Goal: Information Seeking & Learning: Learn about a topic

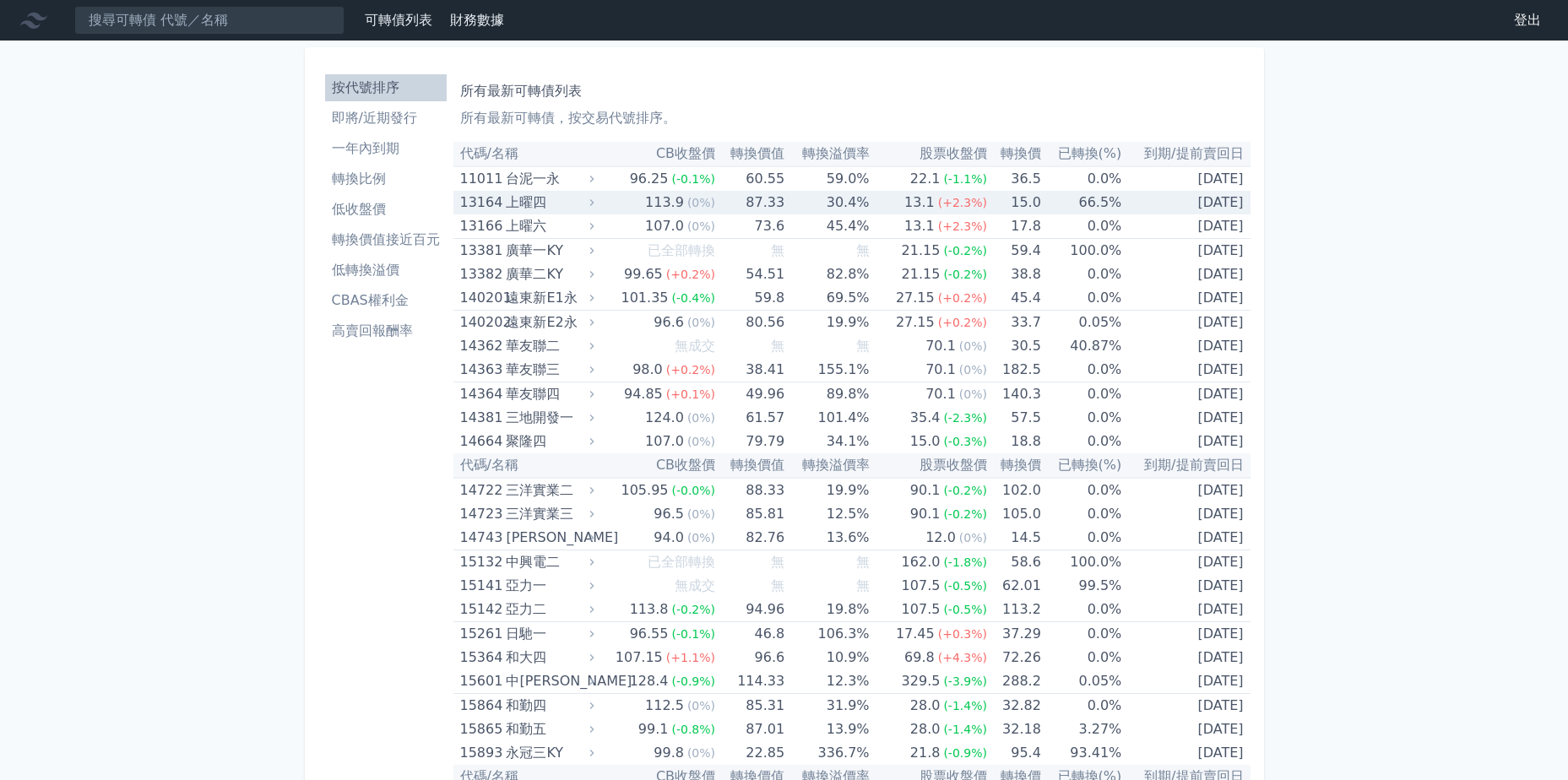
click at [525, 203] on div "上曜四" at bounding box center [548, 202] width 84 height 24
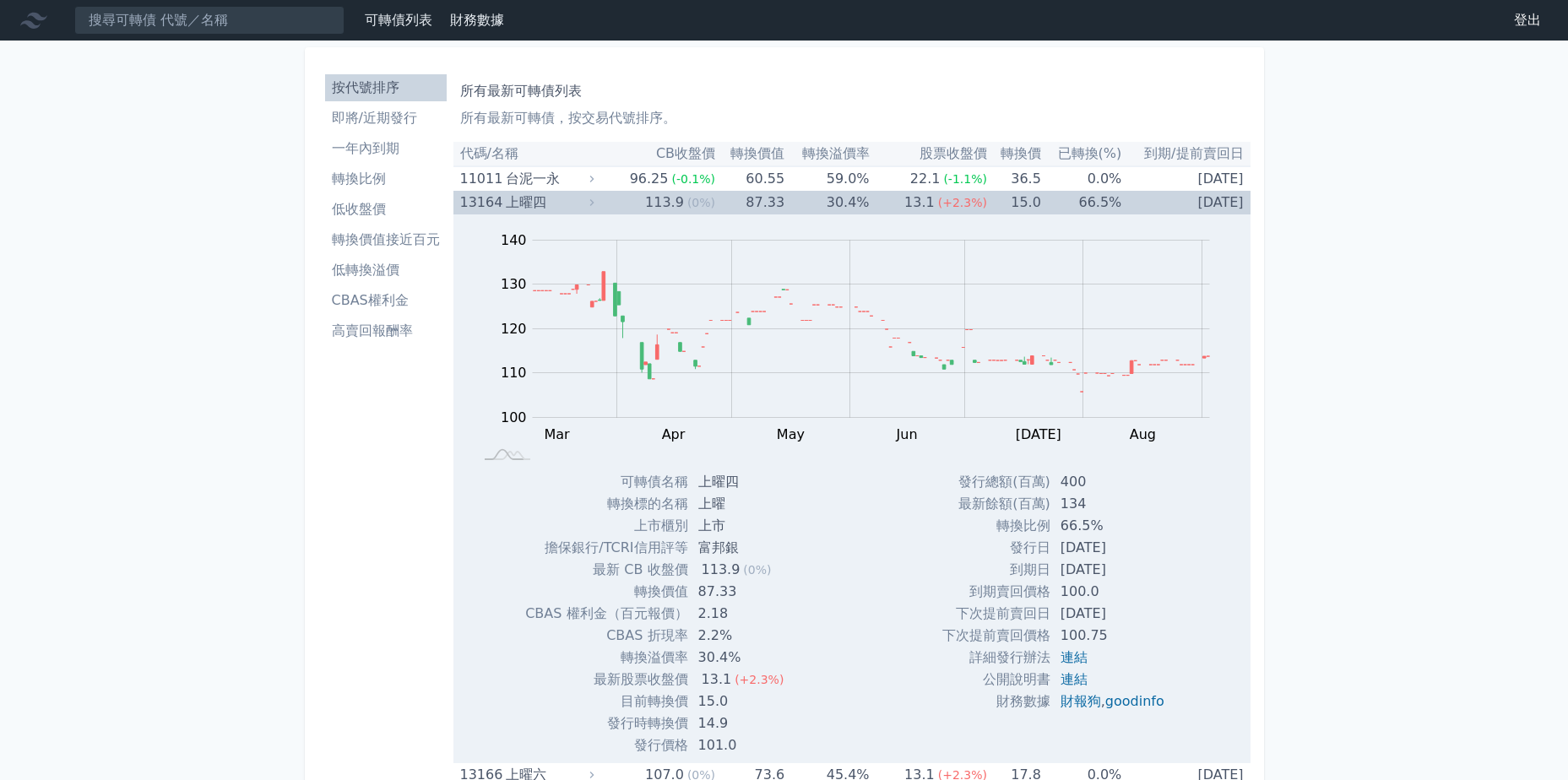
click at [515, 196] on div "上曜四" at bounding box center [548, 202] width 84 height 24
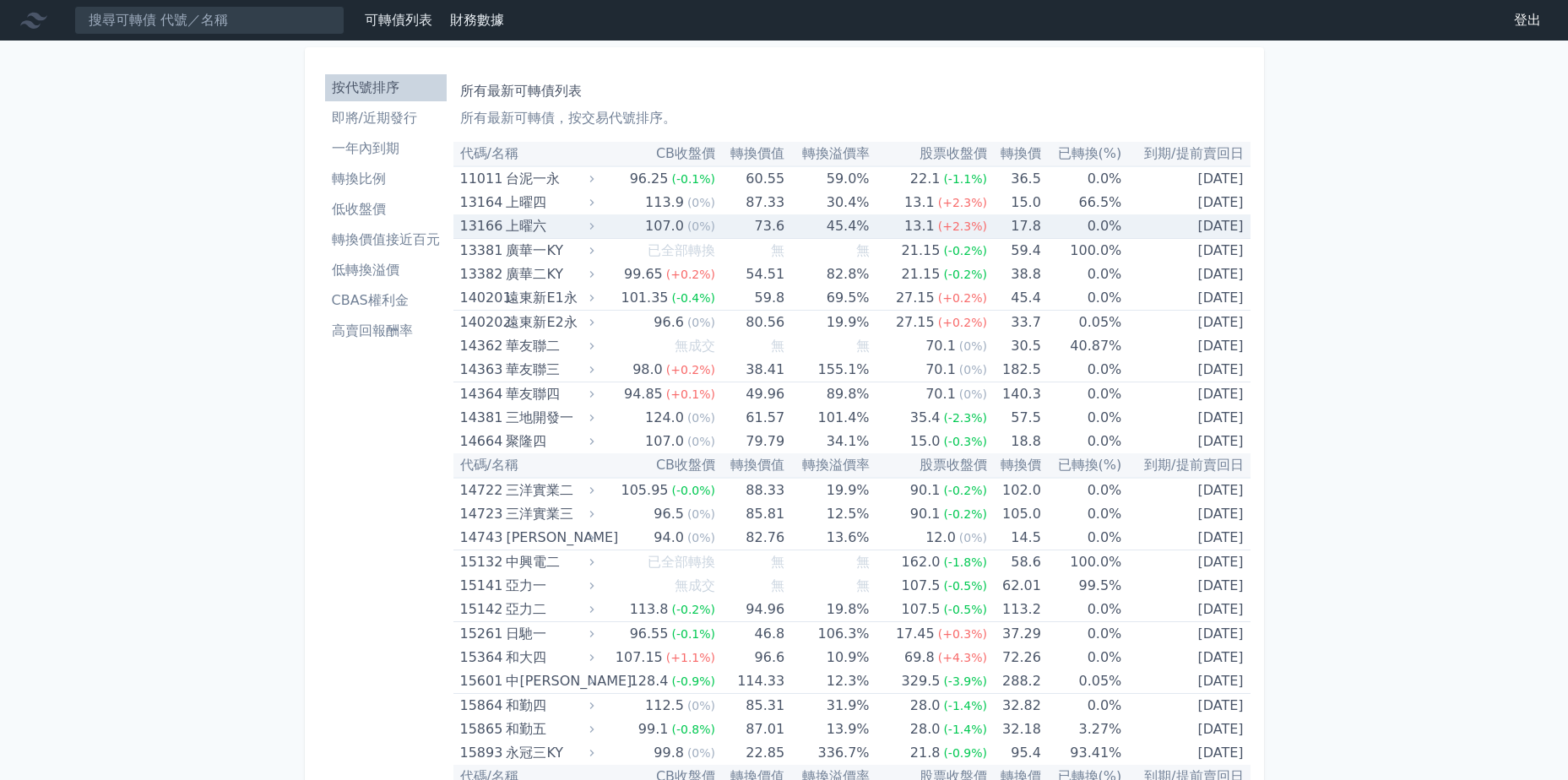
click at [573, 222] on div "上曜六" at bounding box center [548, 226] width 84 height 24
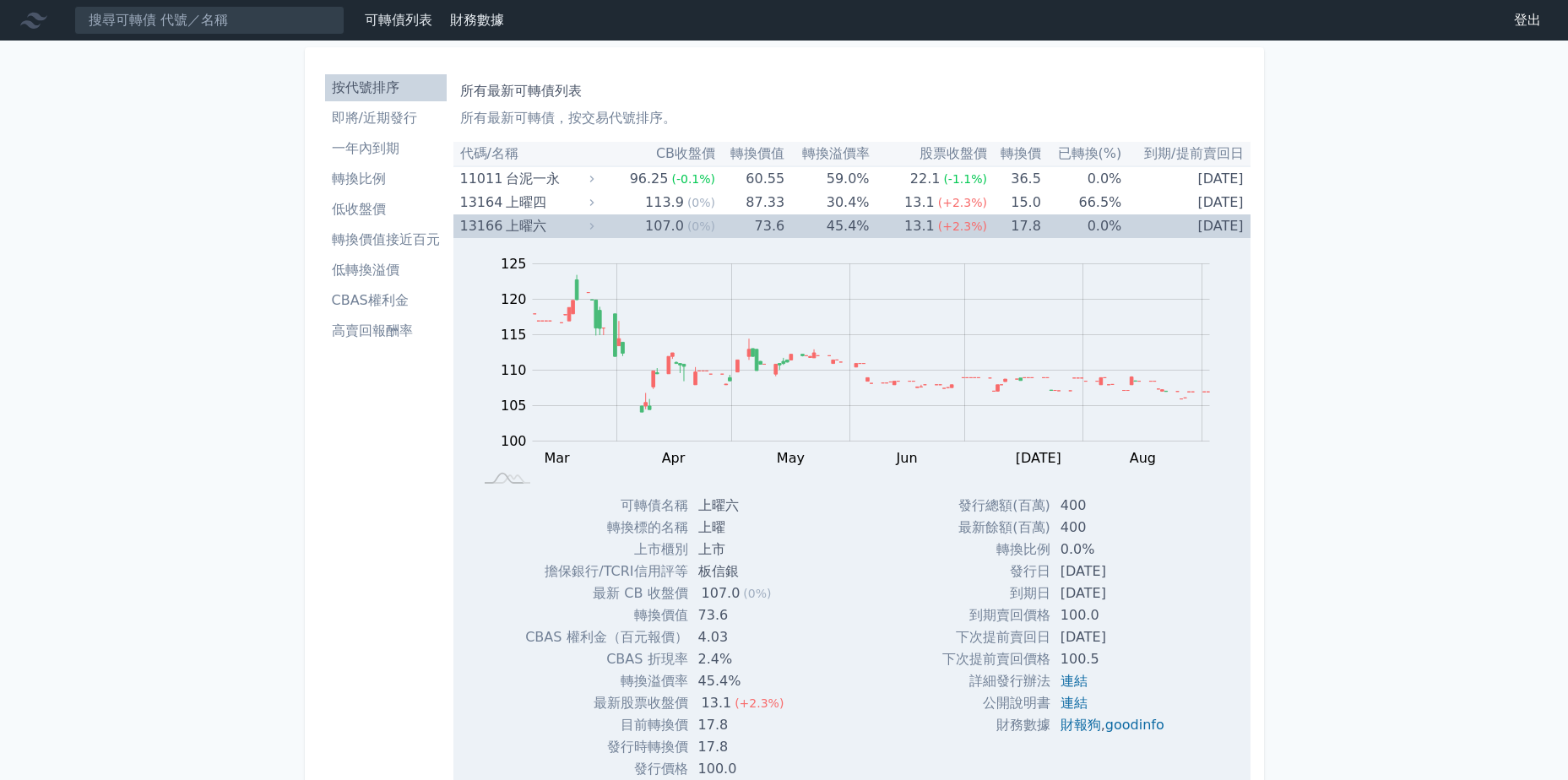
click at [570, 229] on div "上曜六" at bounding box center [548, 226] width 84 height 24
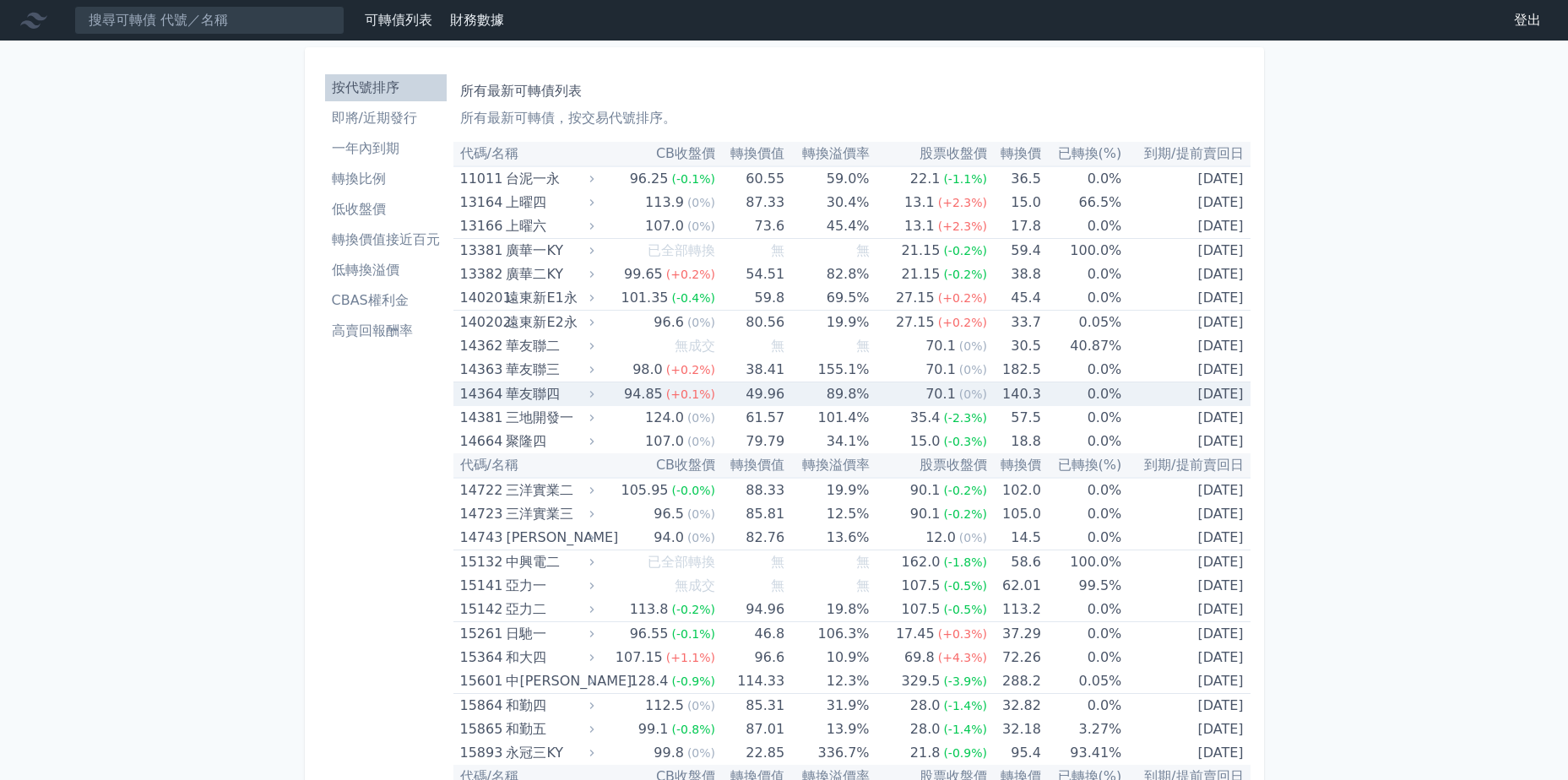
click at [696, 404] on div "(+0.1%)" at bounding box center [691, 395] width 49 height 24
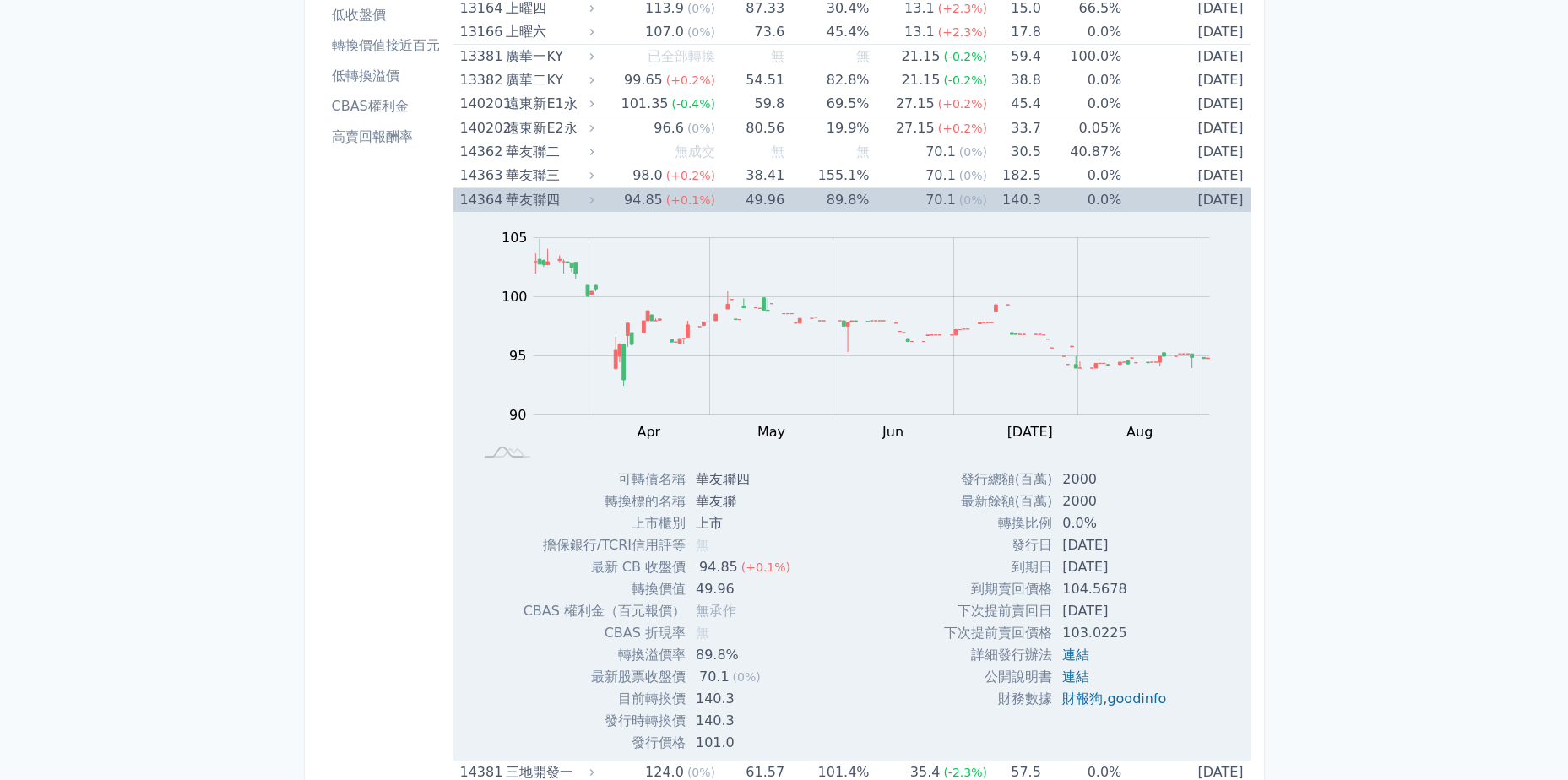
scroll to position [169, 0]
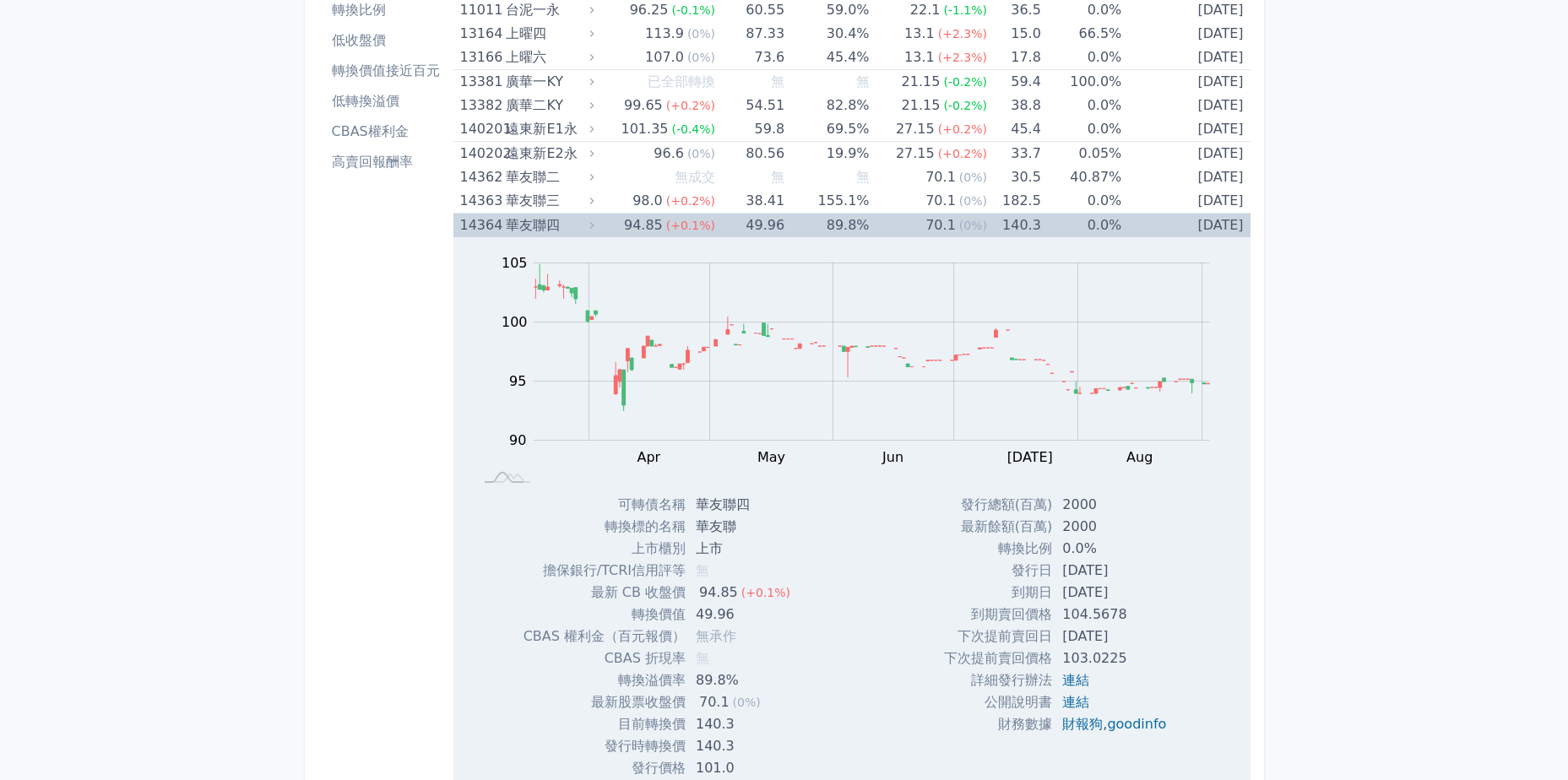
click at [585, 229] on div "華友聯四" at bounding box center [548, 225] width 84 height 24
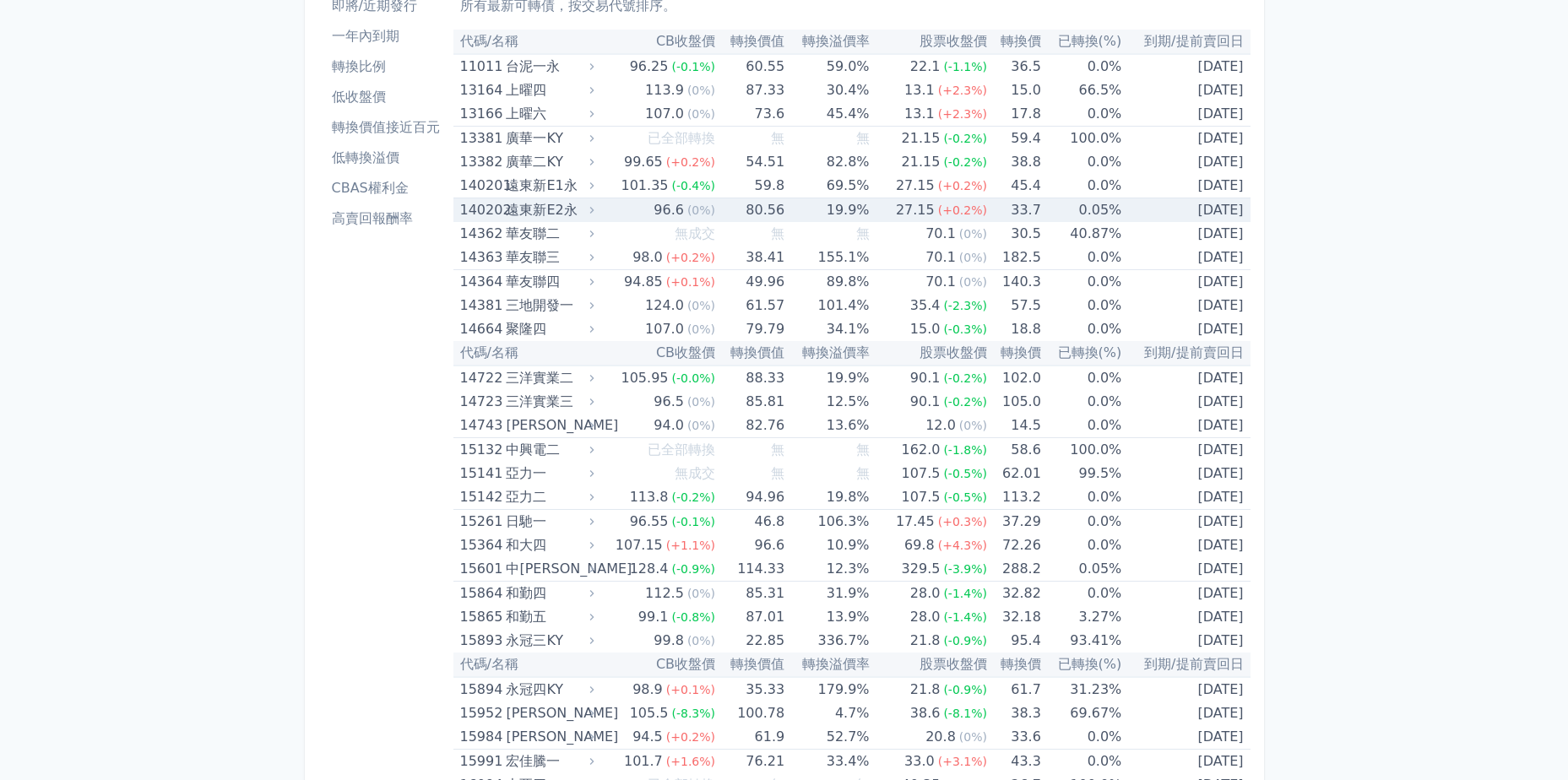
scroll to position [84, 0]
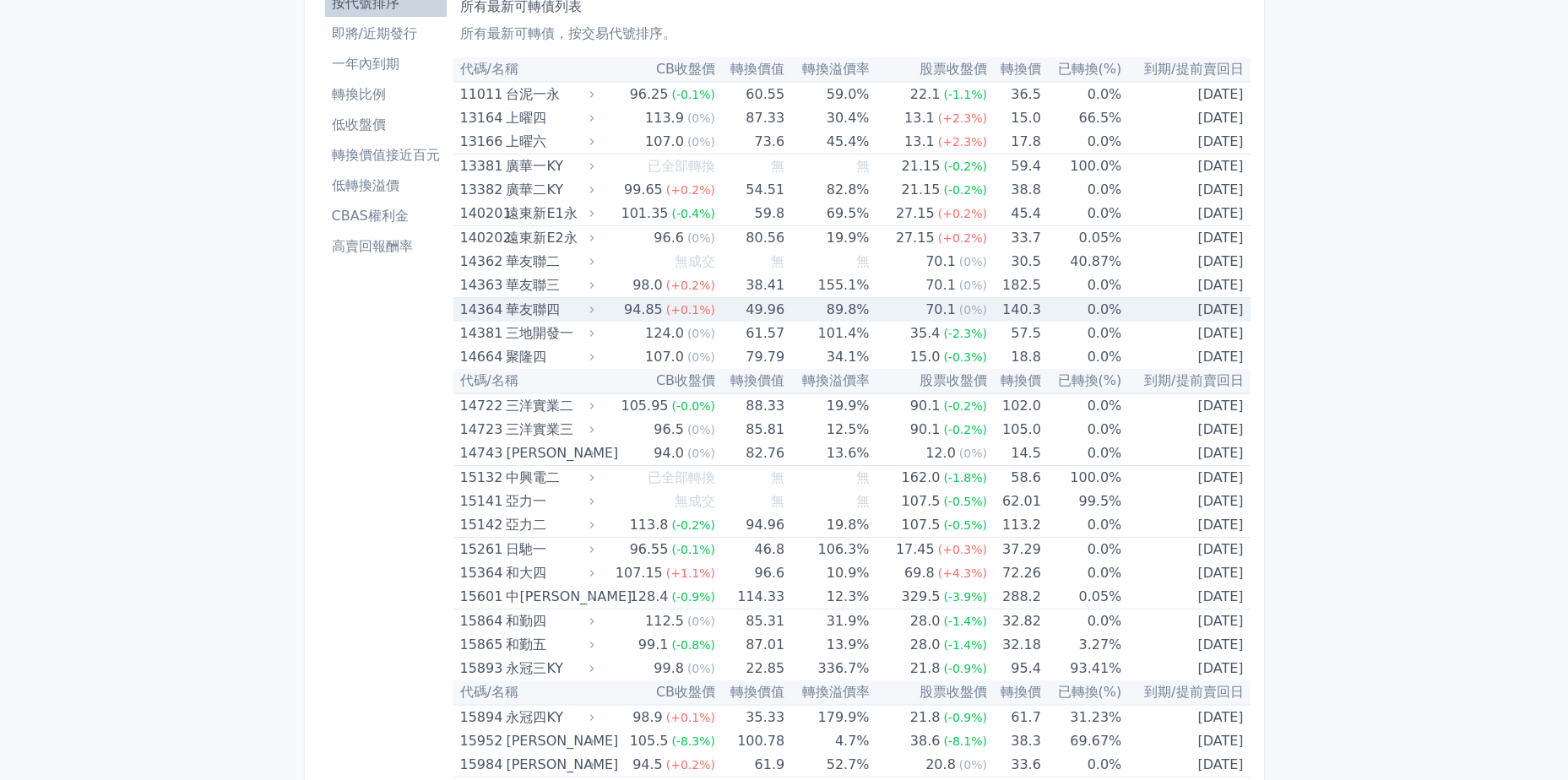
click at [691, 312] on span "(+0.1%)" at bounding box center [691, 311] width 49 height 14
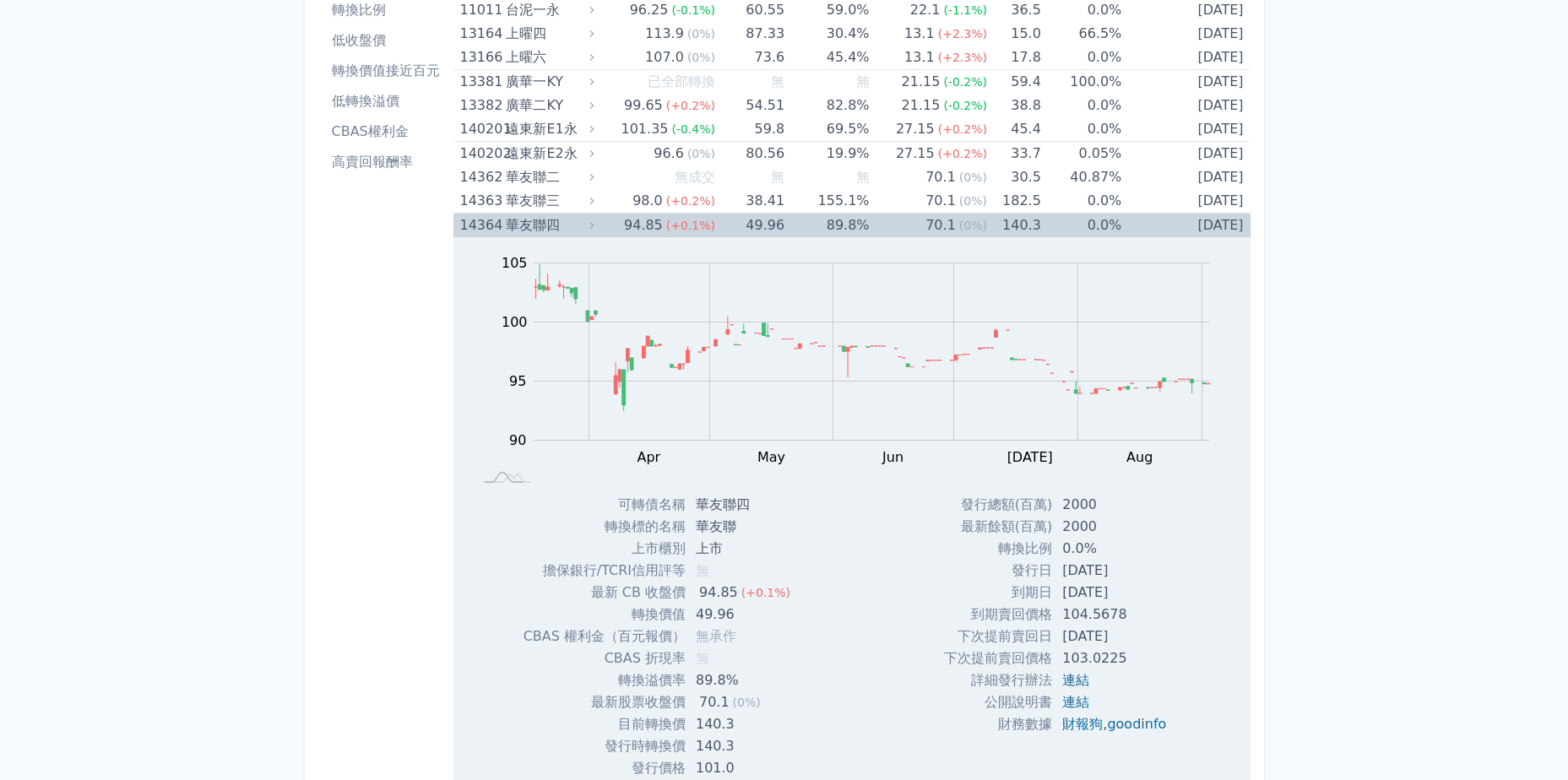
scroll to position [253, 0]
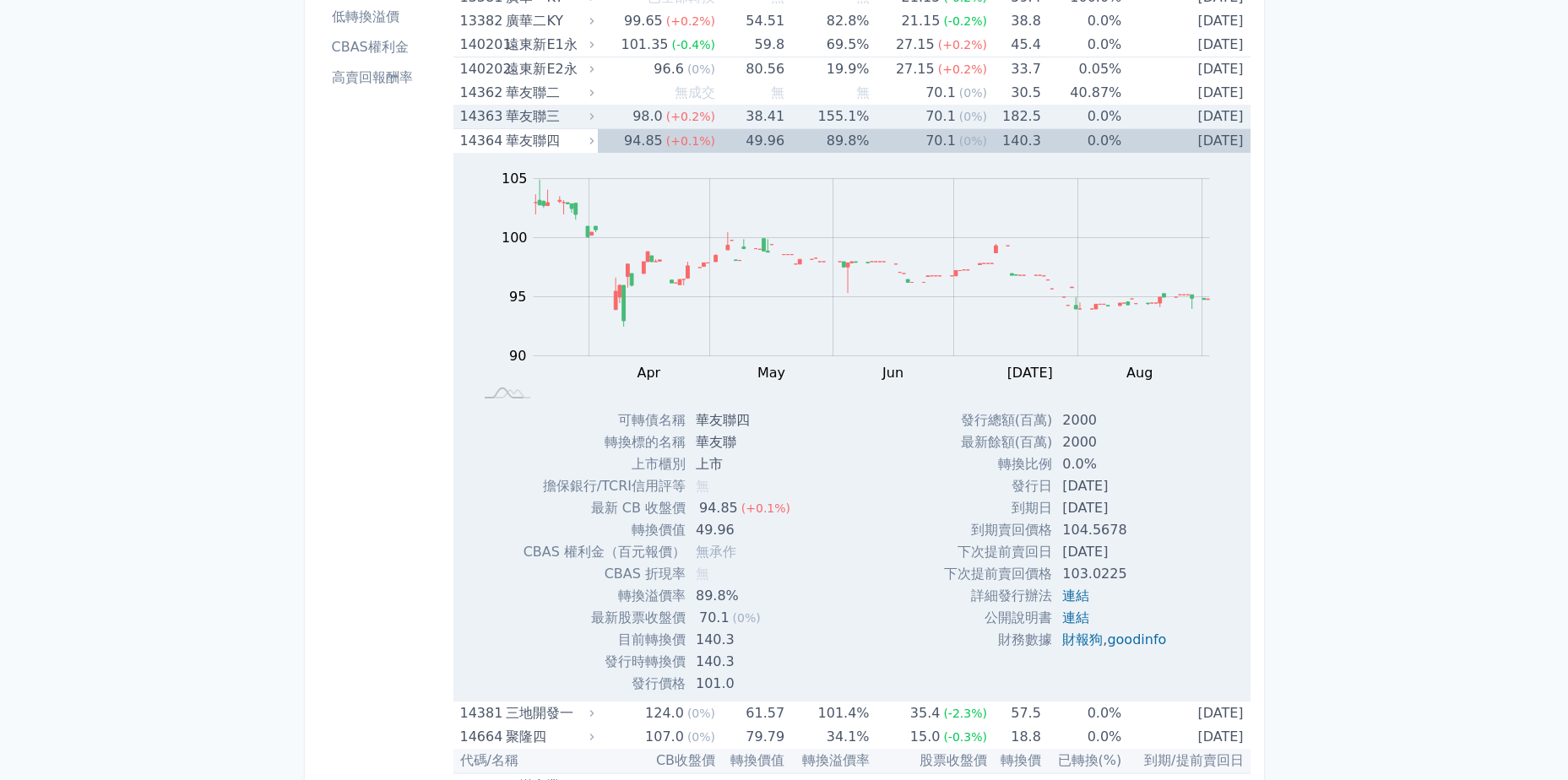
click at [564, 116] on div "華友聯三" at bounding box center [548, 117] width 84 height 24
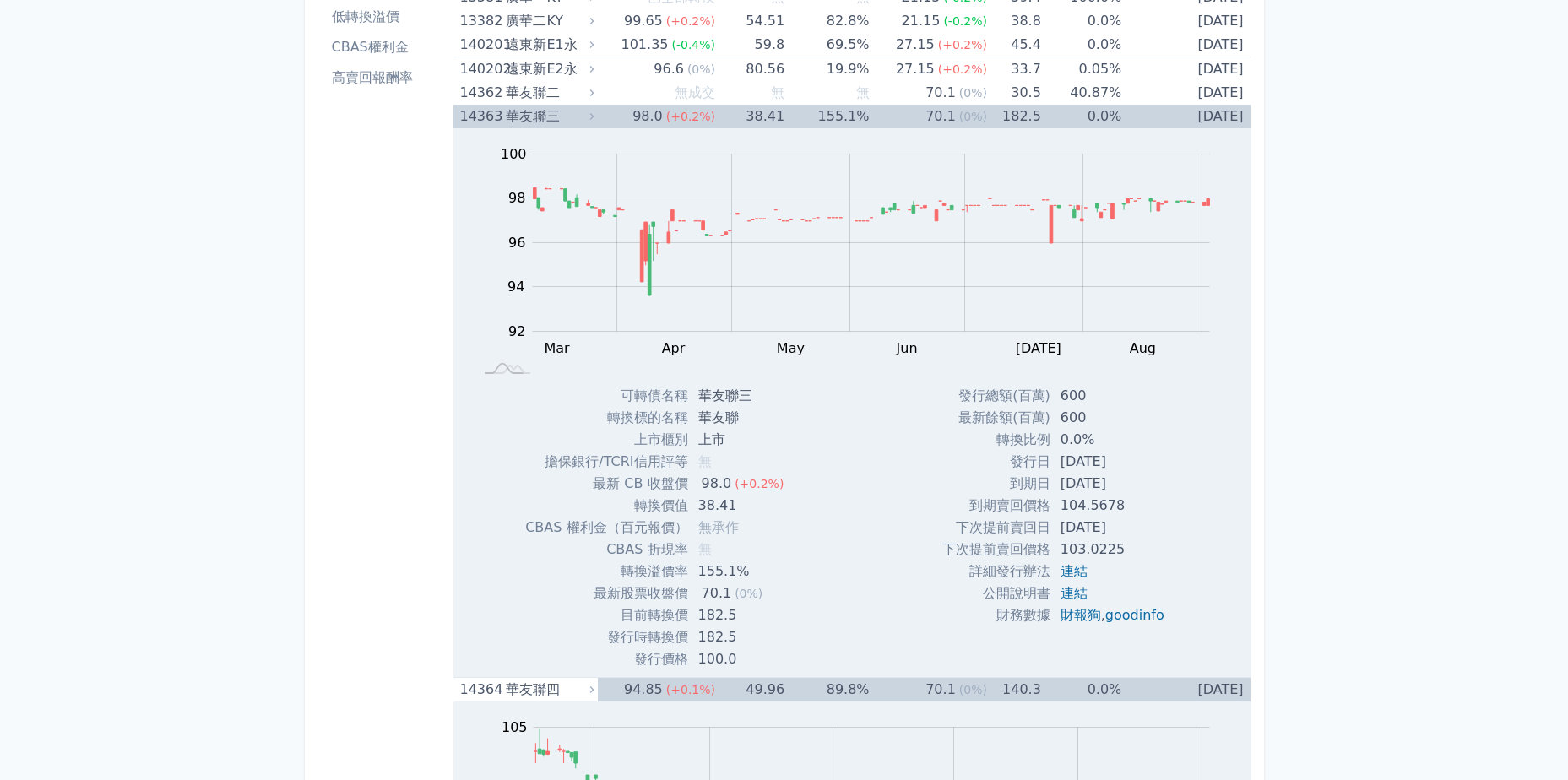
click at [552, 117] on div "華友聯三" at bounding box center [548, 117] width 84 height 24
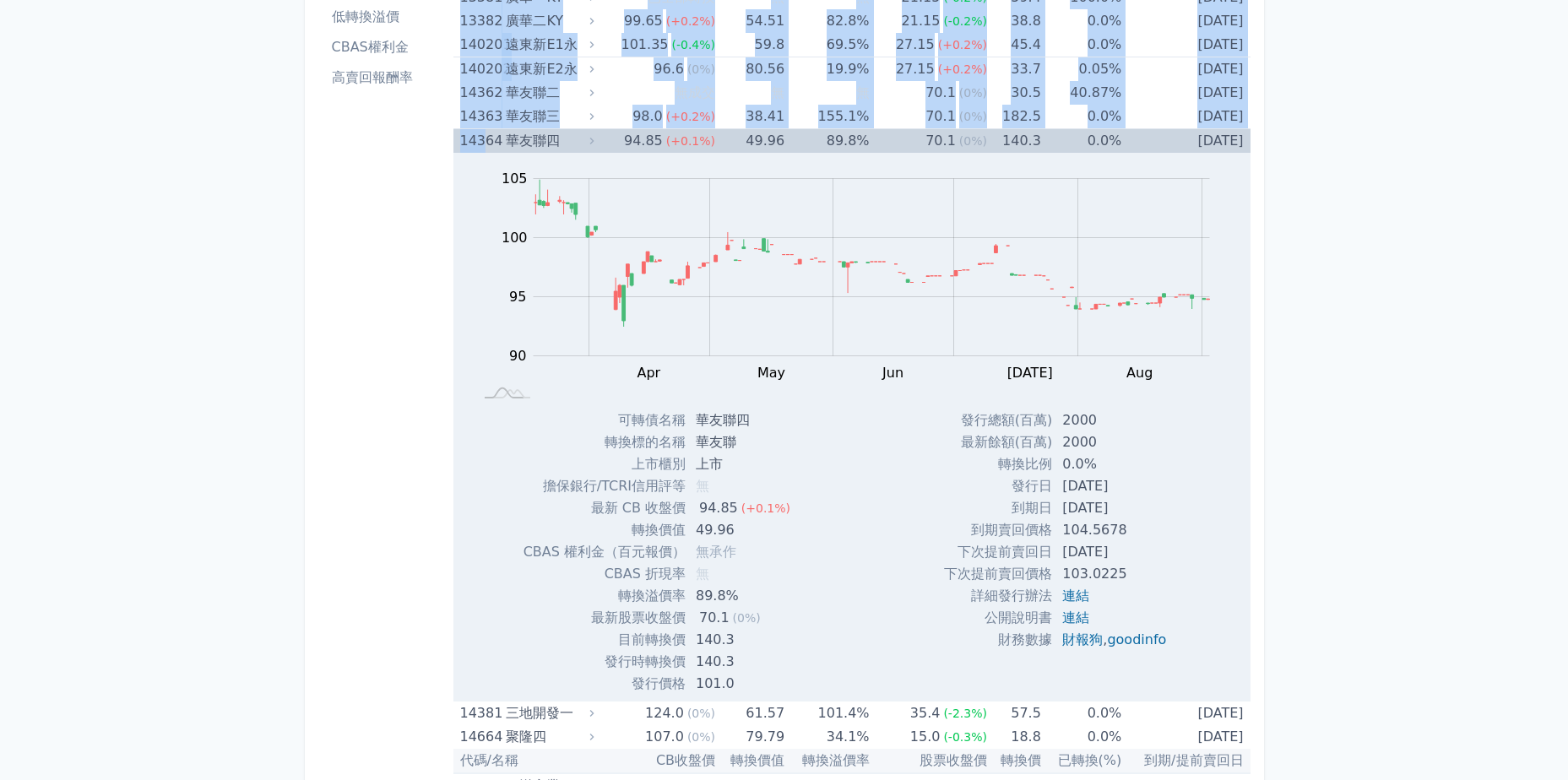
drag, startPoint x: 436, startPoint y: 147, endPoint x: 486, endPoint y: 145, distance: 50.0
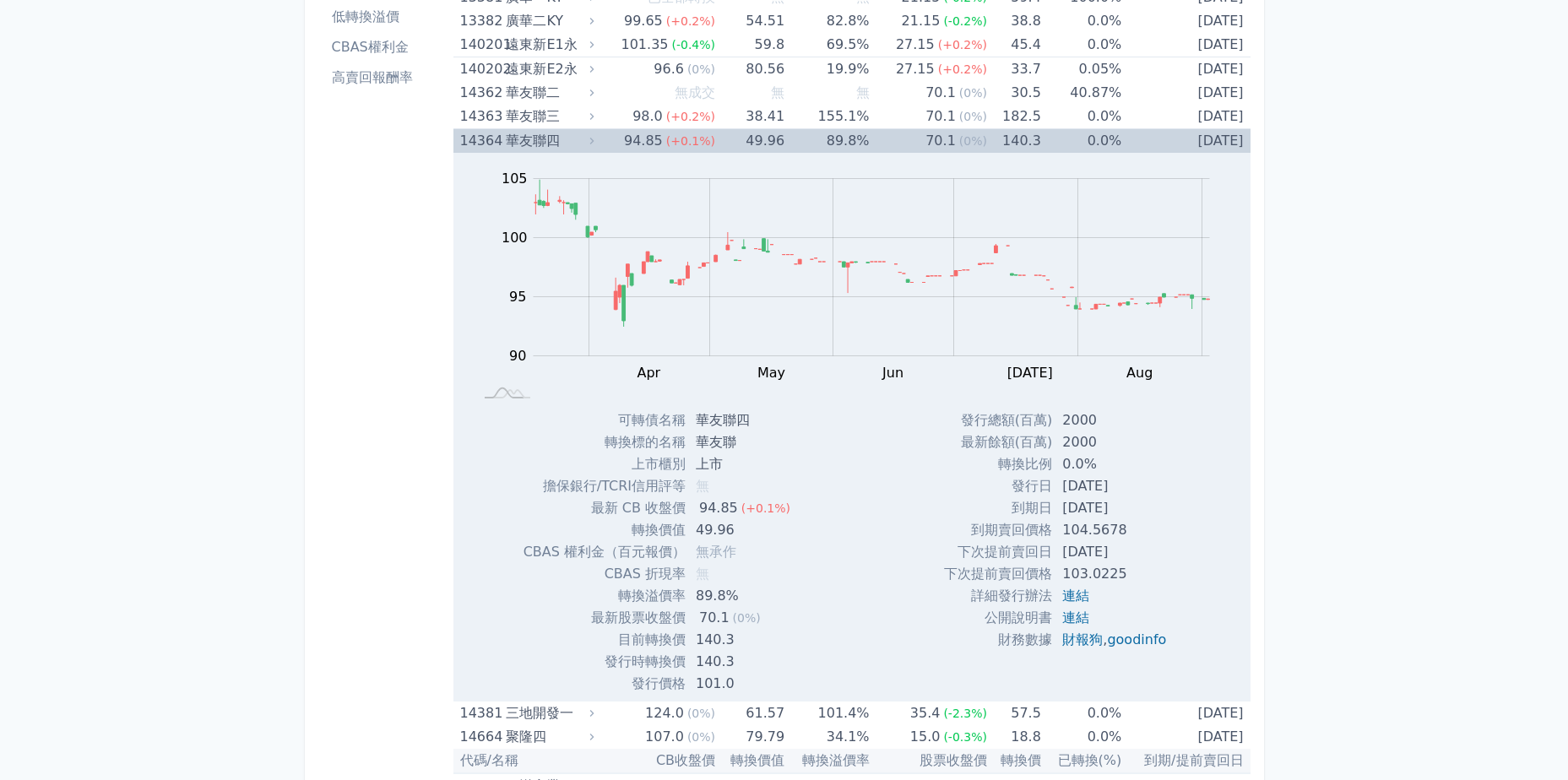
drag, startPoint x: 486, startPoint y: 145, endPoint x: 486, endPoint y: 462, distance: 317.0
click at [468, 462] on div "Zoom Out 104 88 90 92 94 96 110 100 105 95 85 80 L Mar Apr May Jun [DATE] Aug S…" at bounding box center [851, 424] width 797 height 542
drag, startPoint x: 693, startPoint y: 418, endPoint x: 818, endPoint y: 425, distance: 125.2
click at [818, 425] on div "Zoom Out 104 88 90 92 94 96 110 100 105 95 85 80 L Mar Apr May Jun [DATE] Aug S…" at bounding box center [851, 424] width 797 height 542
click at [703, 424] on td "華友聯四" at bounding box center [744, 421] width 118 height 22
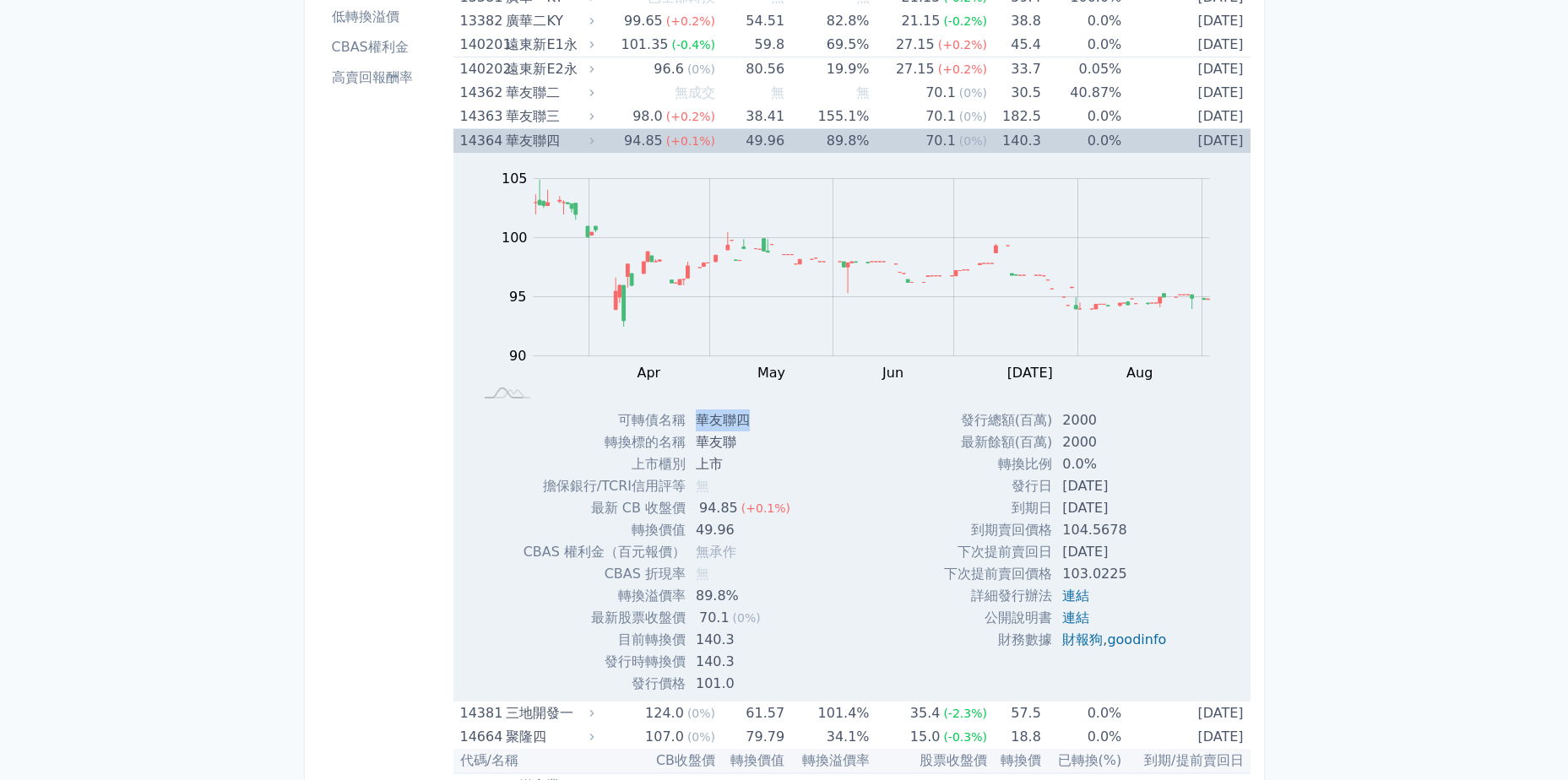
drag, startPoint x: 701, startPoint y: 418, endPoint x: 749, endPoint y: 417, distance: 48.0
click at [749, 417] on td "華友聯四" at bounding box center [744, 421] width 118 height 22
click at [575, 142] on div "華友聯四" at bounding box center [548, 141] width 84 height 24
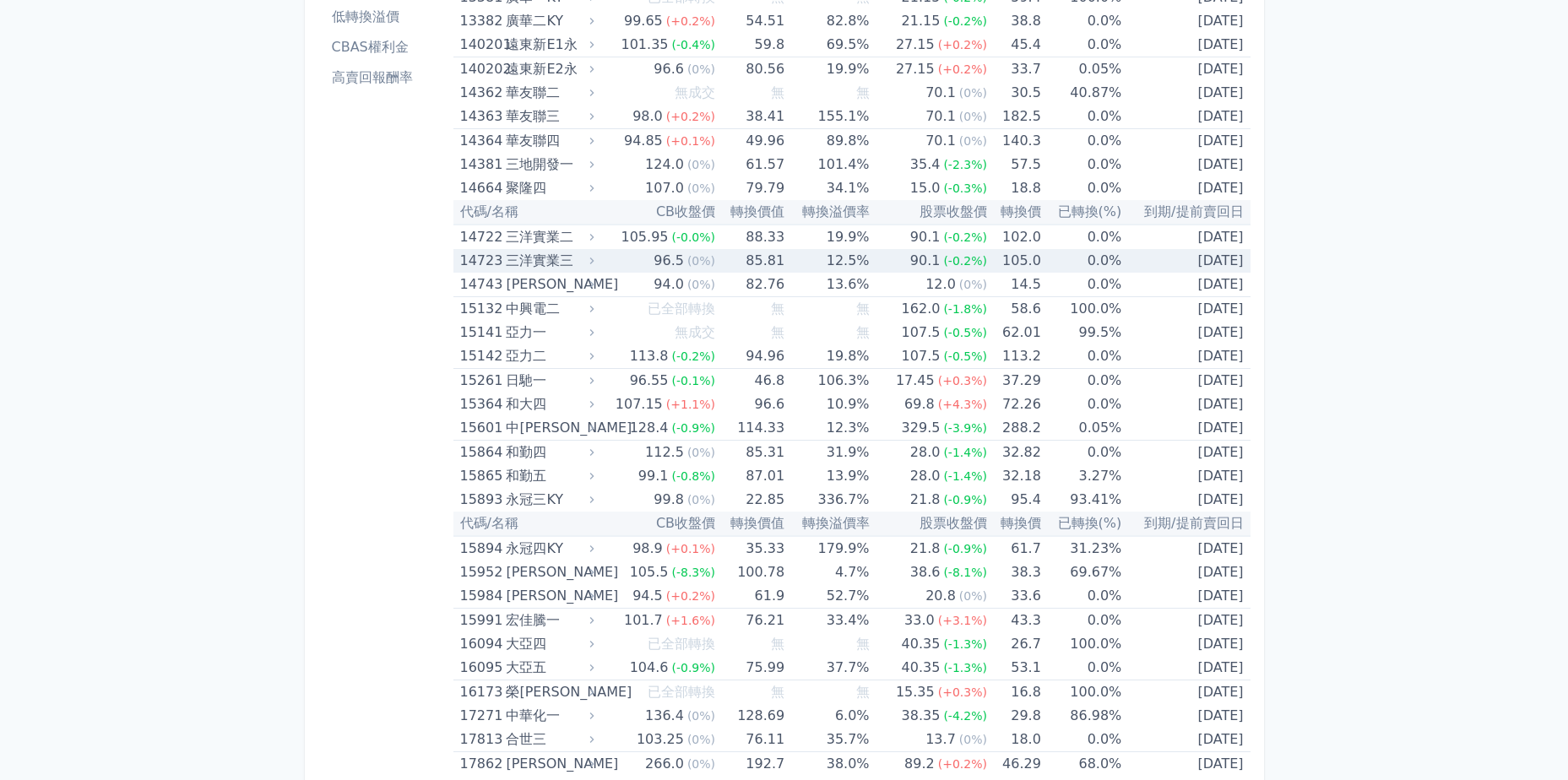
click at [575, 265] on div "三洋實業三" at bounding box center [548, 261] width 84 height 24
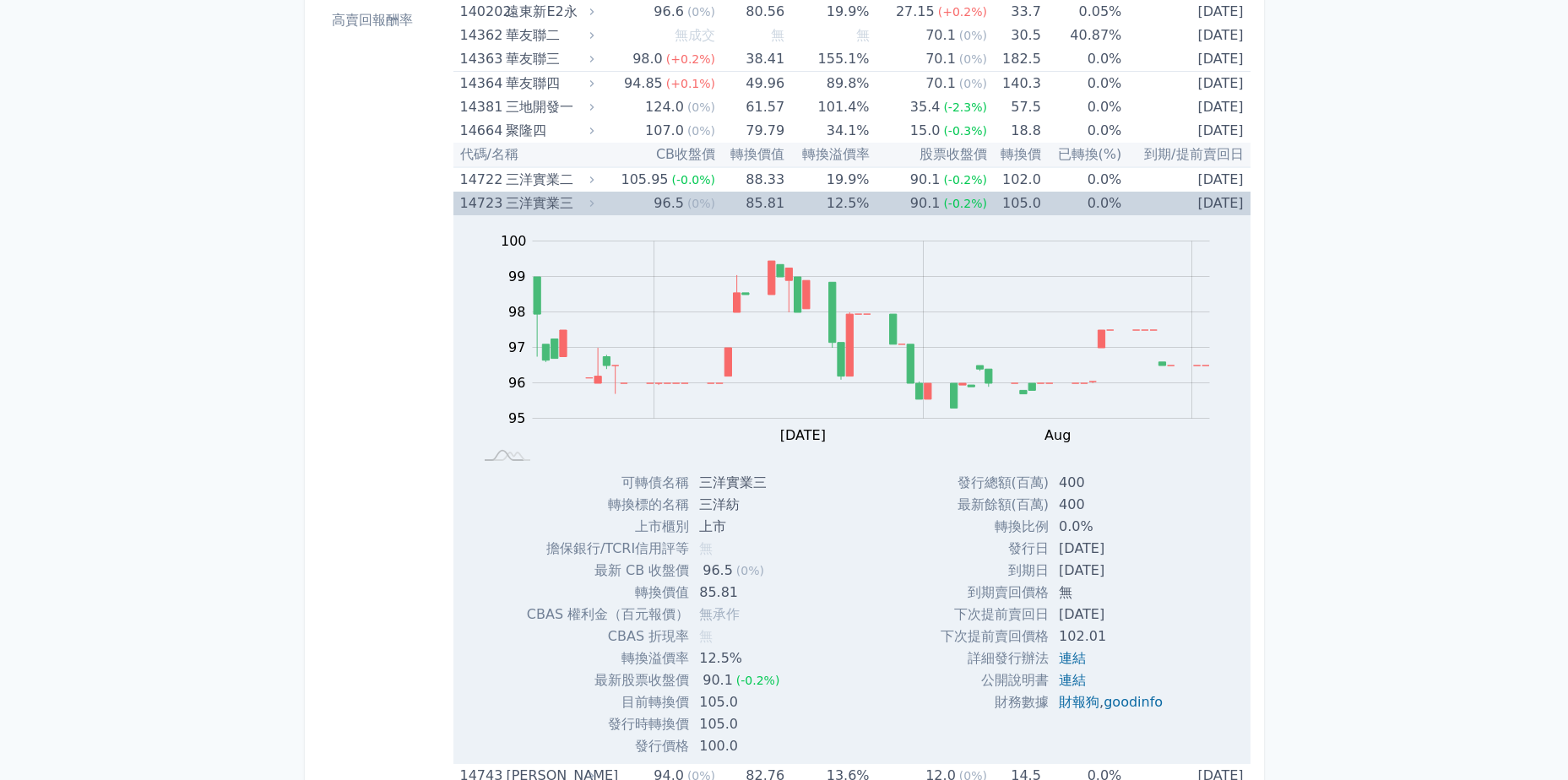
scroll to position [337, 0]
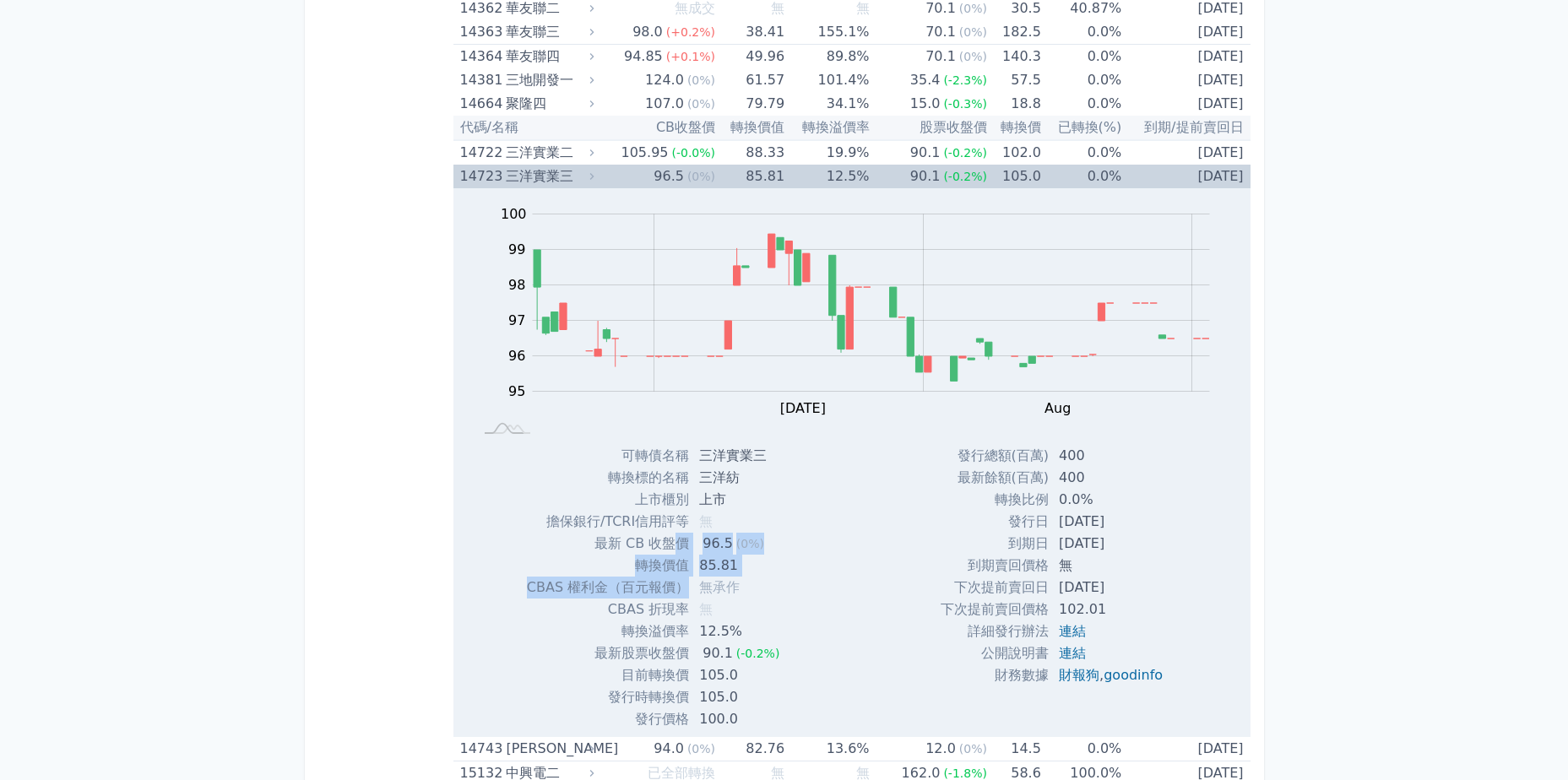
drag, startPoint x: 678, startPoint y: 550, endPoint x: 704, endPoint y: 607, distance: 62.6
click at [704, 607] on tbody "可轉債名稱 三洋實業三 轉換標的名稱 三洋紡 上市櫃別 上市 擔保銀行/TCRI信用評等 無 最新 CB 收盤價 96.5 (0%)" at bounding box center [660, 588] width 267 height 286
drag, startPoint x: 704, startPoint y: 607, endPoint x: 643, endPoint y: 655, distance: 77.6
click at [643, 655] on td "最新股票收盤價" at bounding box center [607, 654] width 162 height 22
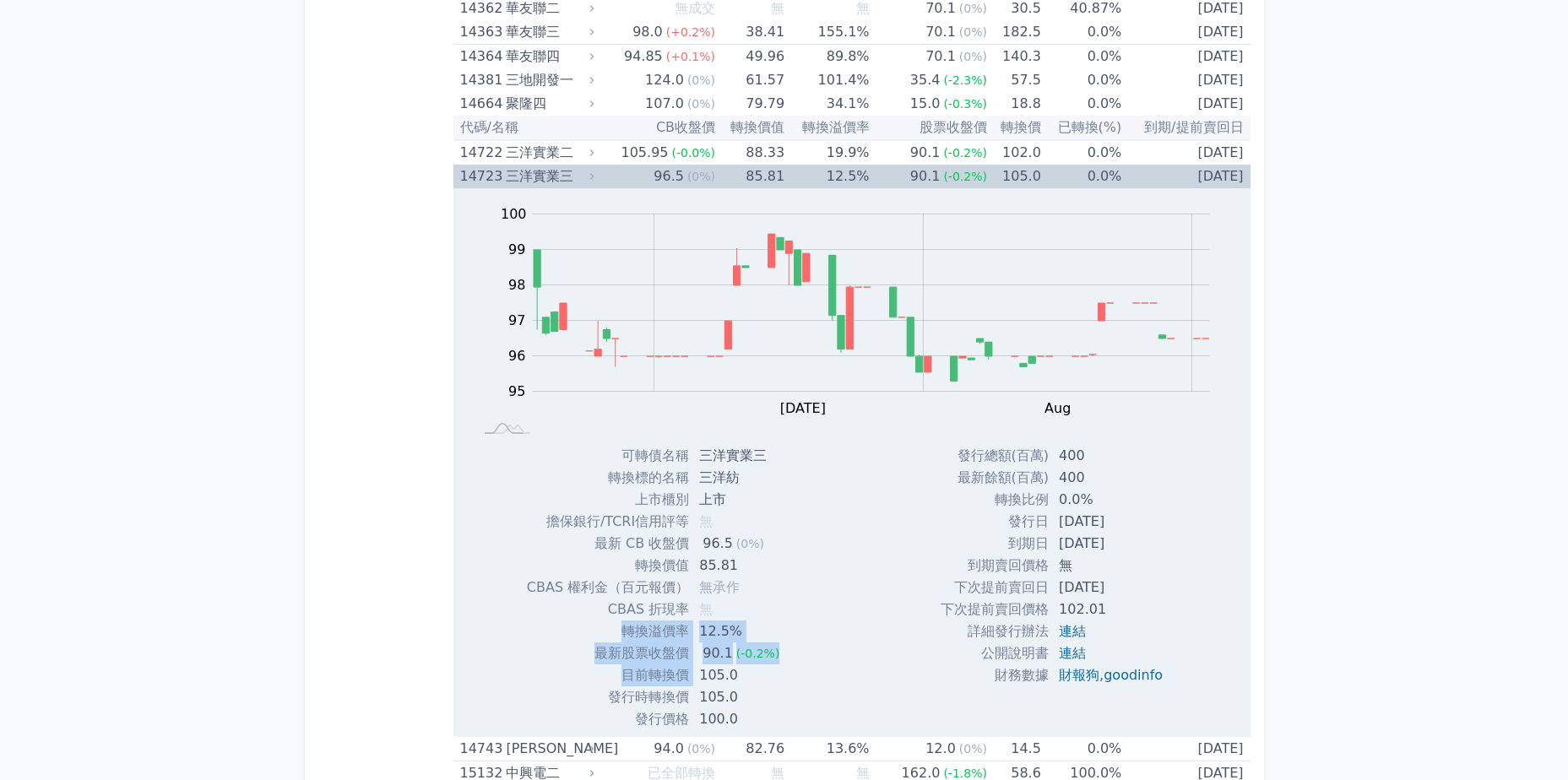
drag, startPoint x: 594, startPoint y: 635, endPoint x: 768, endPoint y: 684, distance: 180.8
click at [742, 678] on tbody "可轉債名稱 三洋實業三 轉換標的名稱 三洋紡 上市櫃別 上市 擔保銀行/TCRI信用評等 無 最新 CB 收盤價 96.5 (0%)" at bounding box center [660, 588] width 267 height 286
drag, startPoint x: 768, startPoint y: 684, endPoint x: 960, endPoint y: 686, distance: 192.0
click at [952, 690] on div "發行總額(百萬) 400 最新餘額(百萬) 400 轉換比例 0.0% 發行日 [DATE] 到期日 [DATE] 無 102.01" at bounding box center [1059, 588] width 276 height 286
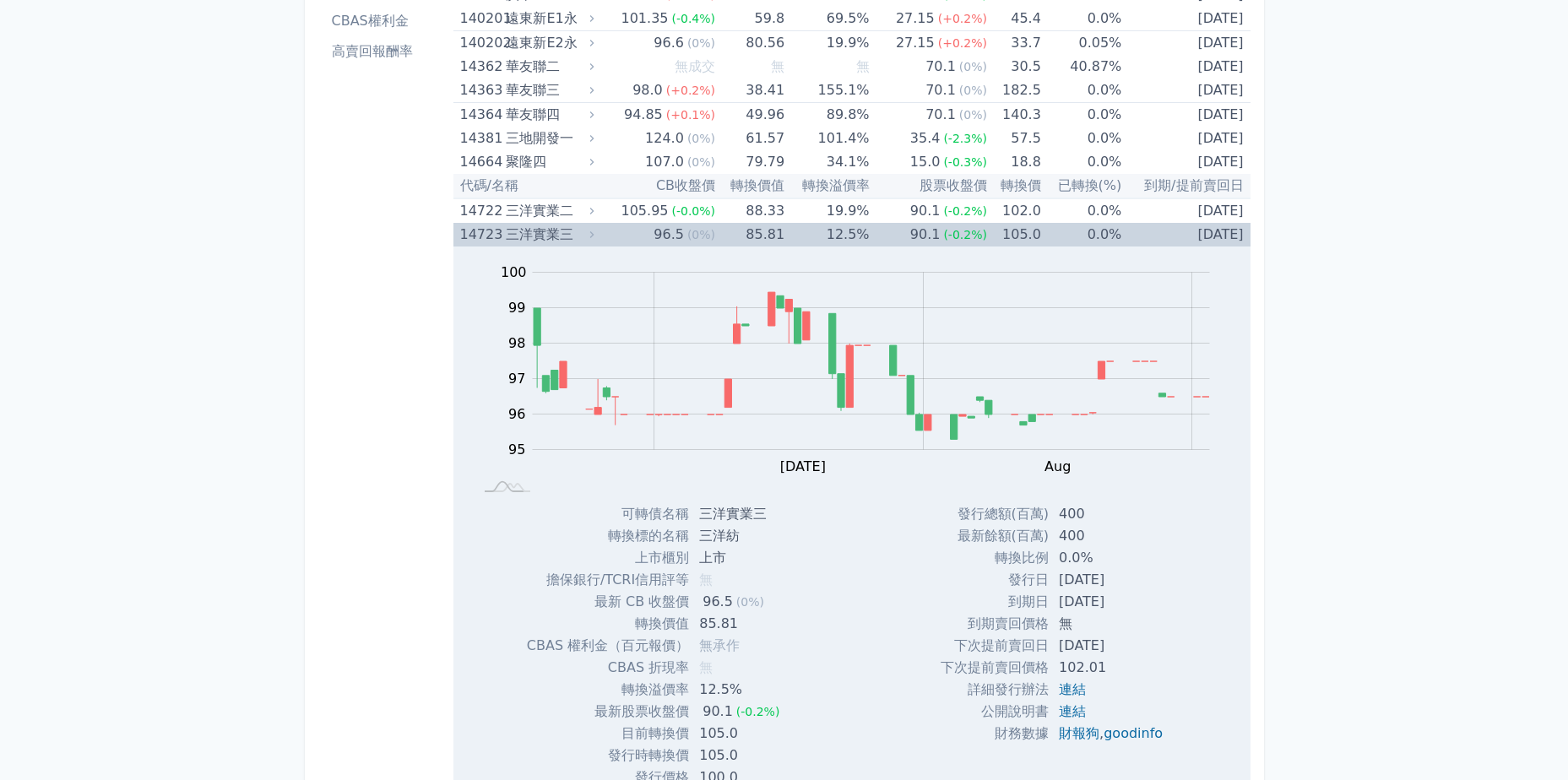
scroll to position [253, 0]
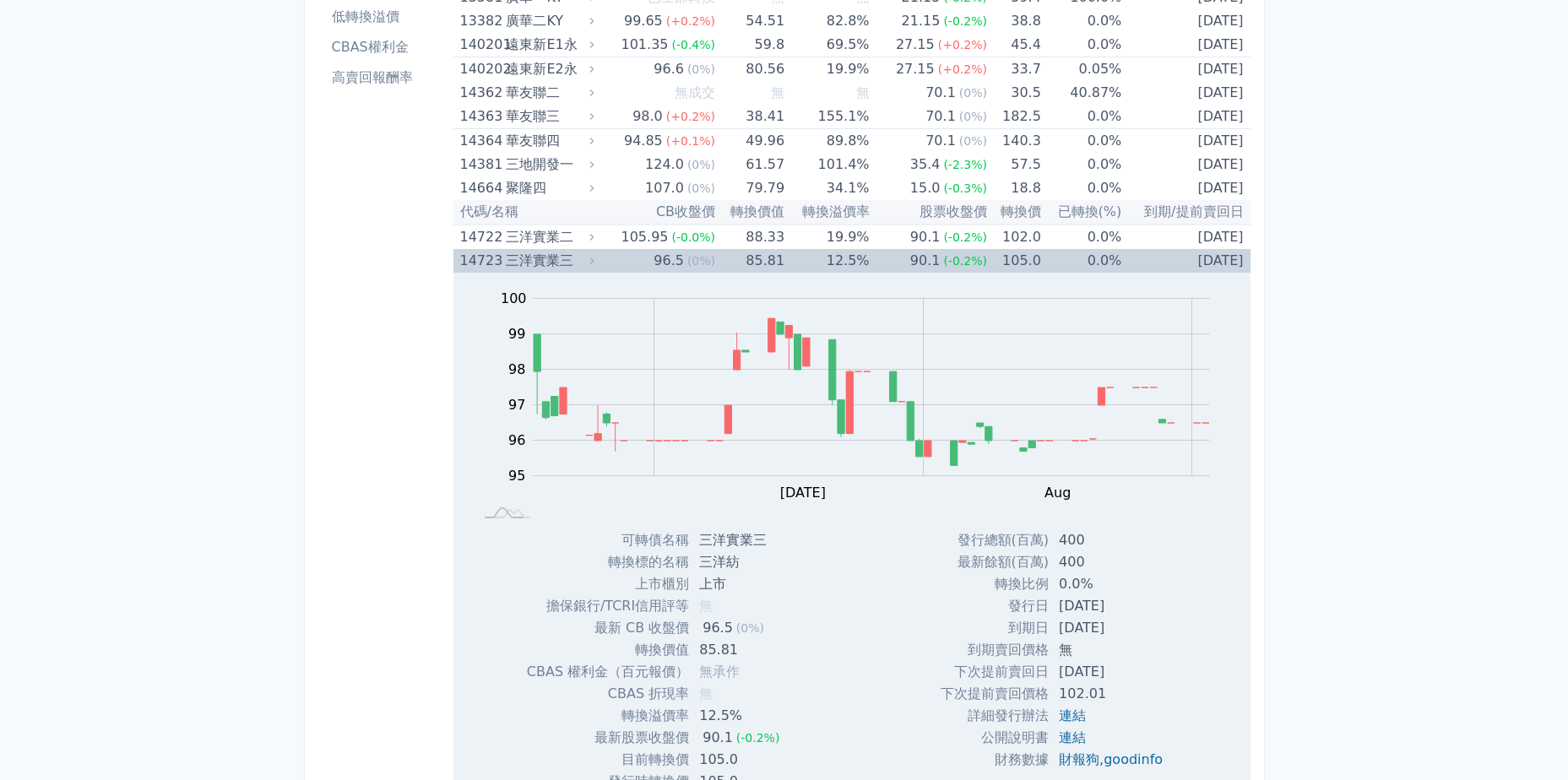
click at [609, 262] on td "96.5 (0%)" at bounding box center [657, 261] width 117 height 24
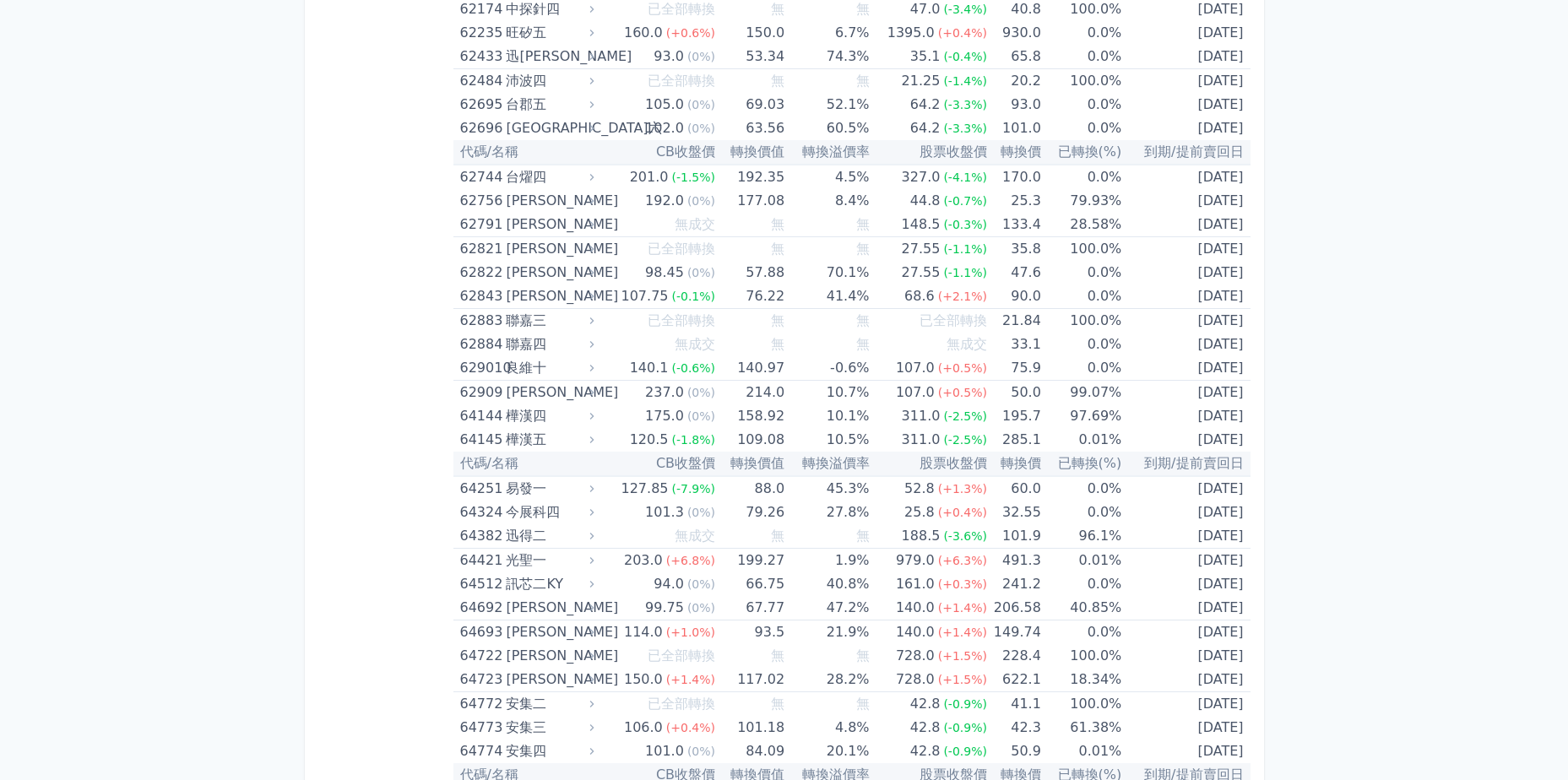
scroll to position [9889, 0]
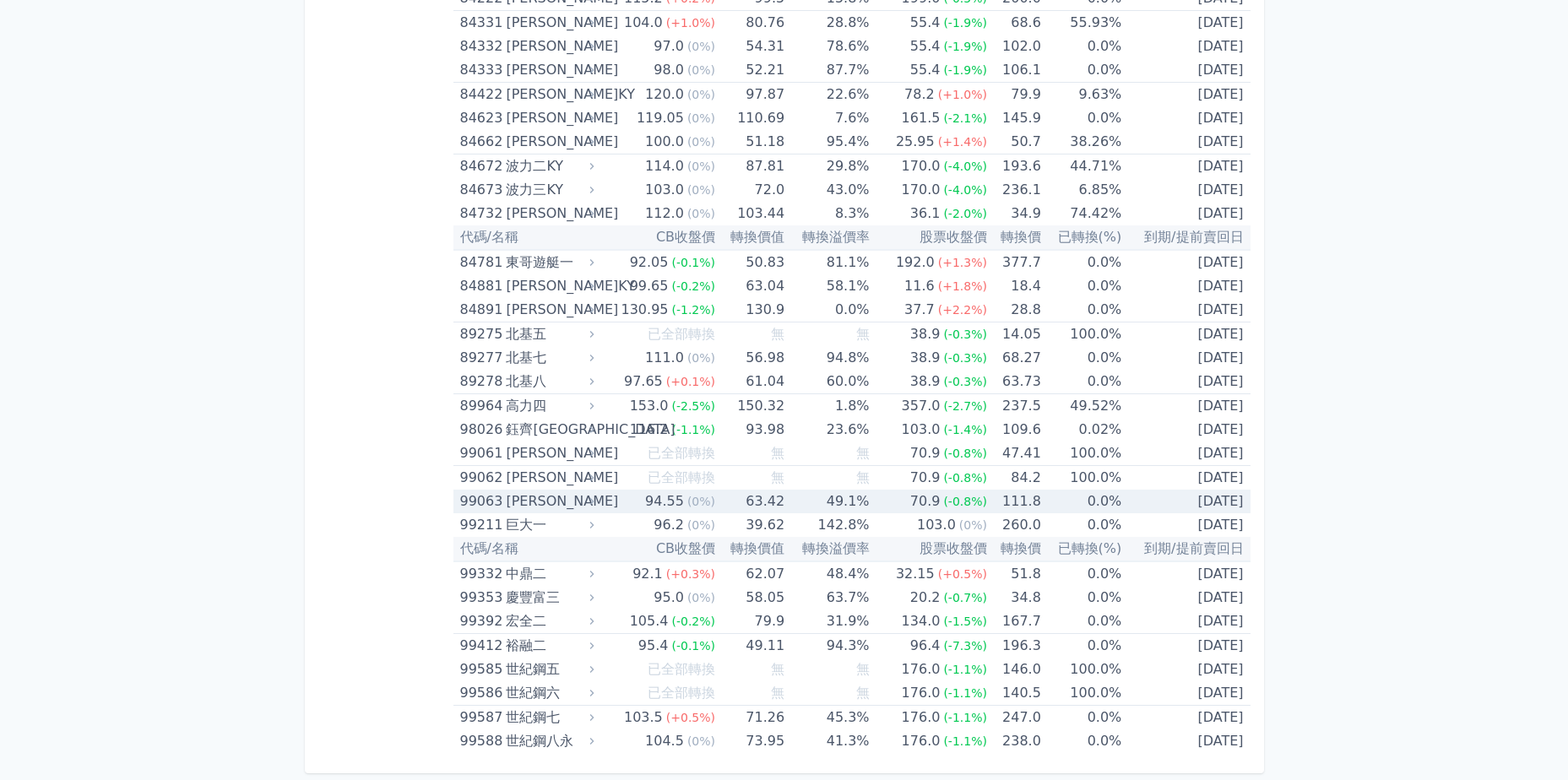
click at [667, 508] on div "94.55" at bounding box center [665, 502] width 46 height 24
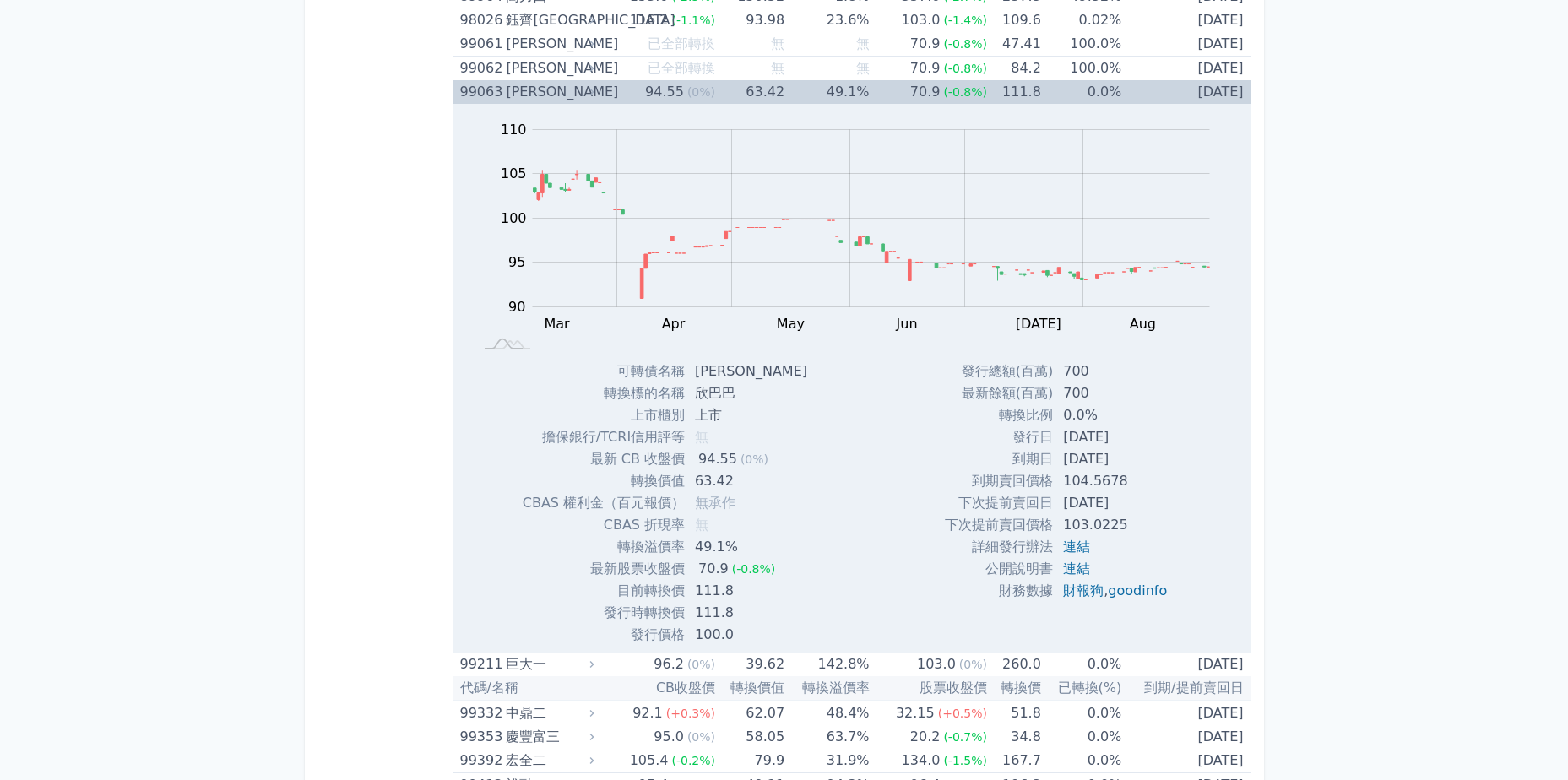
scroll to position [10312, 0]
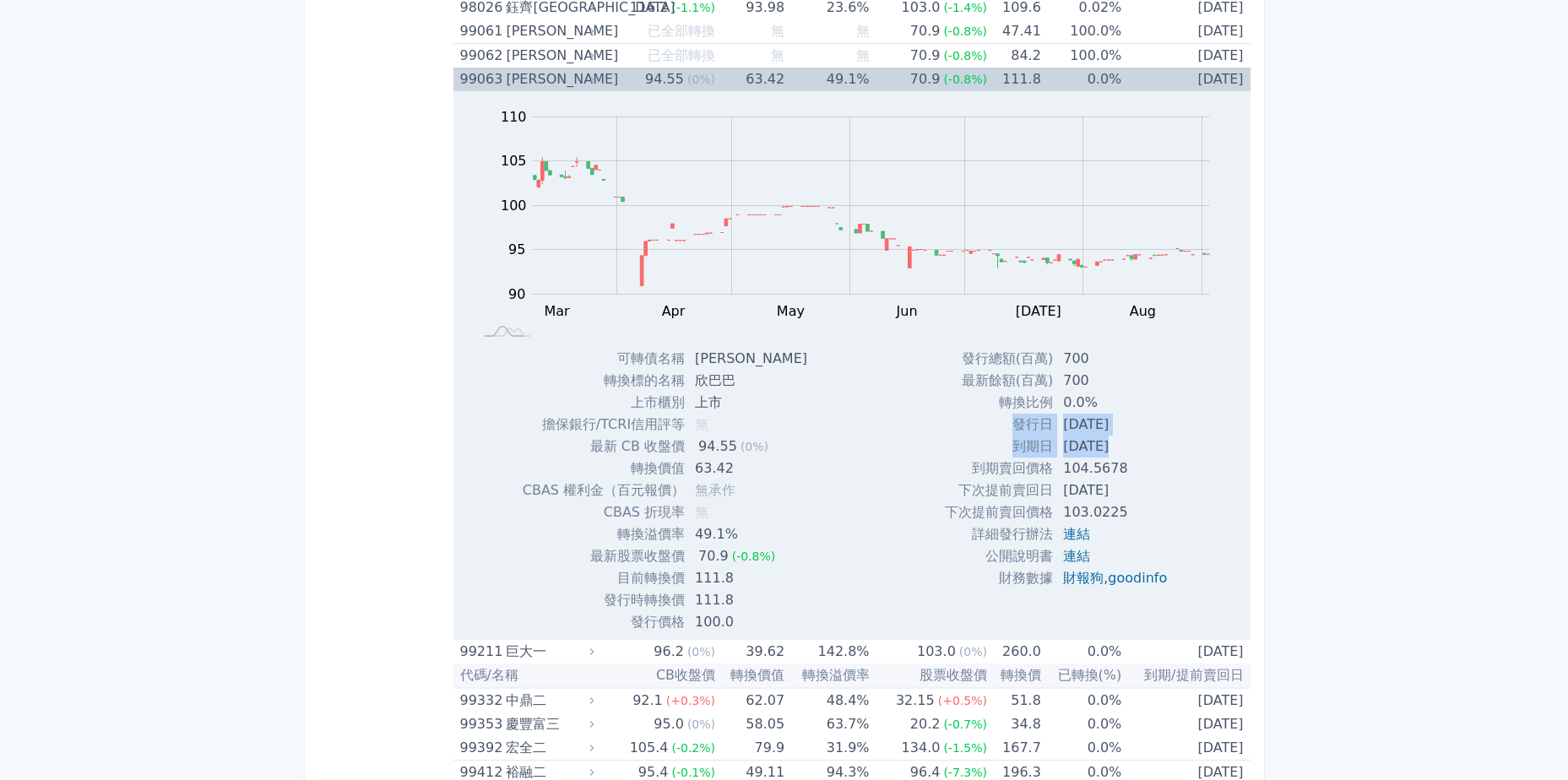
drag, startPoint x: 1048, startPoint y: 442, endPoint x: 1112, endPoint y: 451, distance: 64.6
click at [1112, 451] on tbody "發行總額(百萬) 700 最新餘額(百萬) 700 轉換比例 0.0% 發行日 [DATE] 到期日 [DATE] 到期賣回價格 104.5678 連結" at bounding box center [1062, 468] width 235 height 241
drag, startPoint x: 1112, startPoint y: 451, endPoint x: 1217, endPoint y: 498, distance: 115.0
click at [1234, 492] on div "Zoom Out 100 80 85 90 95 100 105 110 115 L Mar Apr May Jun [DATE] Aug Sep Oct 開…" at bounding box center [851, 362] width 797 height 542
drag, startPoint x: 695, startPoint y: 420, endPoint x: 836, endPoint y: 477, distance: 152.1
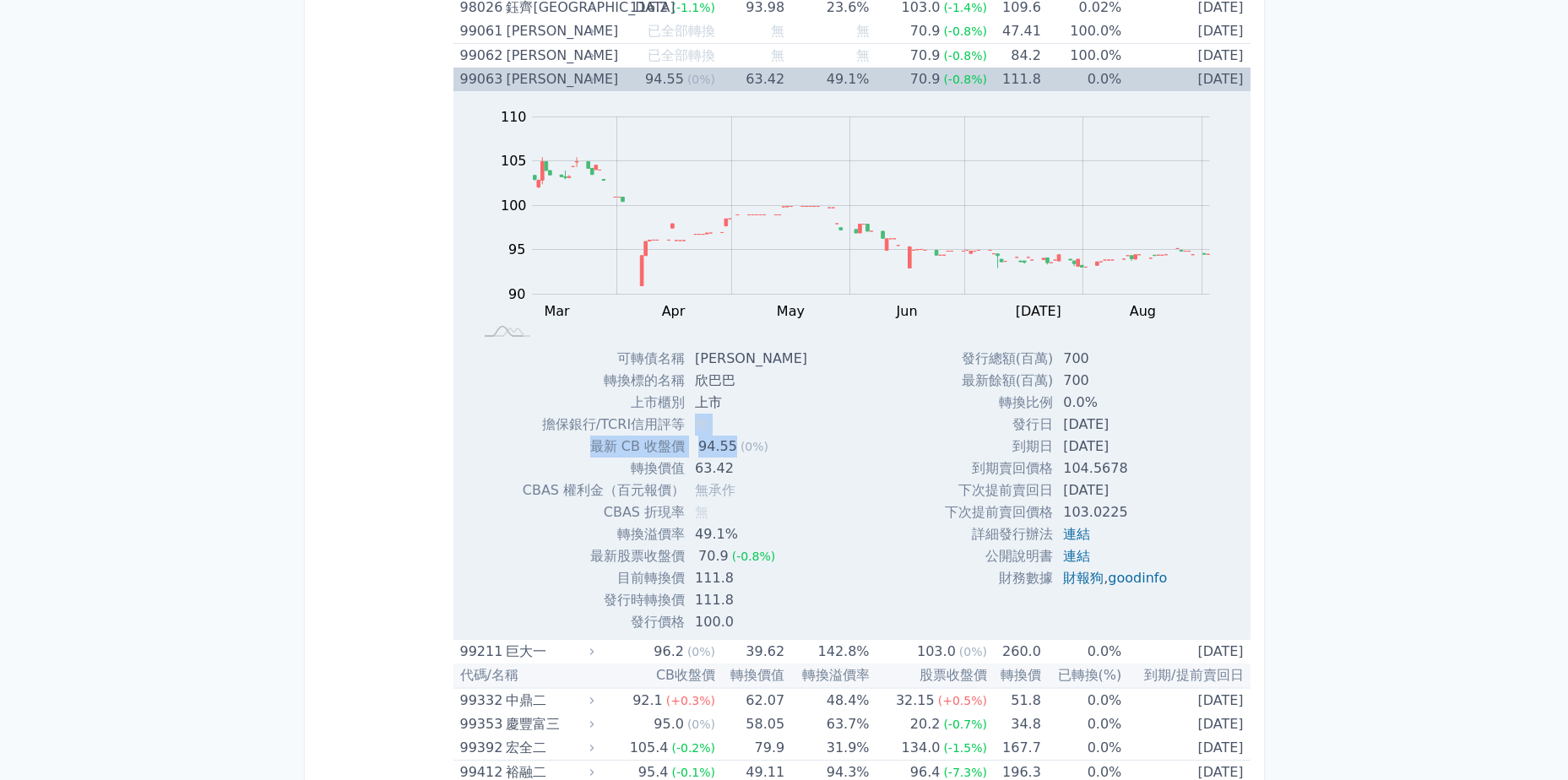
click at [836, 477] on div "Zoom Out 100 80 85 90 95 100 105 110 115 L Mar Apr May Jun [DATE] Aug Sep Oct 開…" at bounding box center [851, 362] width 797 height 542
drag, startPoint x: 836, startPoint y: 477, endPoint x: 1101, endPoint y: 502, distance: 266.2
click at [1101, 502] on td "103.0225" at bounding box center [1116, 513] width 128 height 22
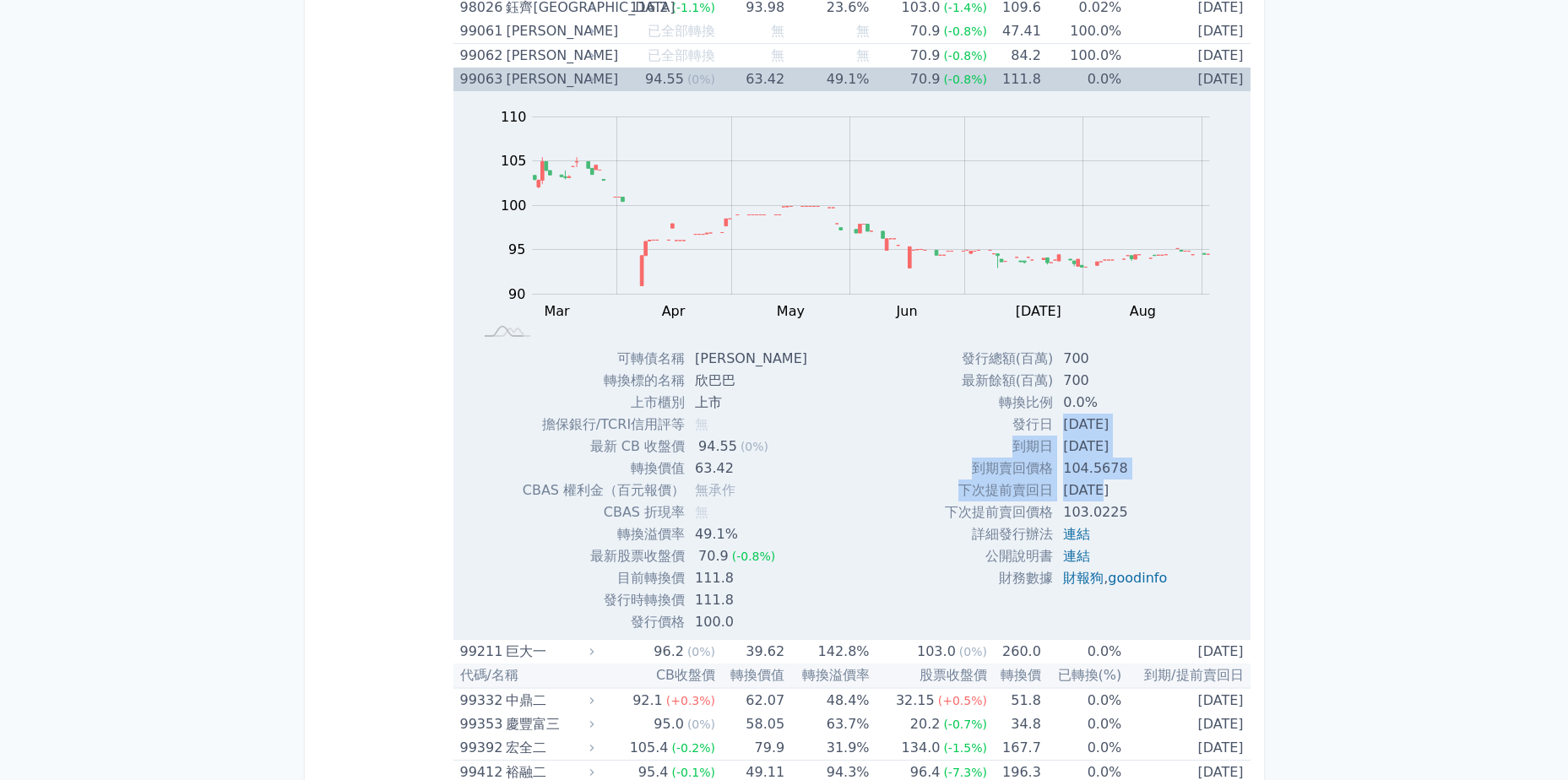
drag, startPoint x: 1065, startPoint y: 448, endPoint x: 1097, endPoint y: 488, distance: 51.2
click at [1097, 488] on tbody "發行總額(百萬) 700 最新餘額(百萬) 700 轉換比例 0.0% 發行日 [DATE] 到期日 [DATE] 到期賣回價格 104.5678 連結" at bounding box center [1062, 468] width 235 height 241
click at [1097, 489] on td "[DATE]" at bounding box center [1116, 490] width 128 height 22
drag, startPoint x: 704, startPoint y: 361, endPoint x: 796, endPoint y: 360, distance: 92.0
click at [796, 360] on div "可轉債名稱 欣巴巴三 轉換標的名稱 欣巴巴 上市櫃別 上市 擔保銀行/TCRI信用評等 無 最新 CB 收盤價 94.55 (0%) 轉換價值 無" at bounding box center [664, 491] width 325 height 286
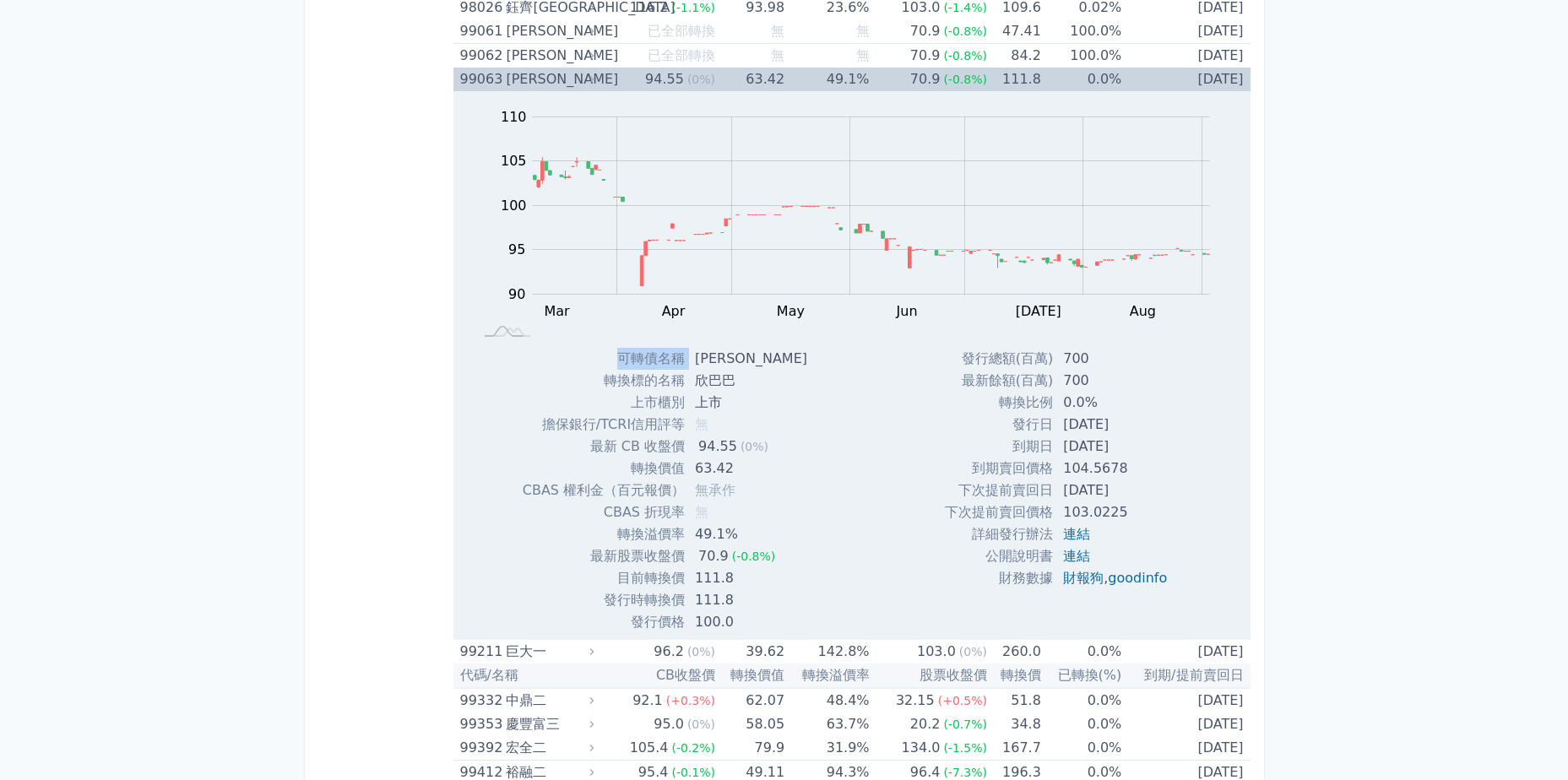
drag, startPoint x: 796, startPoint y: 360, endPoint x: 734, endPoint y: 359, distance: 62.0
click at [736, 359] on td "[PERSON_NAME]" at bounding box center [752, 359] width 136 height 22
click at [694, 363] on td "[PERSON_NAME]" at bounding box center [752, 359] width 136 height 22
drag, startPoint x: 703, startPoint y: 358, endPoint x: 751, endPoint y: 354, distance: 48.2
click at [751, 354] on td "[PERSON_NAME]" at bounding box center [752, 359] width 136 height 22
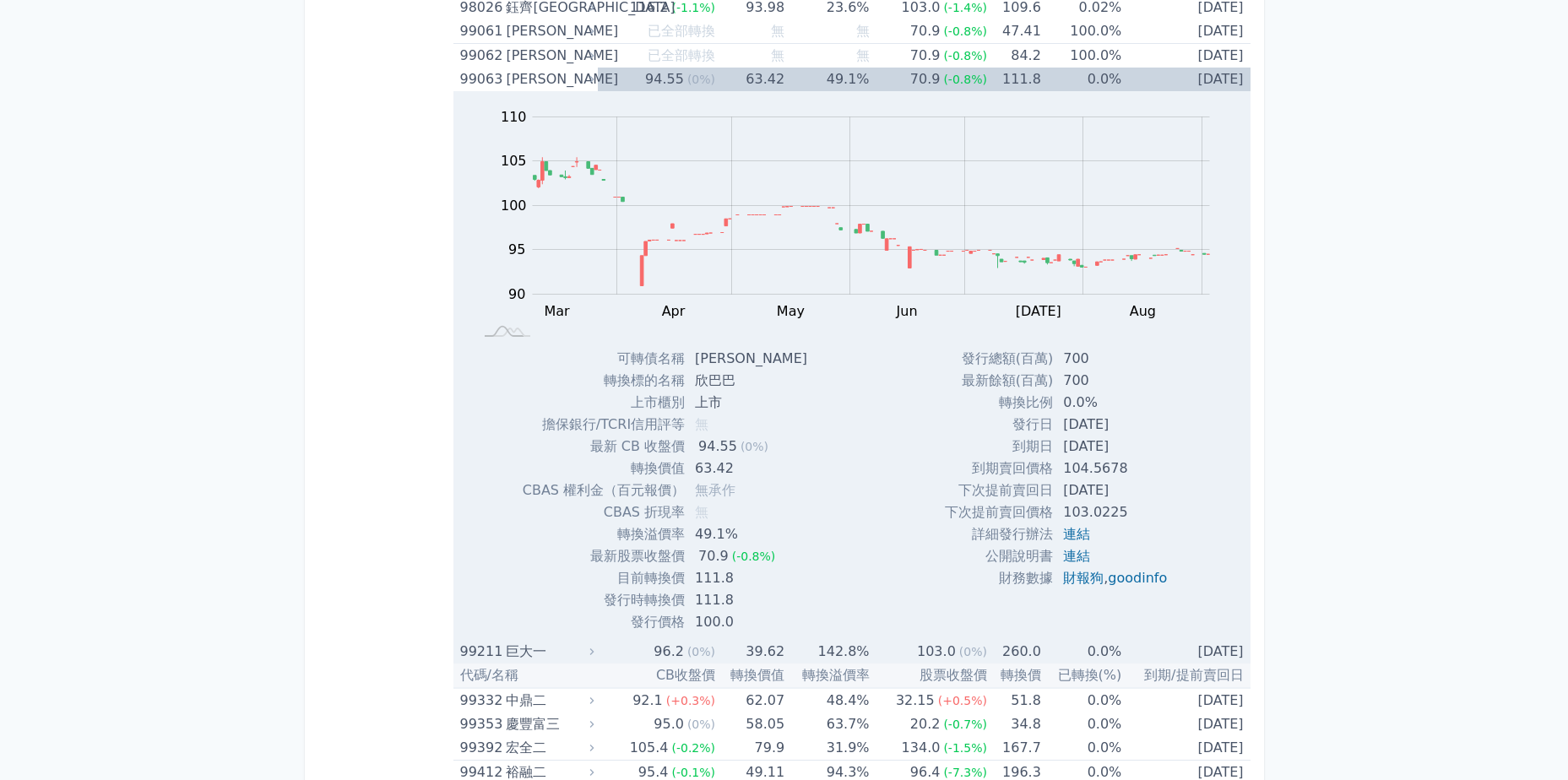
click at [779, 661] on td "39.62" at bounding box center [750, 652] width 69 height 24
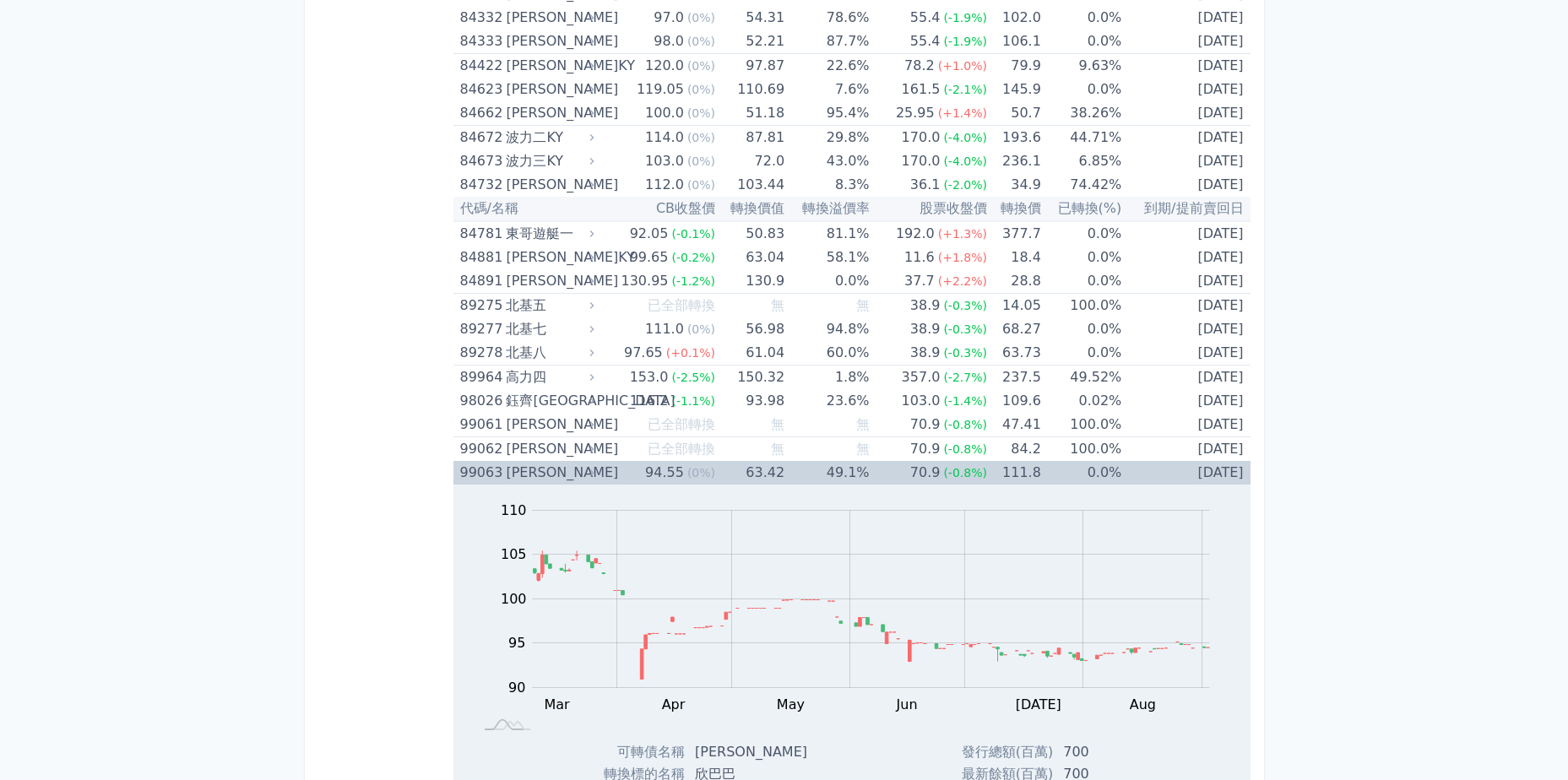
scroll to position [9889, 0]
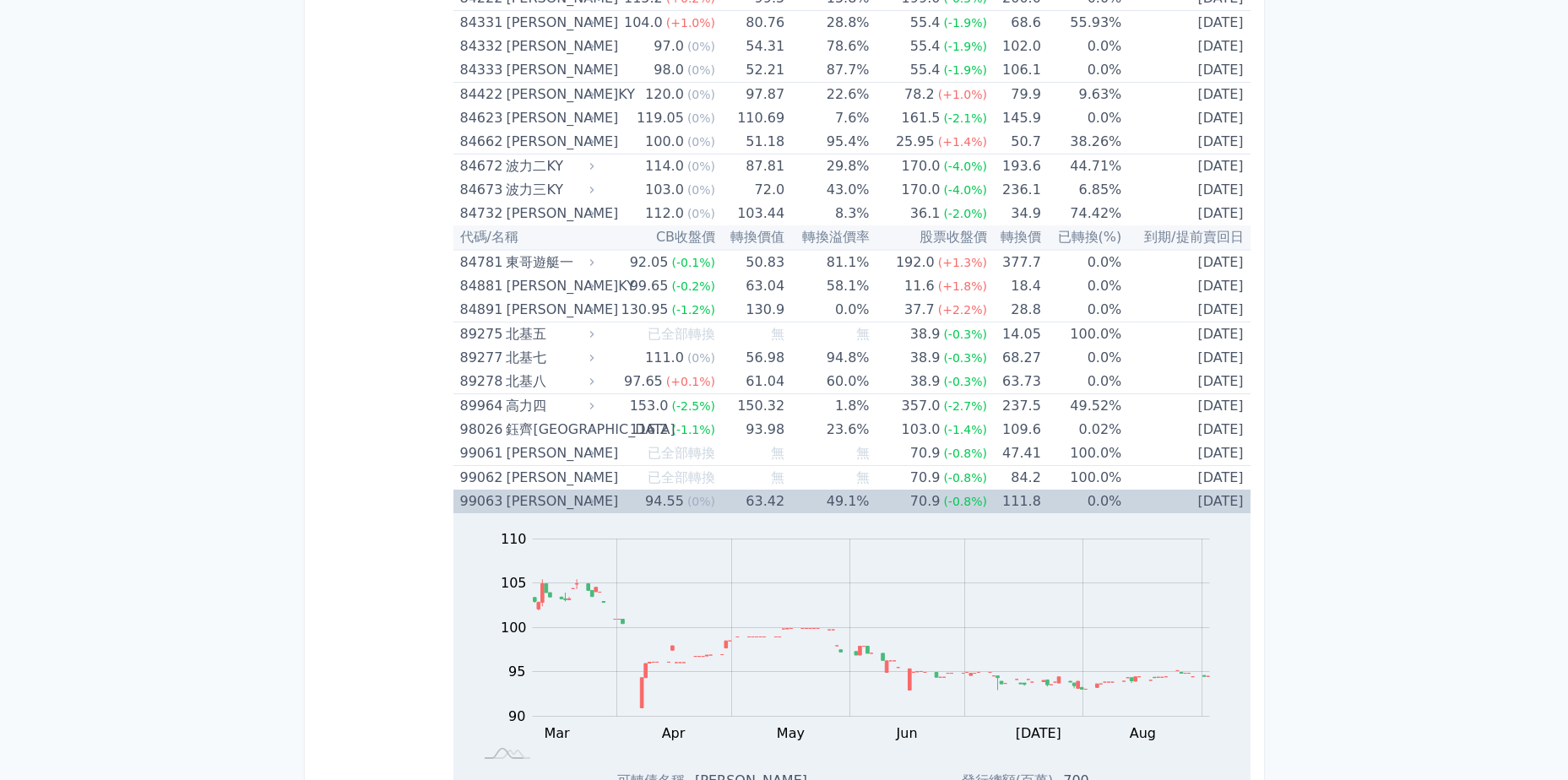
click at [604, 503] on td "94.55 (0%)" at bounding box center [657, 502] width 117 height 24
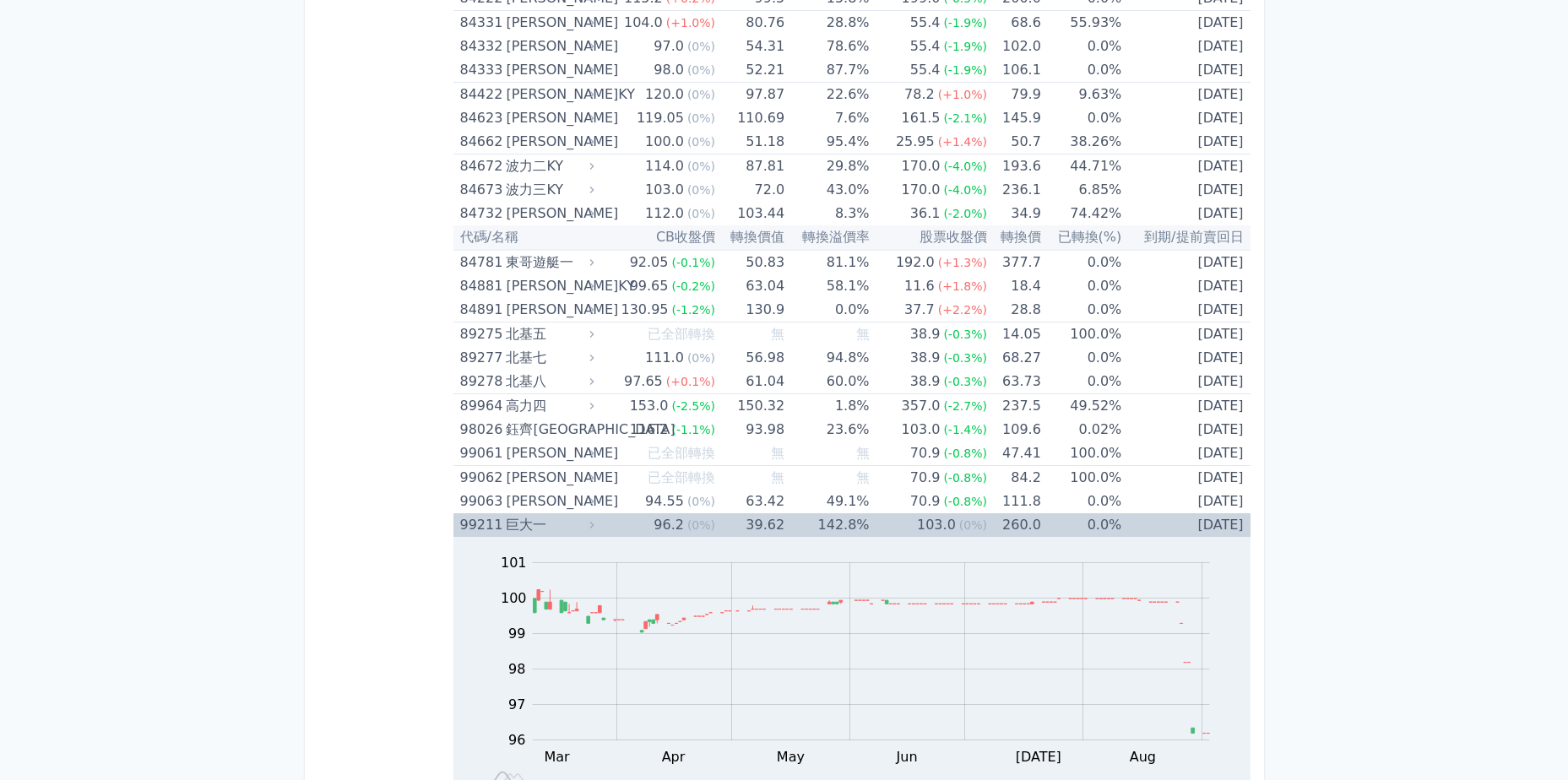
click at [592, 525] on icon at bounding box center [592, 525] width 12 height 12
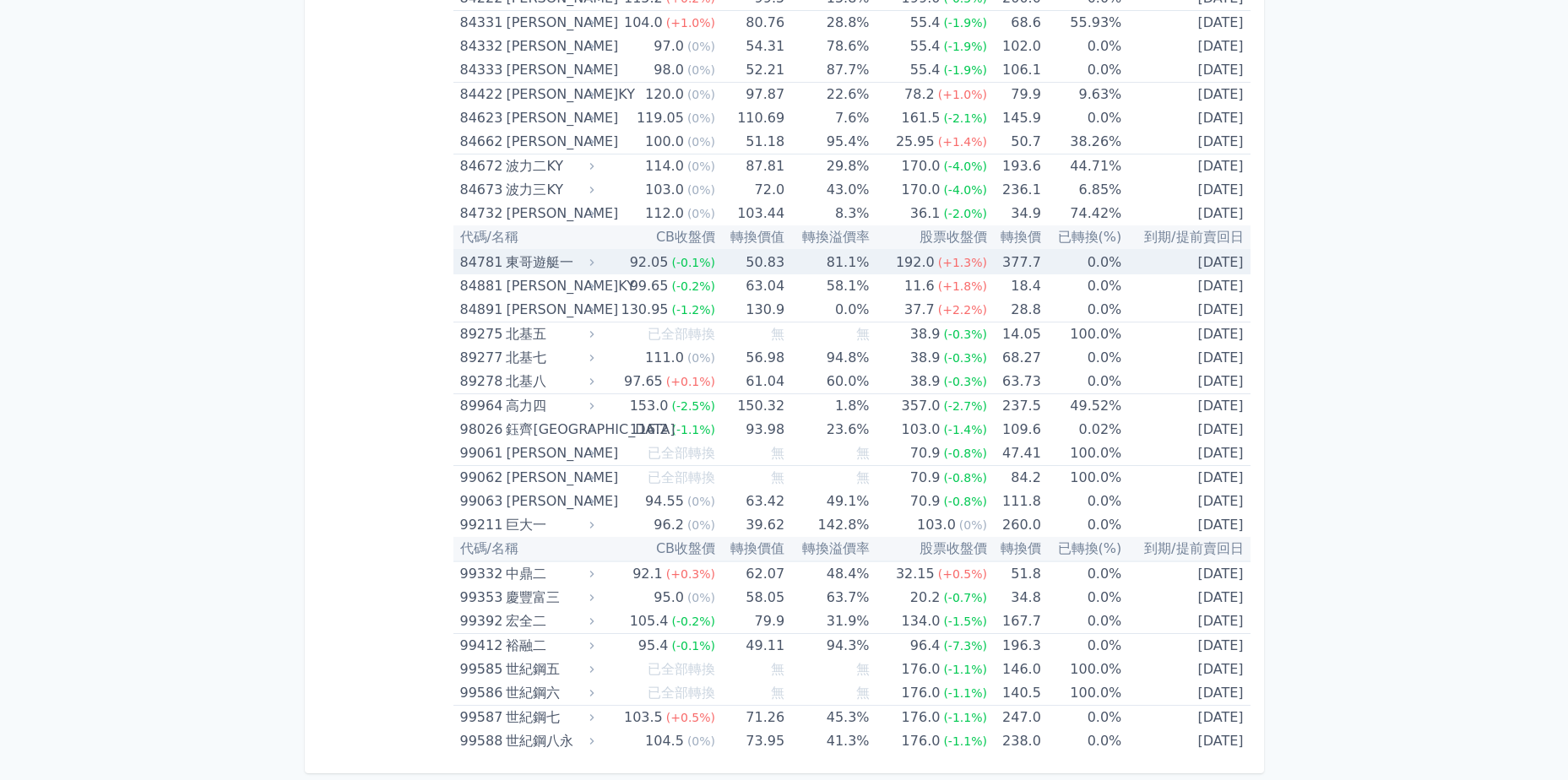
click at [604, 254] on td "92.05 (-0.1%)" at bounding box center [657, 262] width 117 height 25
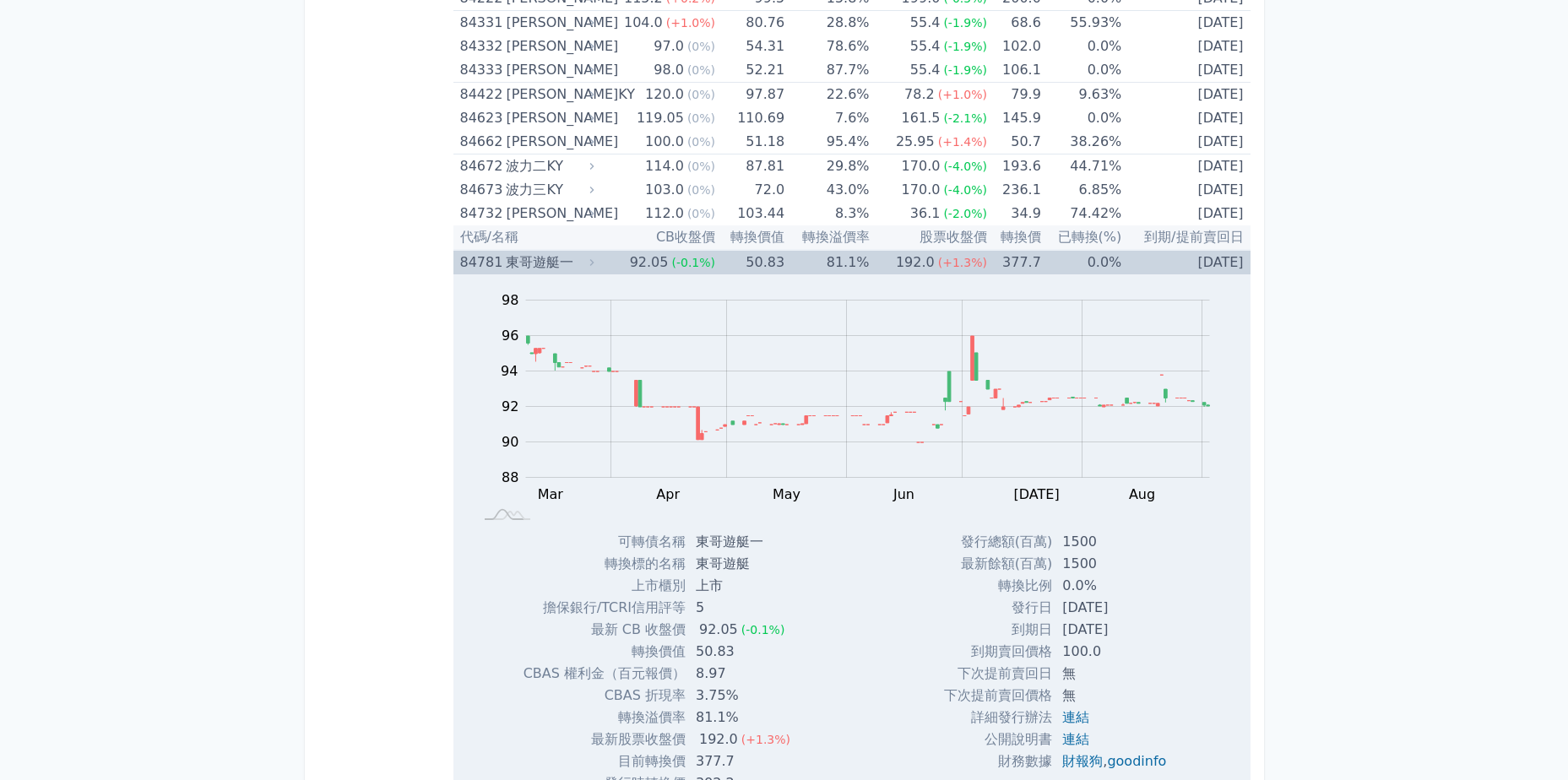
click at [565, 269] on div "東哥遊艇一" at bounding box center [548, 263] width 84 height 24
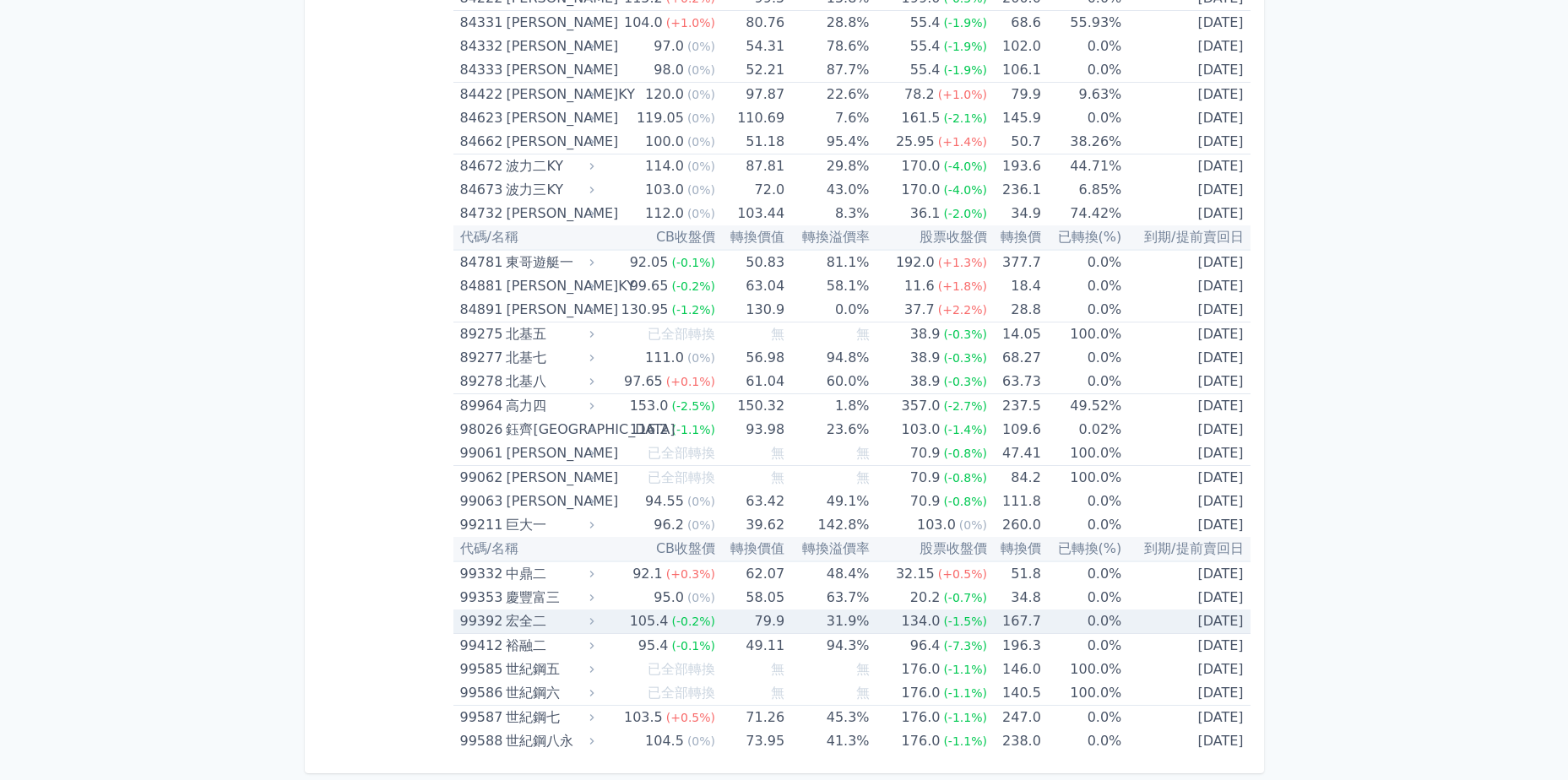
click at [615, 613] on td "105.4 (-0.2%)" at bounding box center [657, 621] width 117 height 25
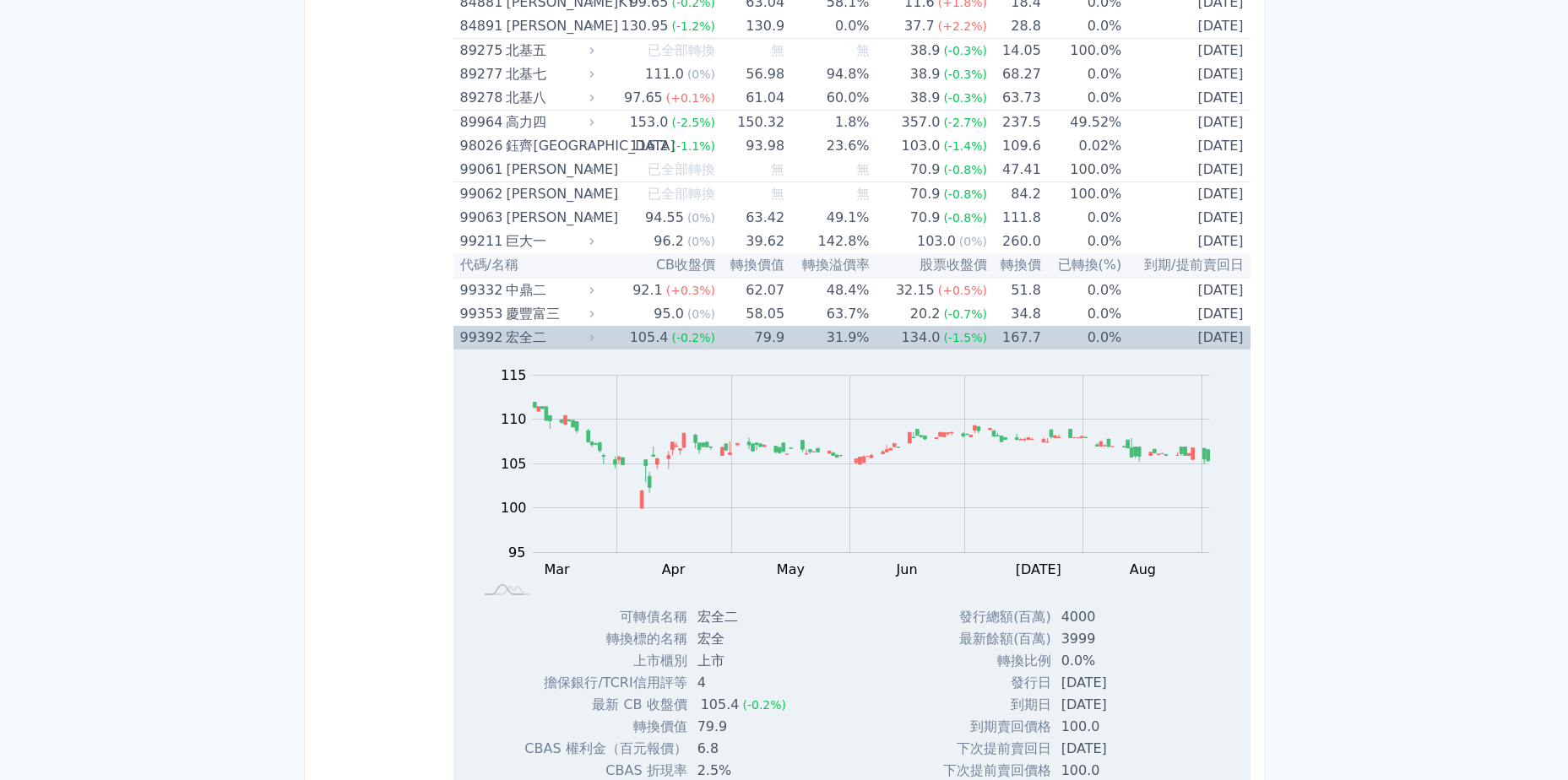
scroll to position [10227, 0]
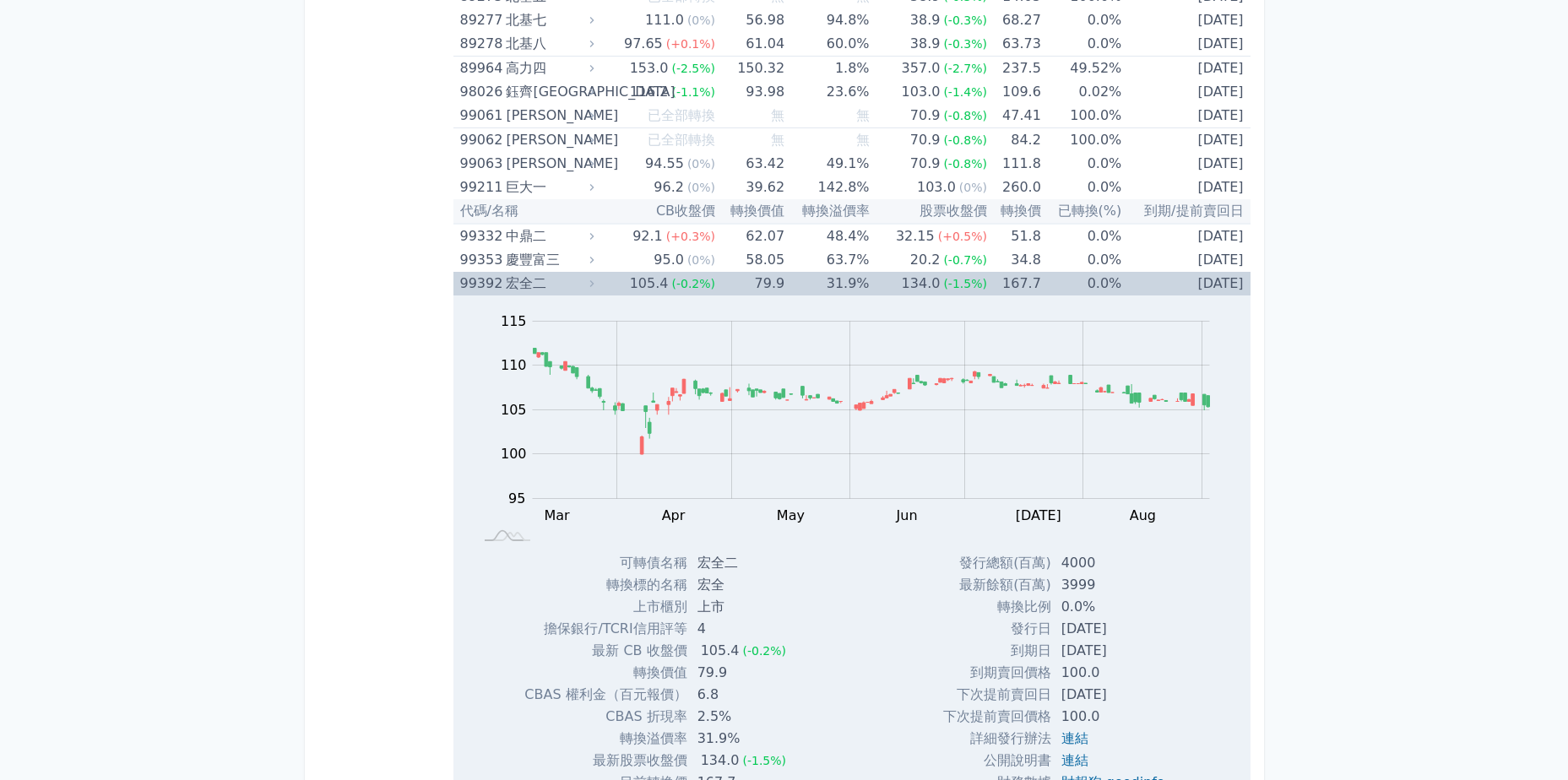
click at [583, 285] on div "宏全二" at bounding box center [548, 284] width 84 height 24
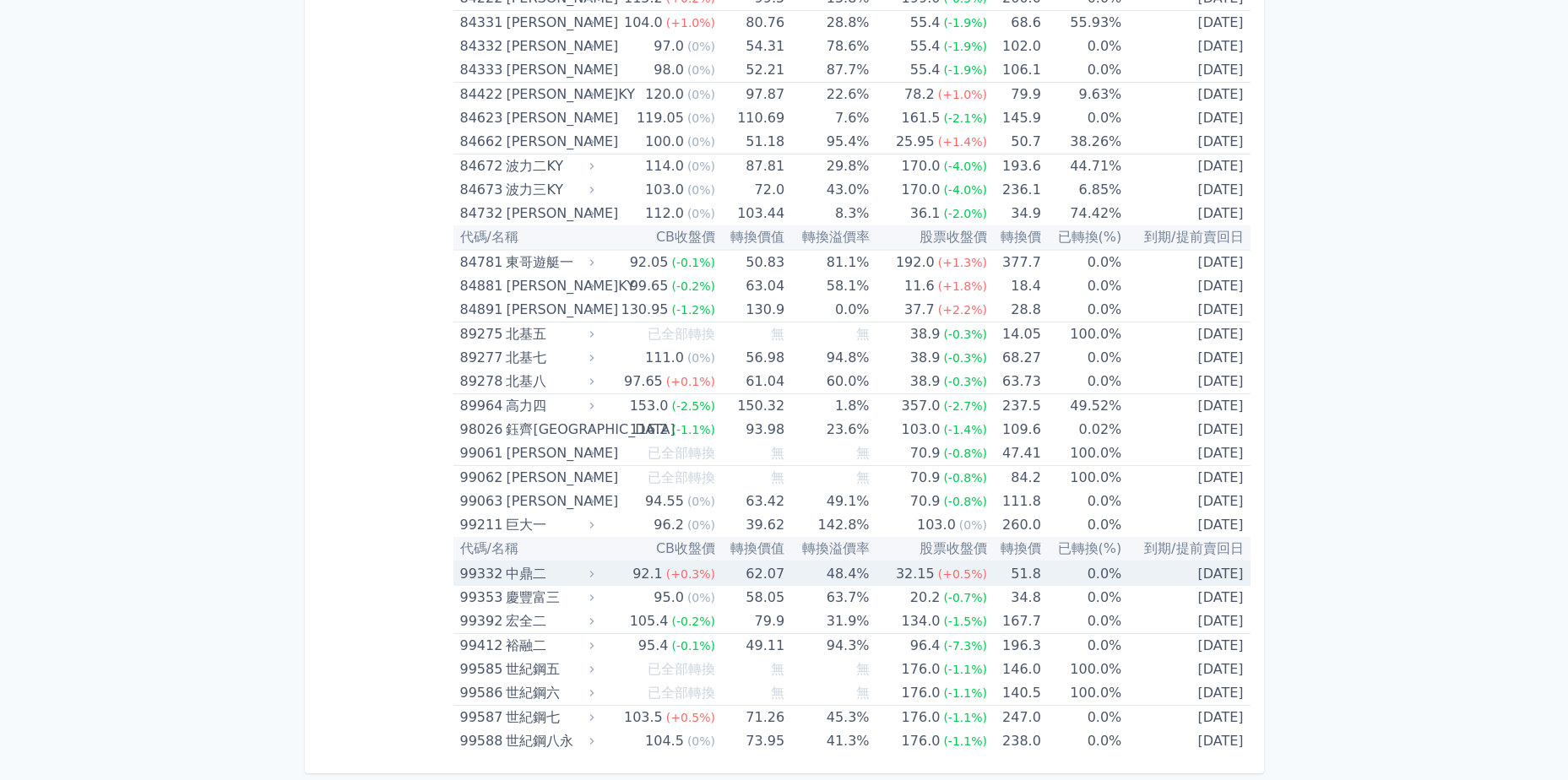
click at [598, 575] on icon at bounding box center [592, 575] width 12 height 12
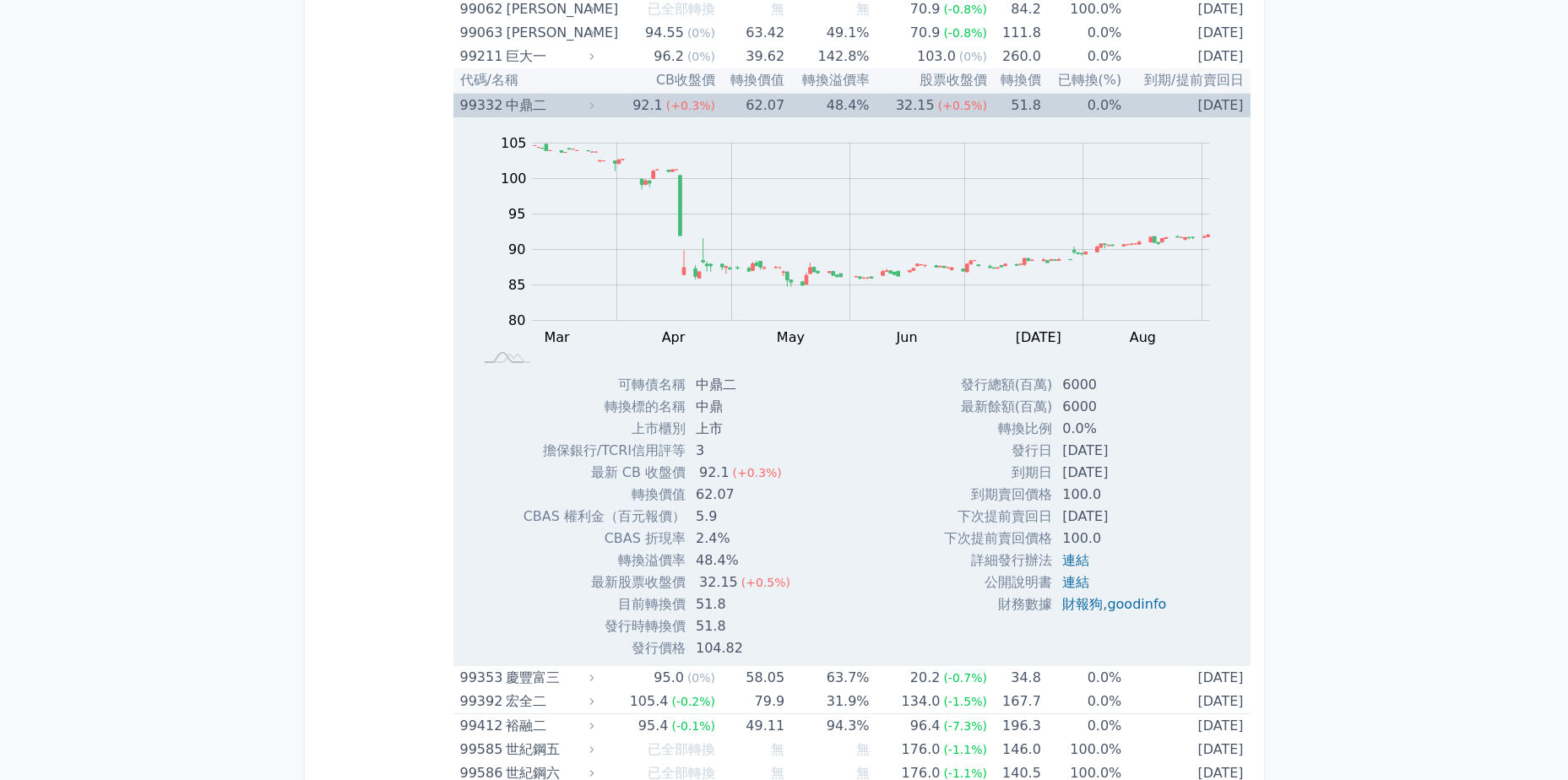
scroll to position [10439, 0]
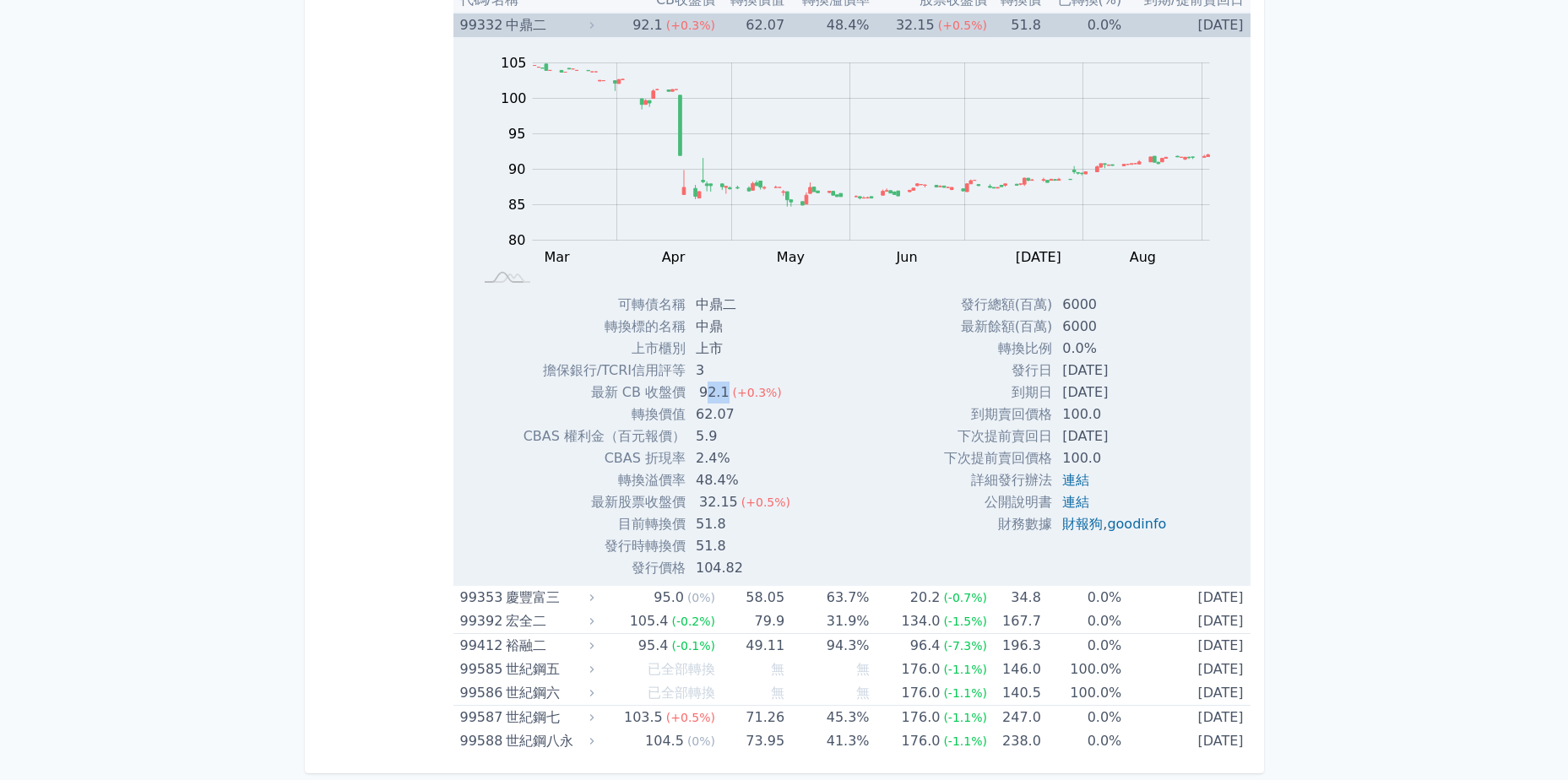
drag, startPoint x: 705, startPoint y: 388, endPoint x: 740, endPoint y: 388, distance: 35.0
click at [740, 388] on td "92.1 (+0.3%)" at bounding box center [744, 393] width 118 height 22
drag, startPoint x: 740, startPoint y: 388, endPoint x: 843, endPoint y: 423, distance: 108.8
click at [843, 423] on div "Zoom Out 100 70 75 80 85 90 95 100 105 110 L Mar Apr May Jun [DATE] Aug Sep Oct…" at bounding box center [851, 308] width 797 height 542
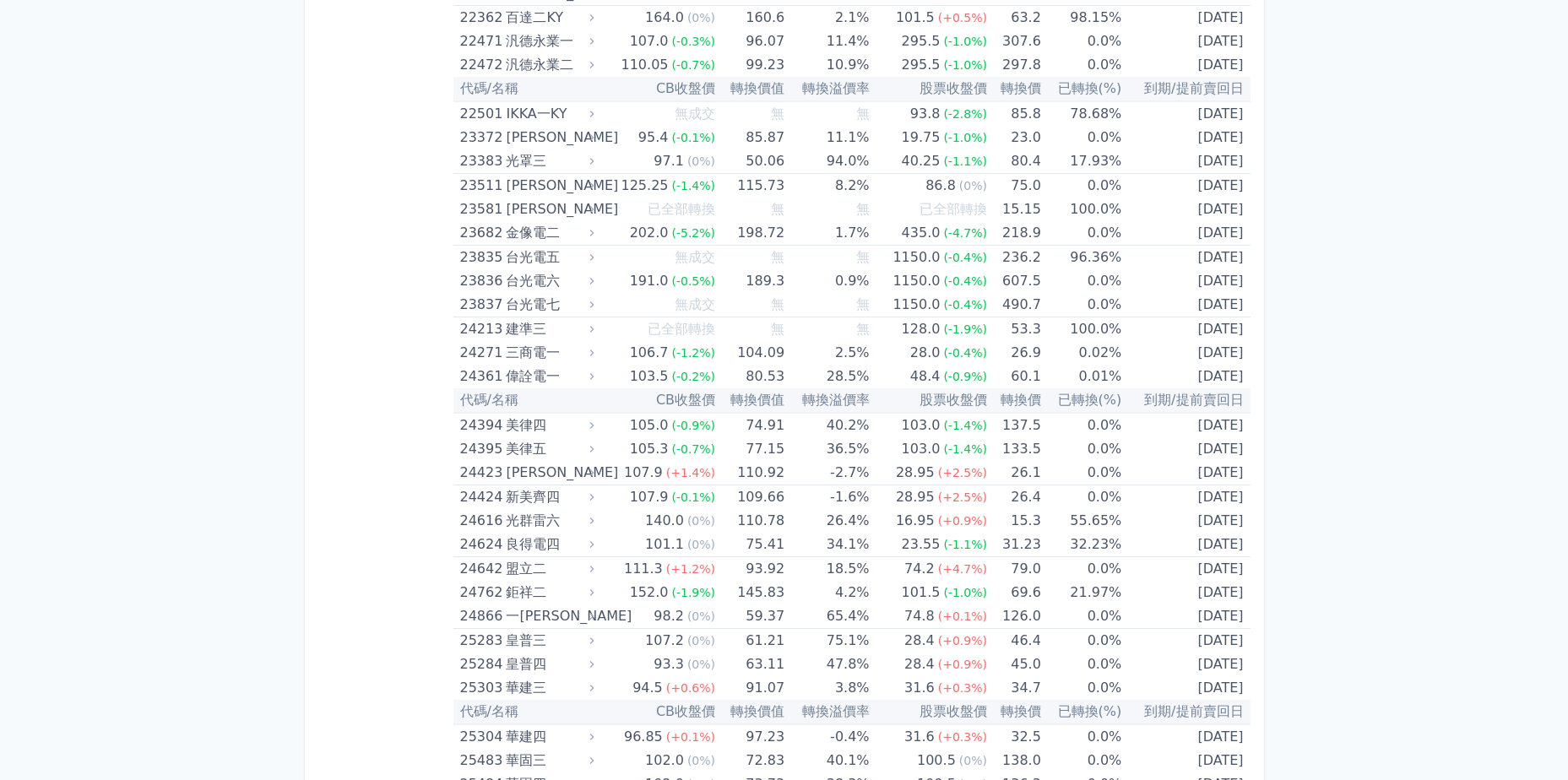
scroll to position [1401, 0]
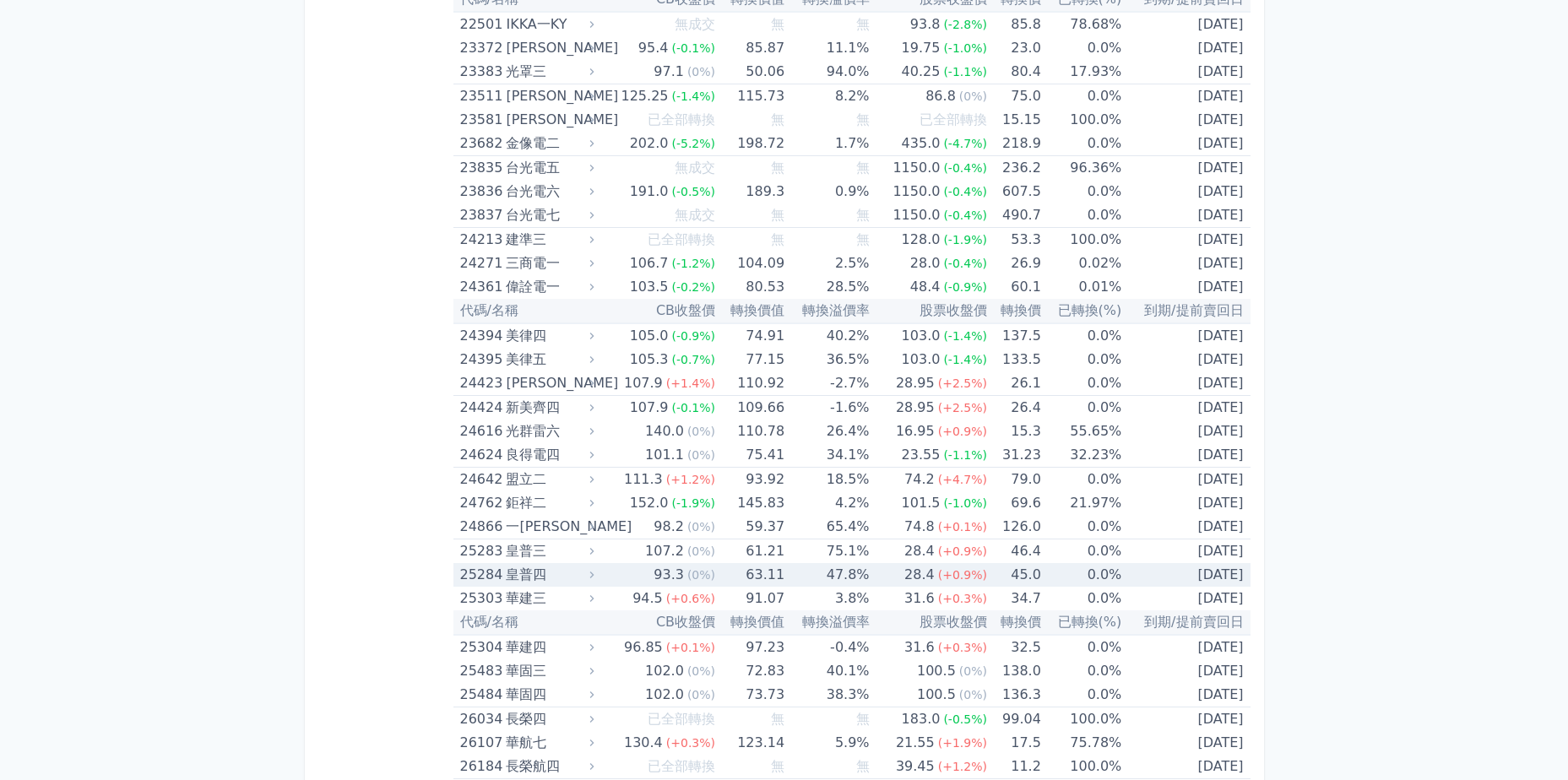
click at [578, 578] on div "皇普四" at bounding box center [548, 576] width 84 height 24
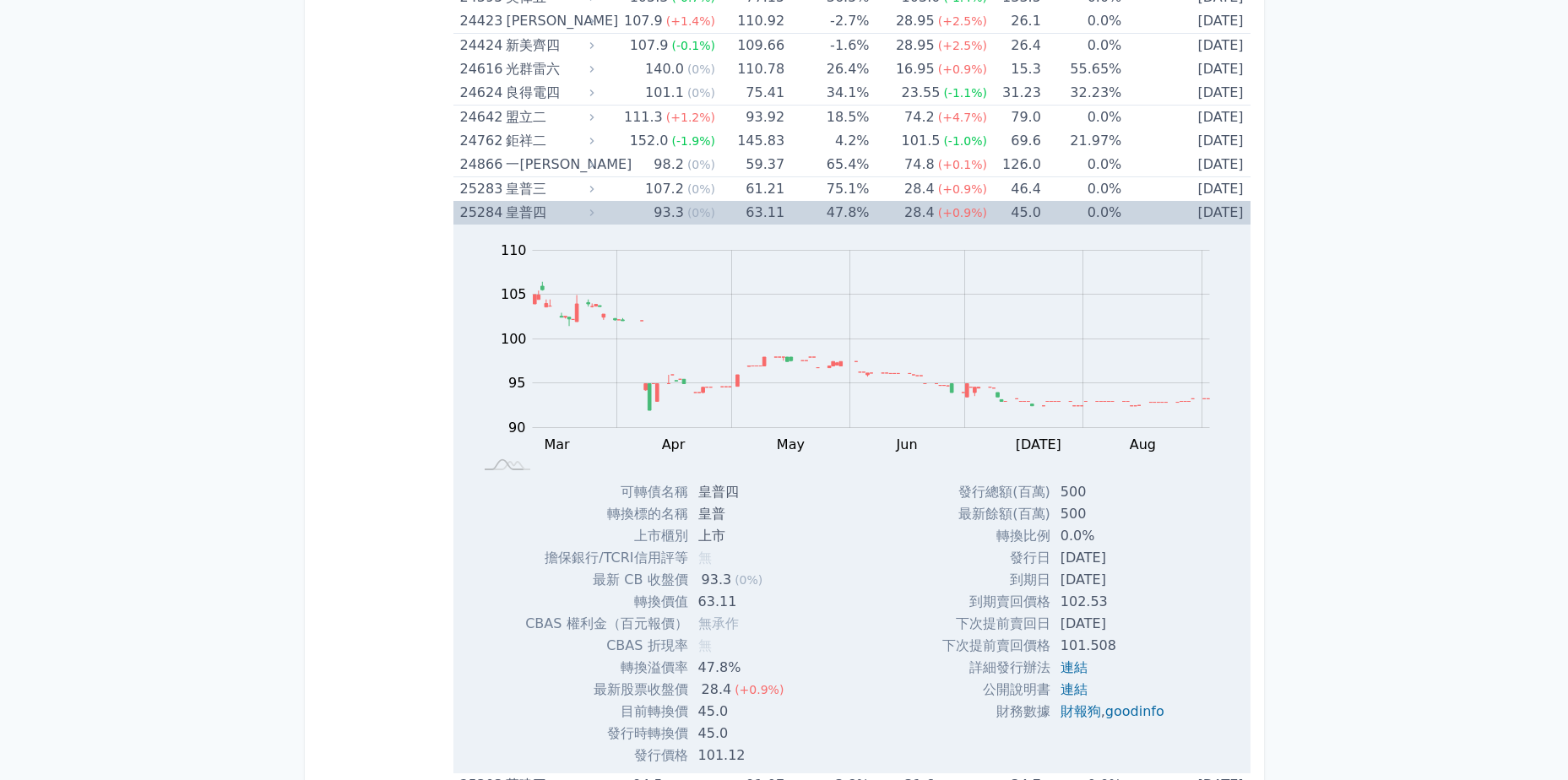
scroll to position [1739, 0]
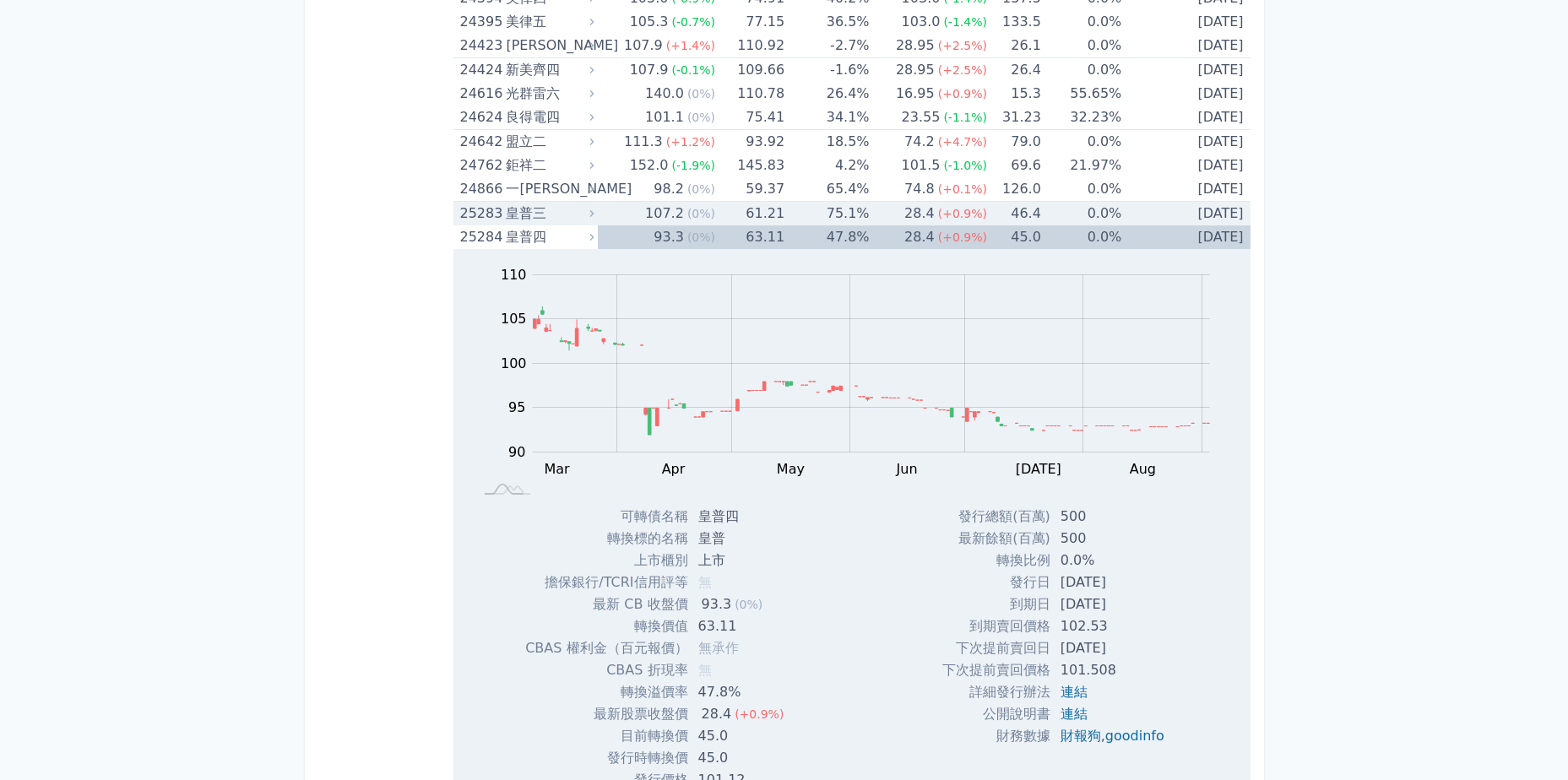
click at [553, 211] on div "皇普三" at bounding box center [548, 213] width 84 height 24
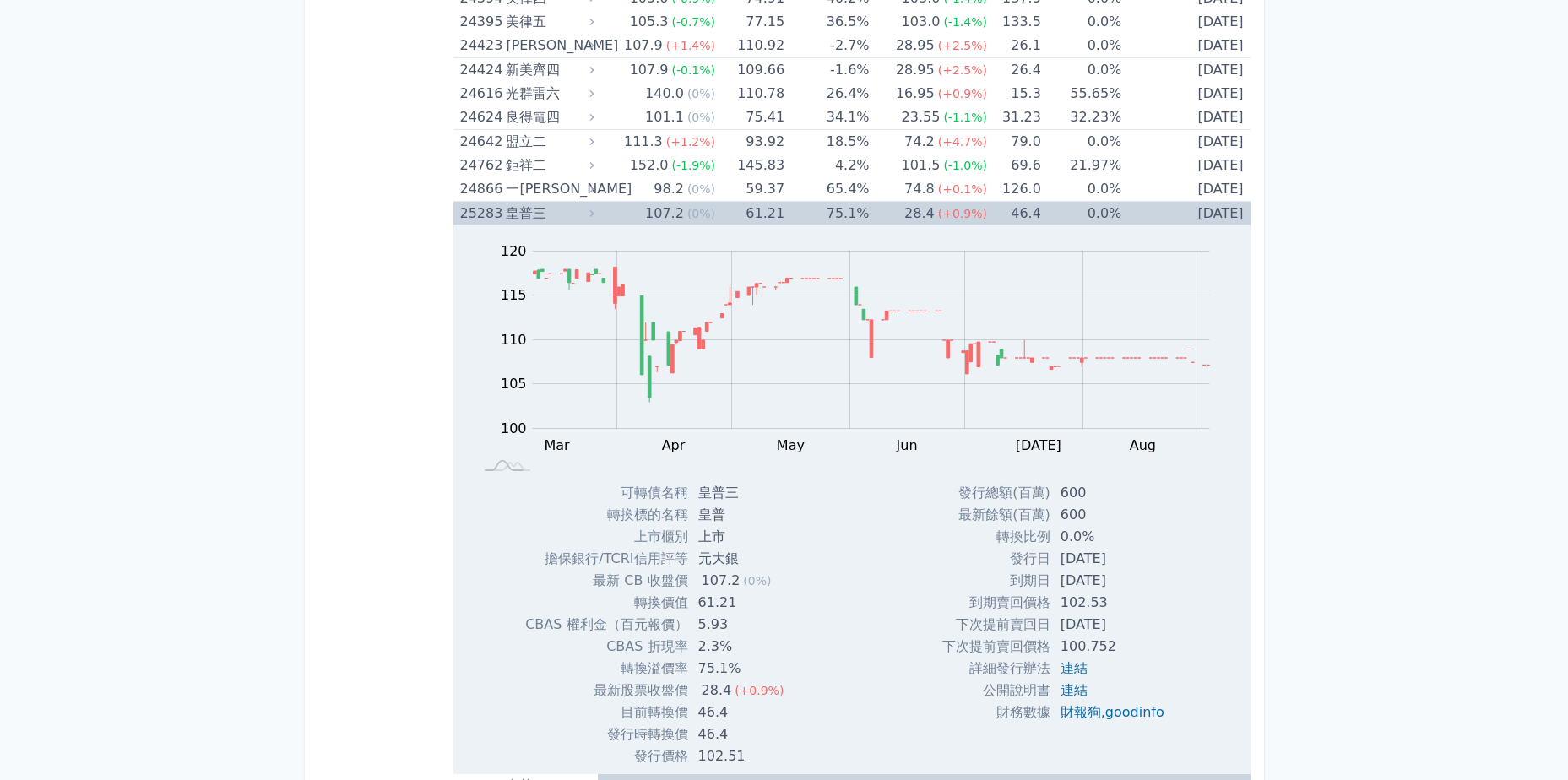
click at [540, 207] on div "皇普三" at bounding box center [548, 213] width 84 height 24
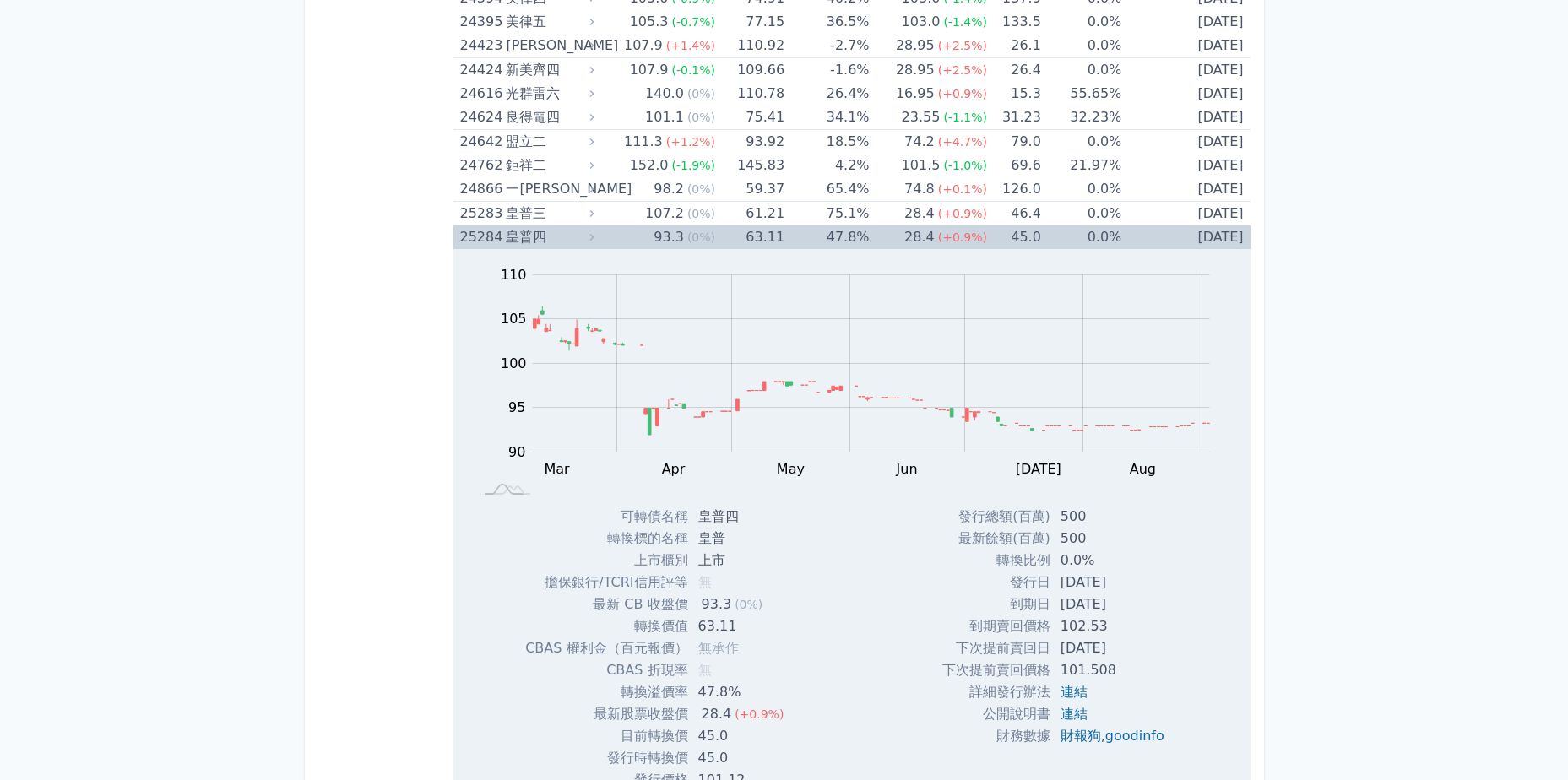
click at [548, 241] on div "皇普四" at bounding box center [548, 237] width 84 height 24
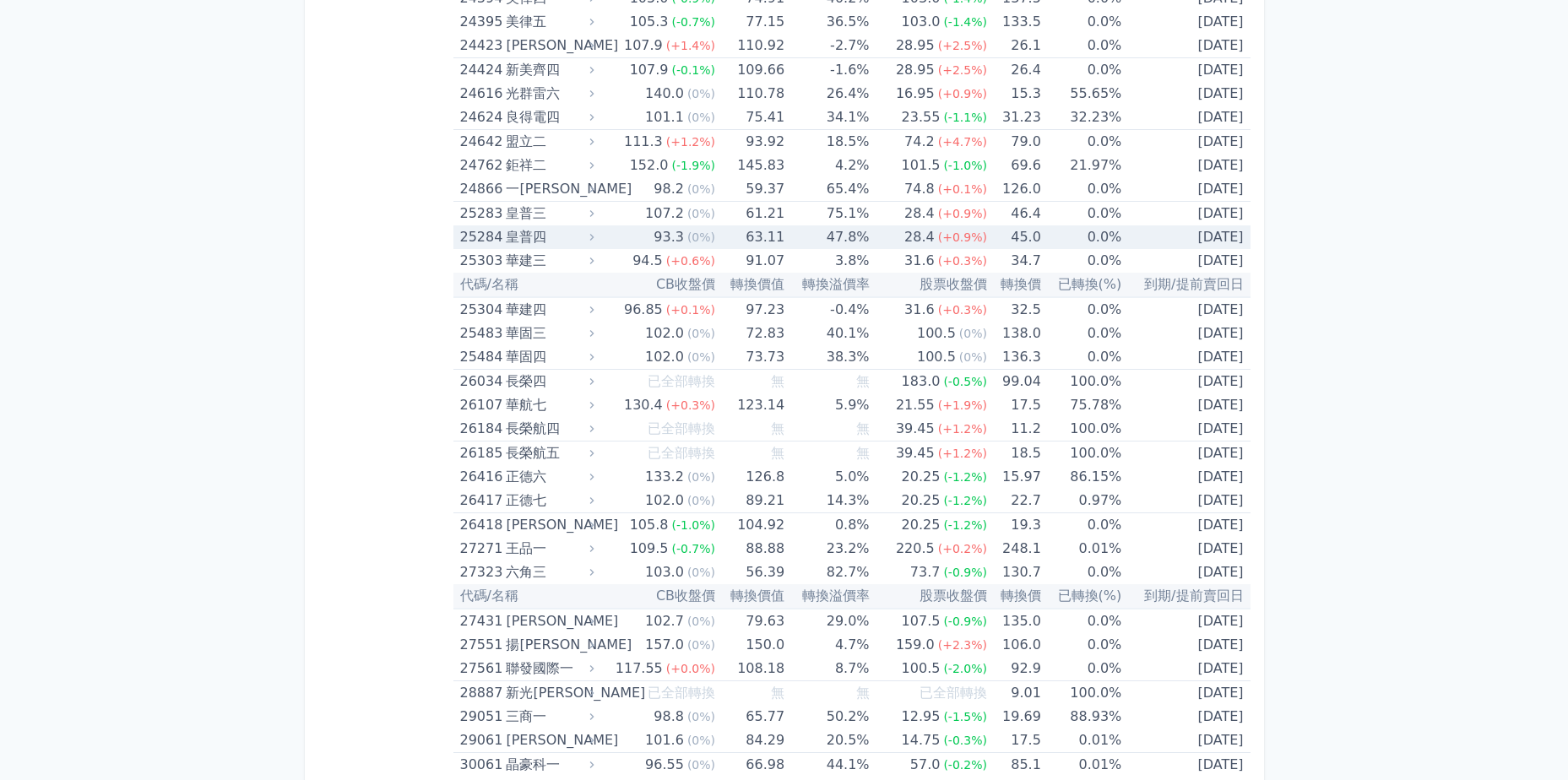
click at [1091, 245] on td "0.0%" at bounding box center [1081, 237] width 80 height 24
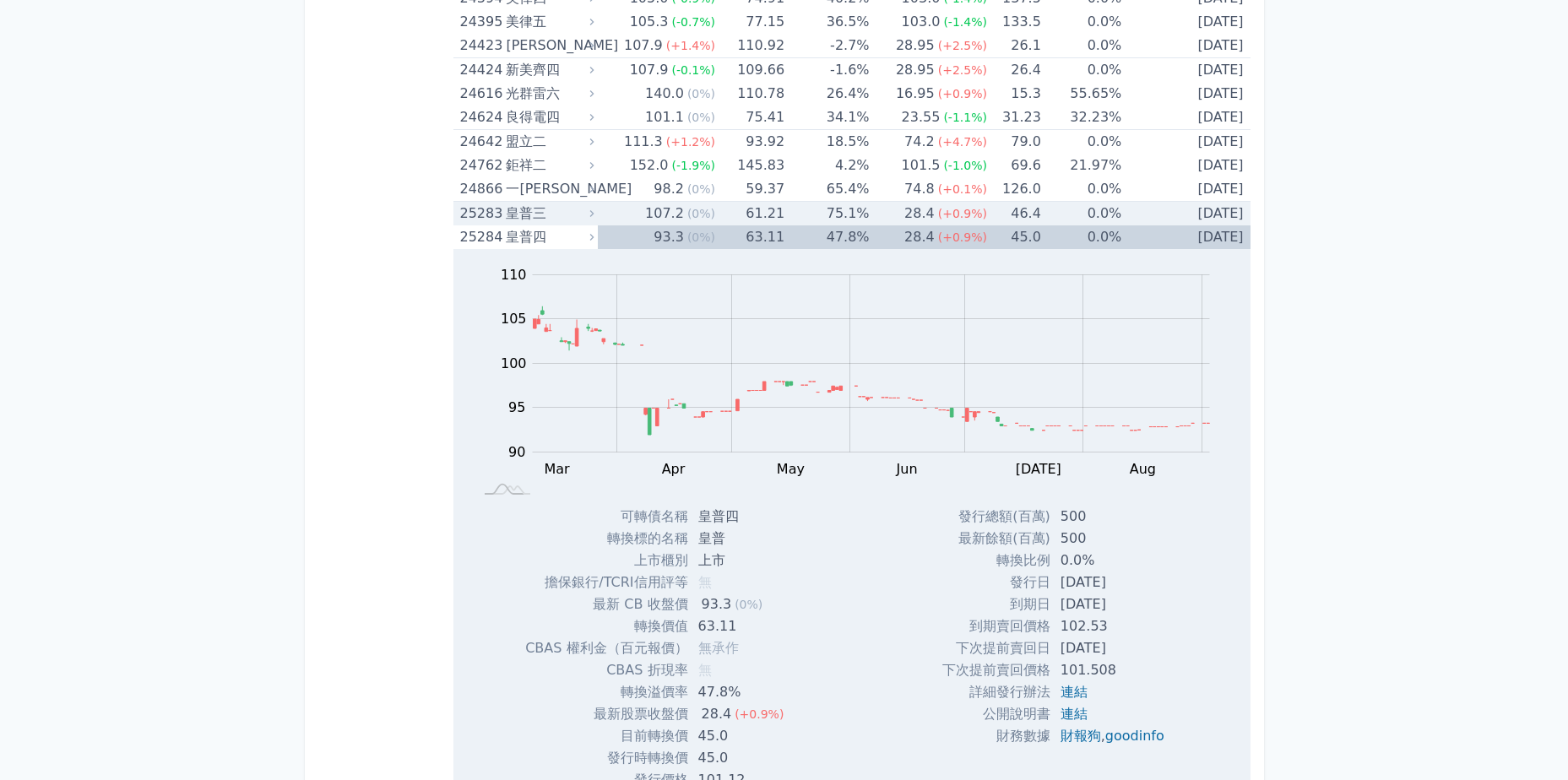
click at [1105, 209] on td "0.0%" at bounding box center [1081, 213] width 80 height 25
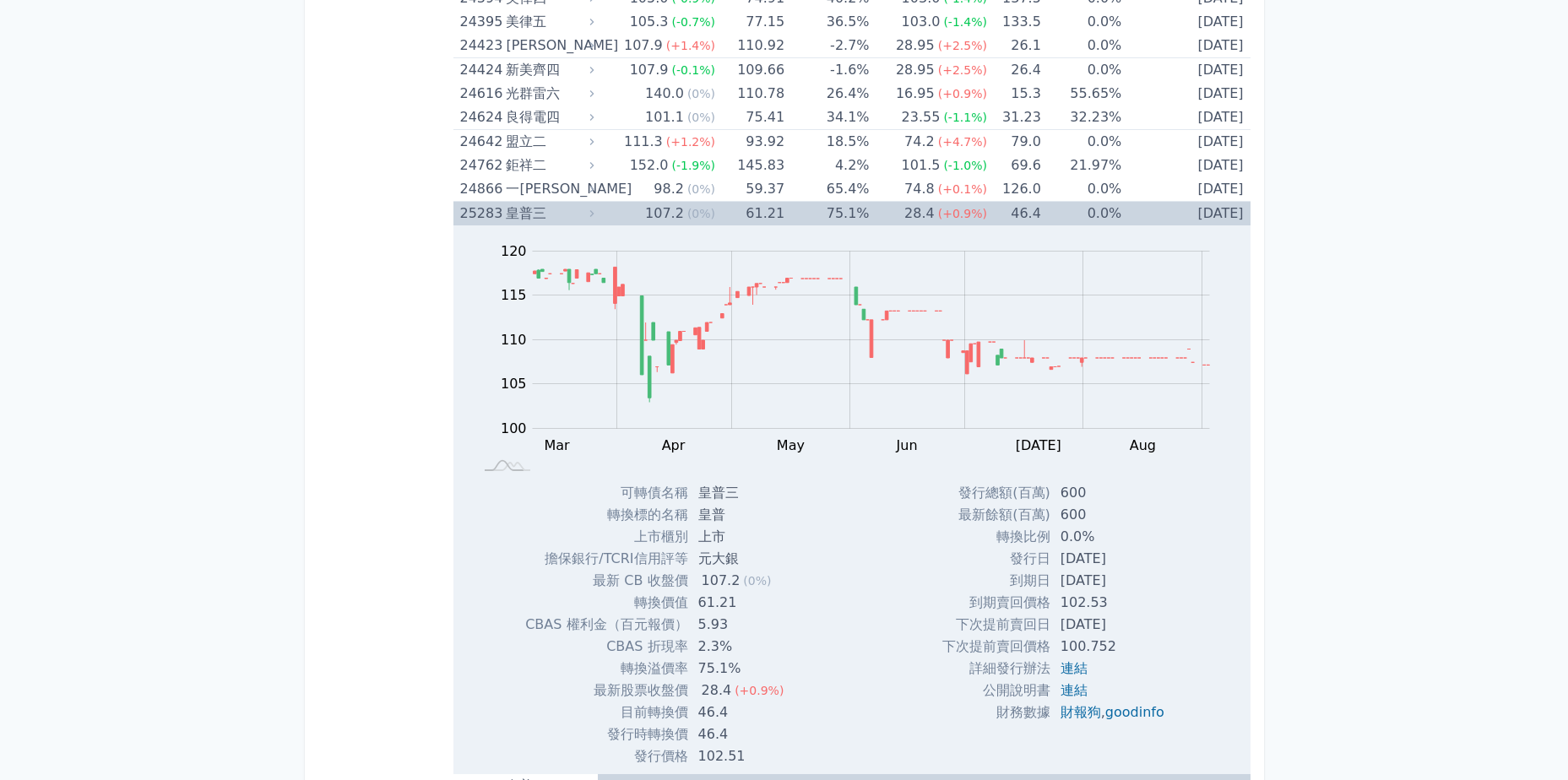
click at [1105, 209] on td "0.0%" at bounding box center [1081, 213] width 80 height 25
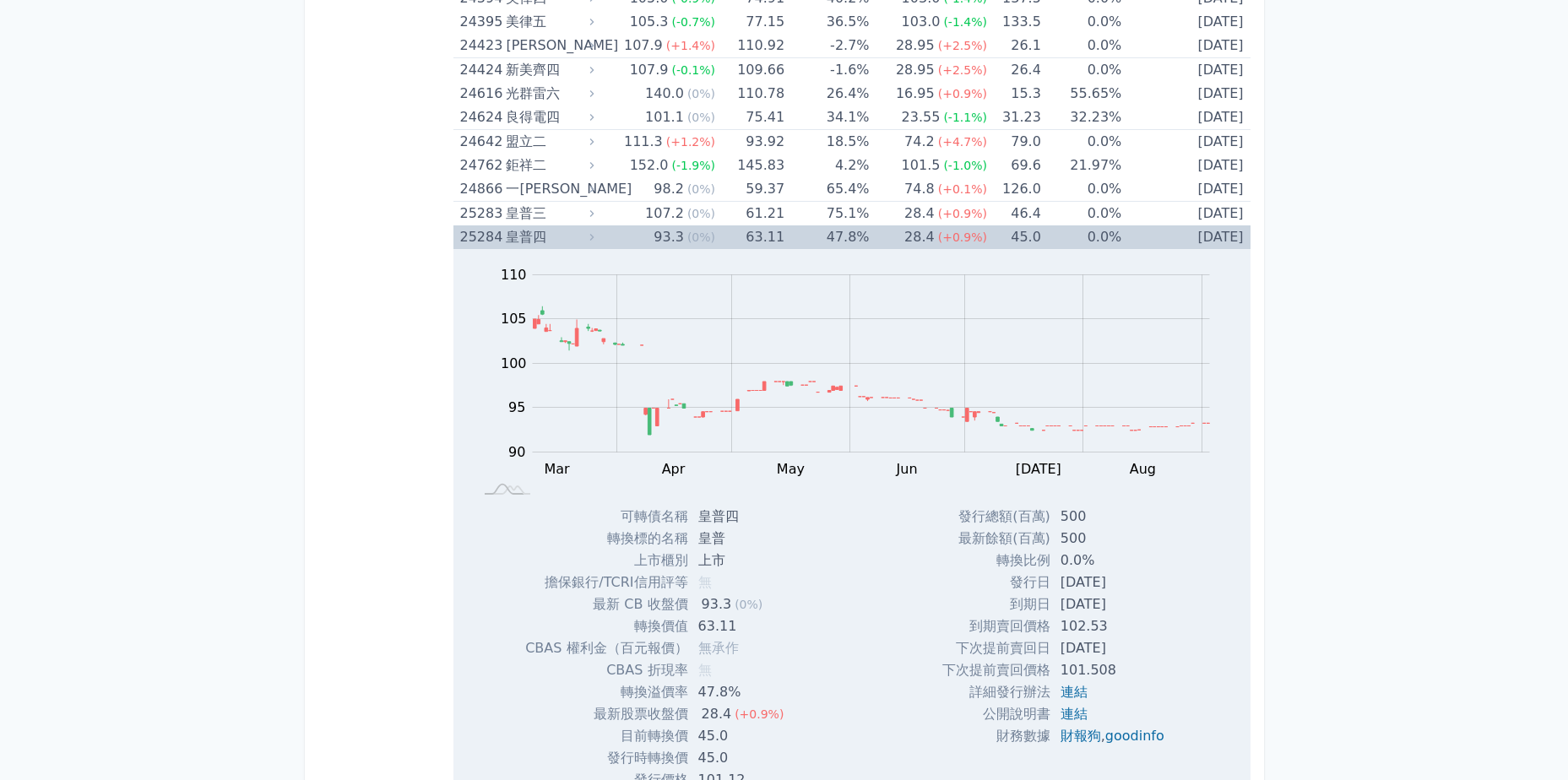
click at [1096, 239] on td "0.0%" at bounding box center [1081, 237] width 80 height 24
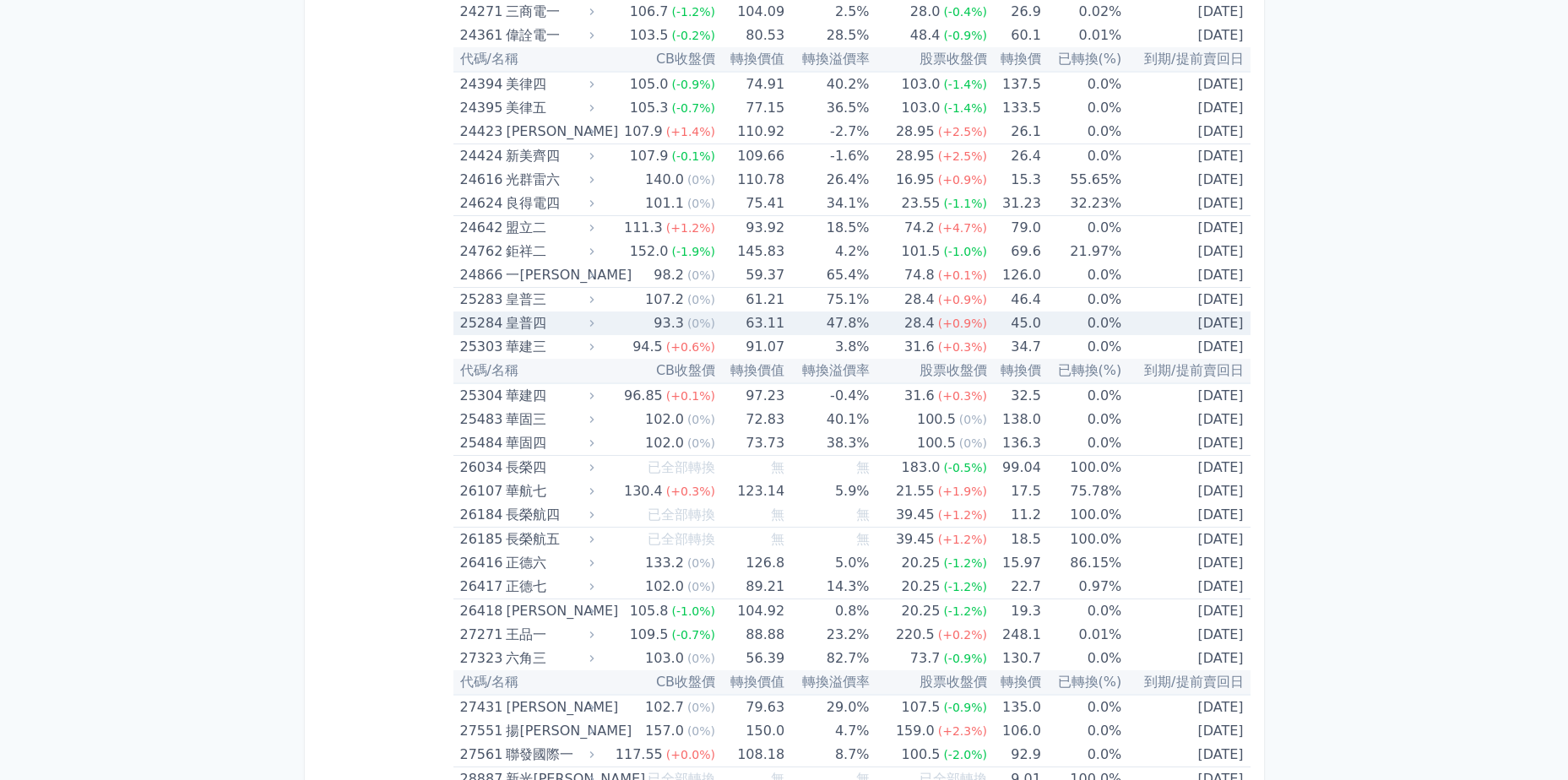
scroll to position [1654, 0]
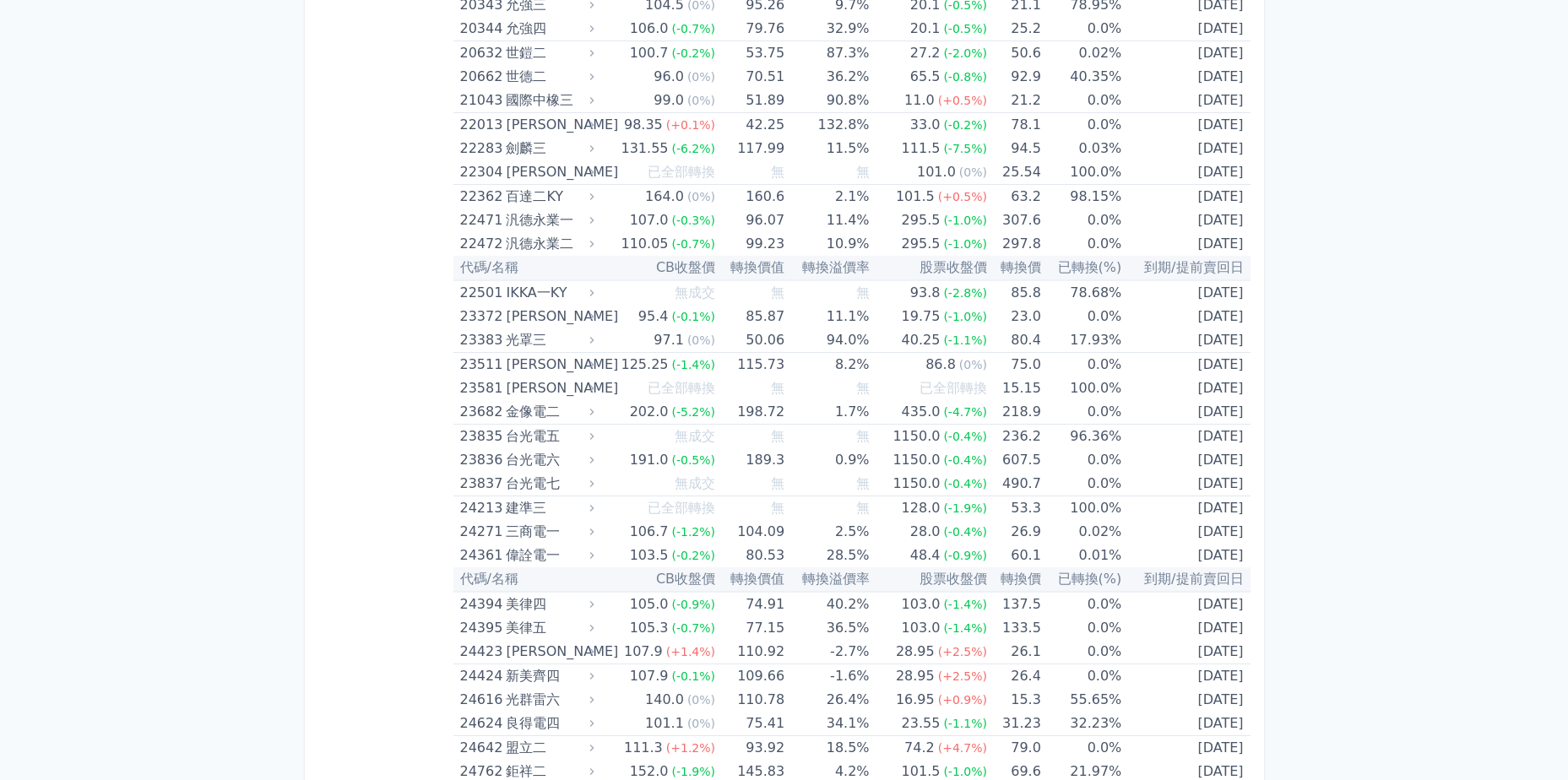
scroll to position [0, 0]
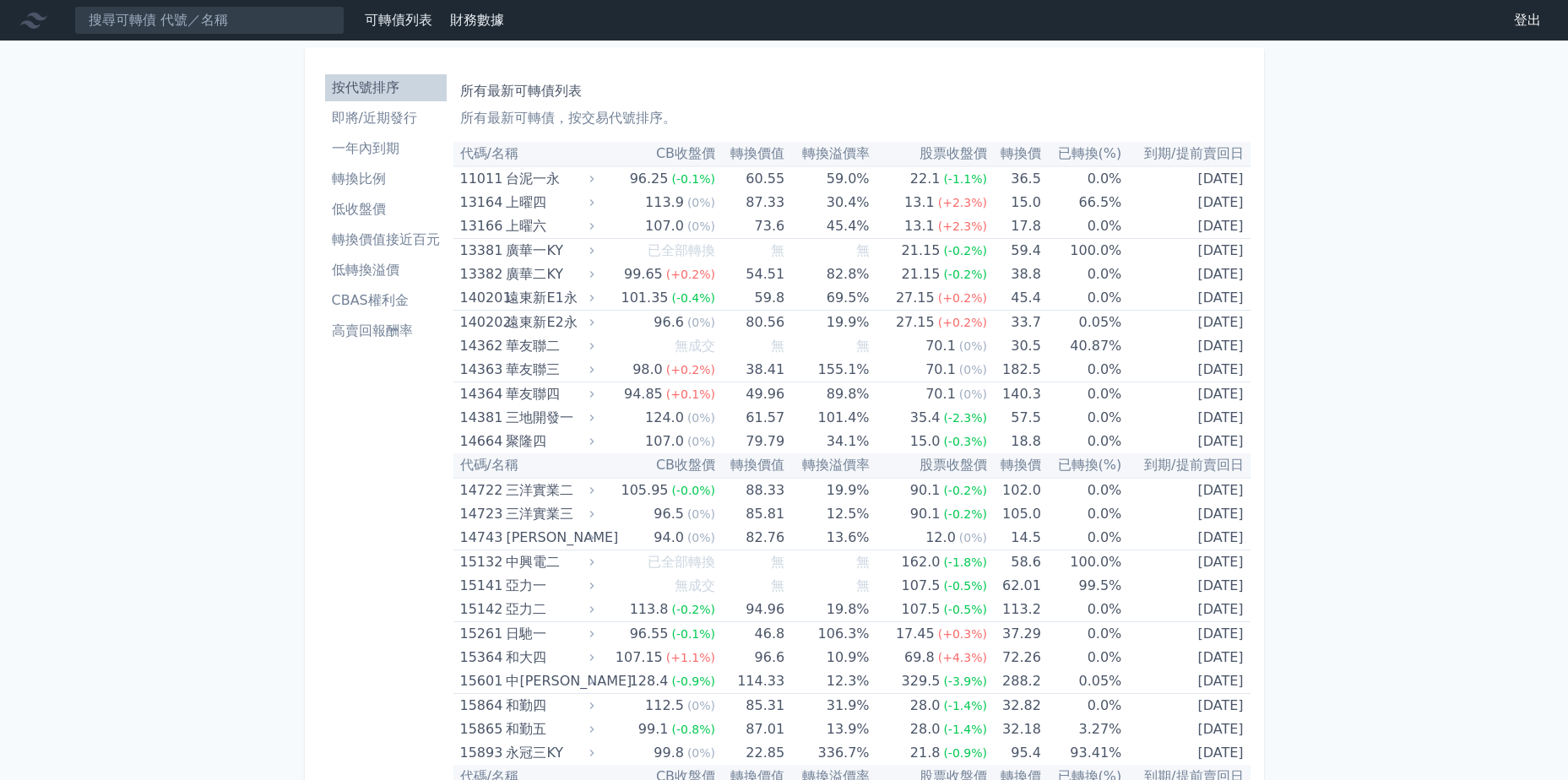
click at [214, 36] on nav "可轉債列表 財務數據 可轉債列表 財務數據 登出 登出" at bounding box center [784, 20] width 1568 height 41
drag, startPoint x: 223, startPoint y: 26, endPoint x: 250, endPoint y: 14, distance: 29.5
click at [224, 26] on input at bounding box center [209, 20] width 270 height 29
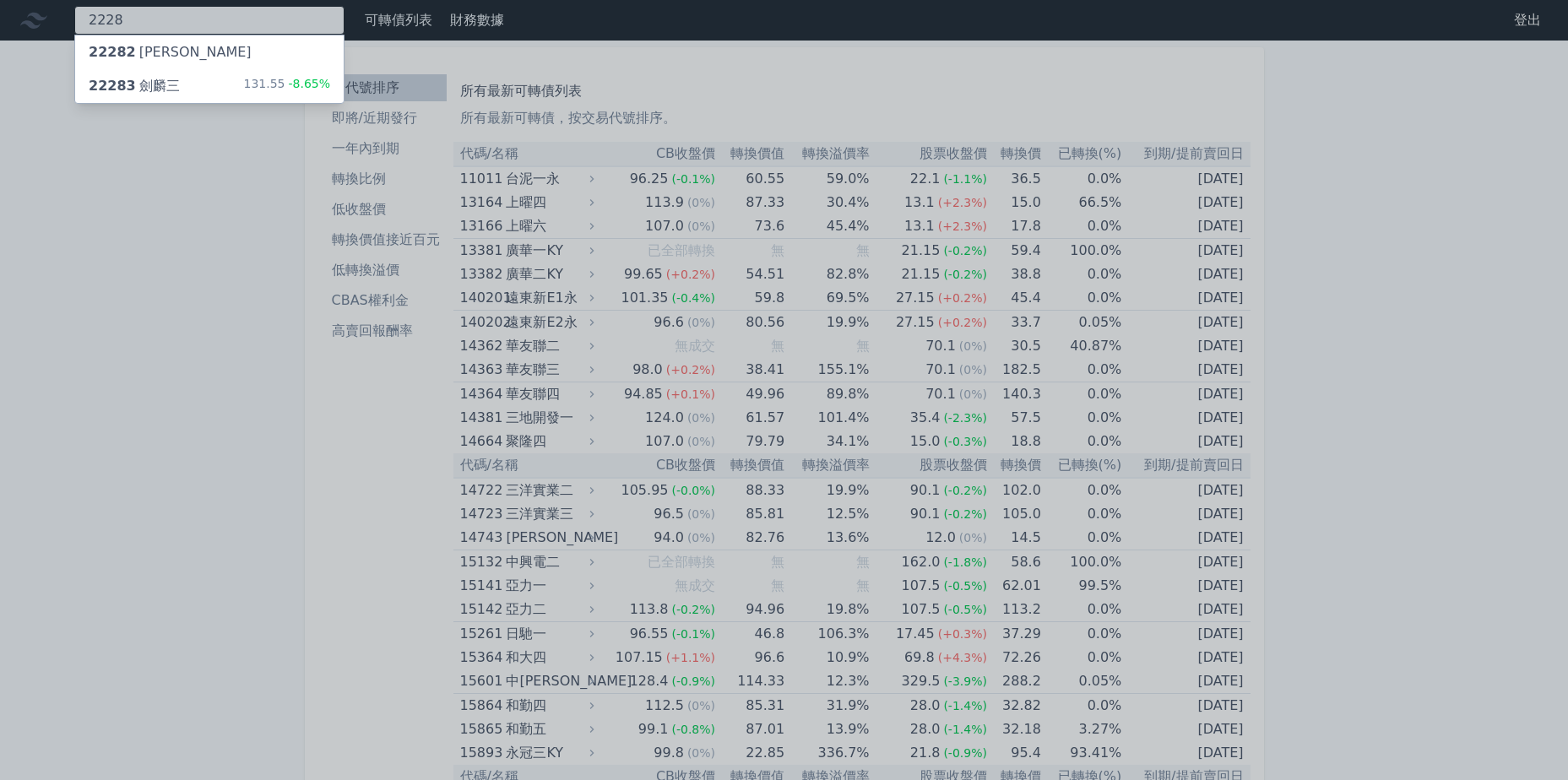
type input "2228"
click at [243, 93] on div "22283 劍麟三 131.55 -8.65%" at bounding box center [209, 86] width 269 height 34
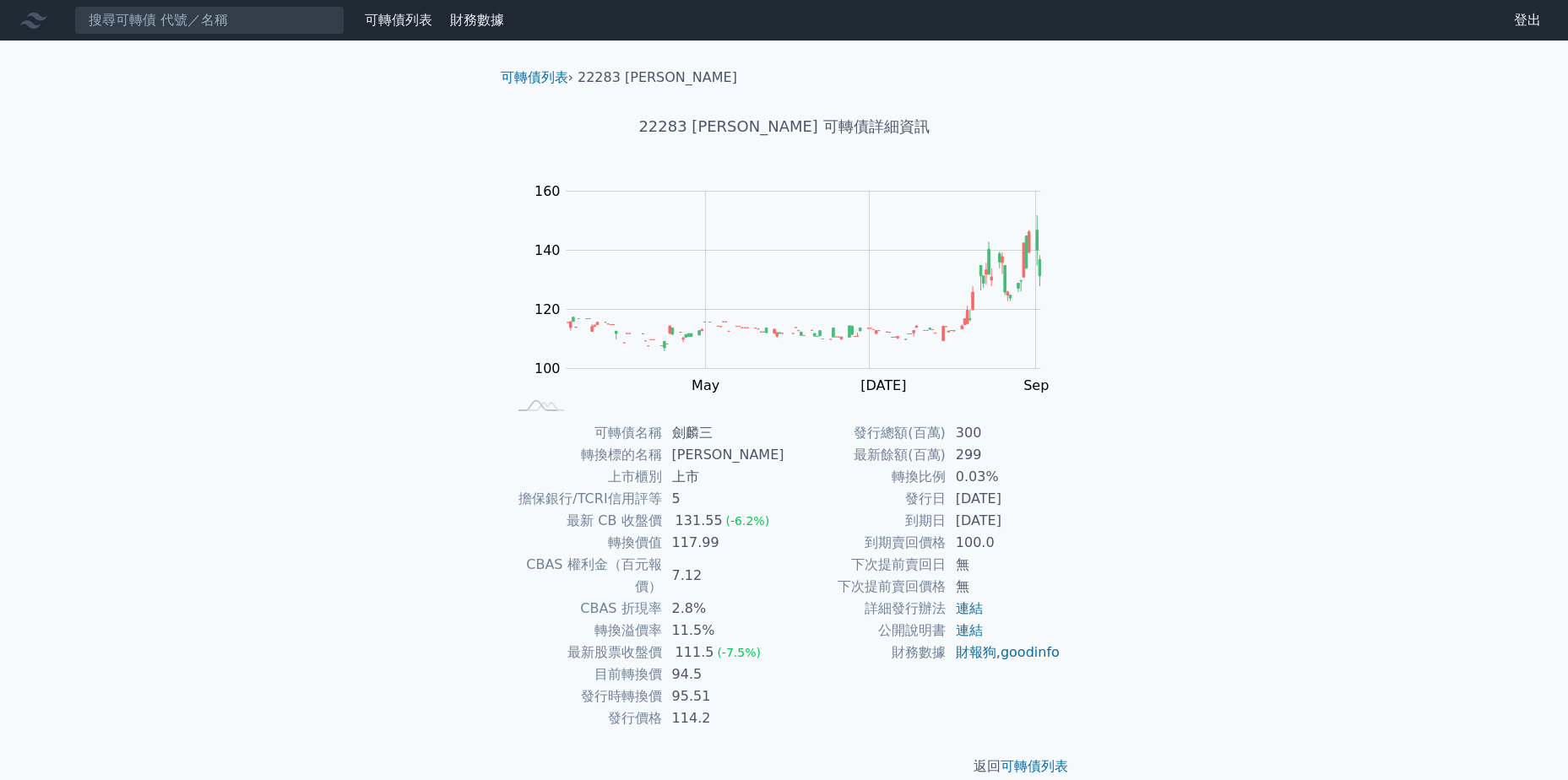
click at [232, 661] on div "可轉債列表 財務數據 可轉債列表 財務數據 登出 登出 可轉債列表 › 22283 劍麟三 22283 劍麟三 可轉債詳細資訊 Zoom Out 100 80…" at bounding box center [784, 402] width 1568 height 804
click at [247, 12] on input at bounding box center [209, 20] width 270 height 29
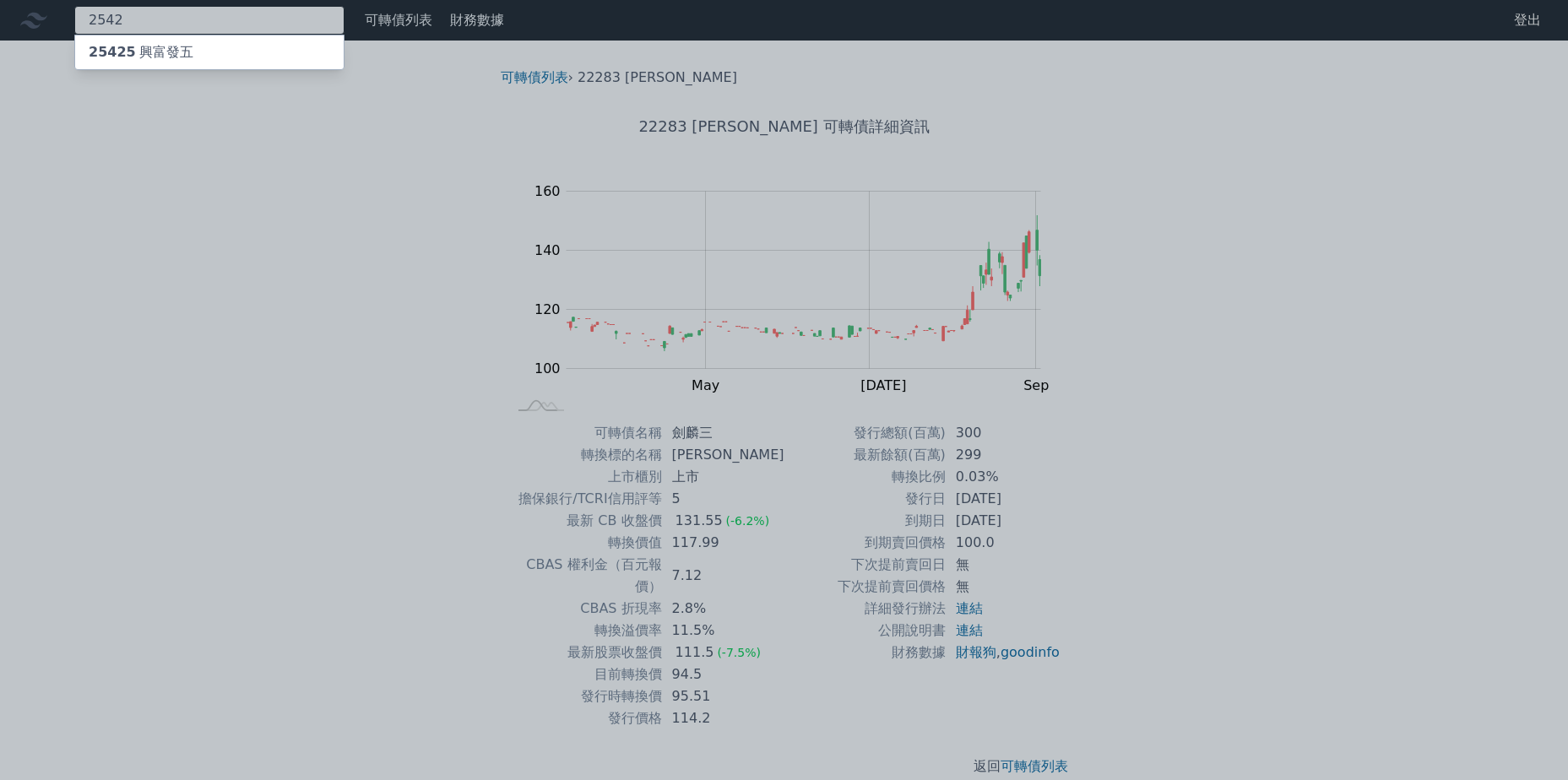
type input "2542"
click at [245, 51] on div "25425 興富發五" at bounding box center [209, 53] width 269 height 34
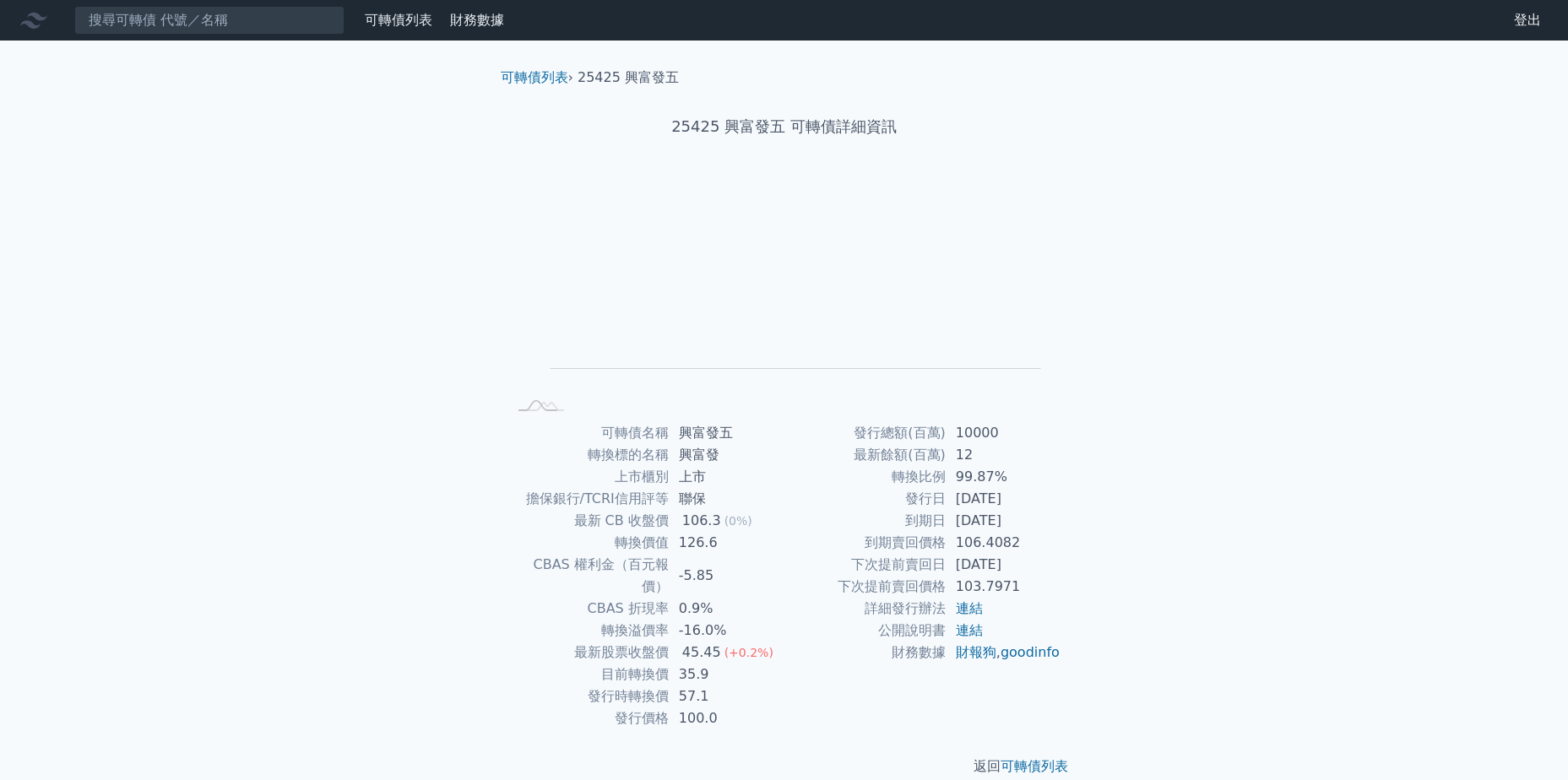
drag, startPoint x: 937, startPoint y: 499, endPoint x: 1114, endPoint y: 545, distance: 182.9
click at [1114, 545] on div "可轉債列表 財務數據 可轉債列表 財務數據 登出 登出 可轉債列表 › 25425 興富發五 25425 興富發五 可轉債詳細資訊 Zoom Out L L …" at bounding box center [784, 402] width 1568 height 804
drag, startPoint x: 1114, startPoint y: 545, endPoint x: 1230, endPoint y: 591, distance: 124.8
click at [1230, 591] on div "可轉債列表 財務數據 可轉債列表 財務數據 登出 登出 可轉債列表 › 25425 興富發五 25425 興富發五 可轉債詳細資訊 Zoom Out L L …" at bounding box center [784, 402] width 1568 height 804
click at [238, 7] on input at bounding box center [209, 20] width 270 height 29
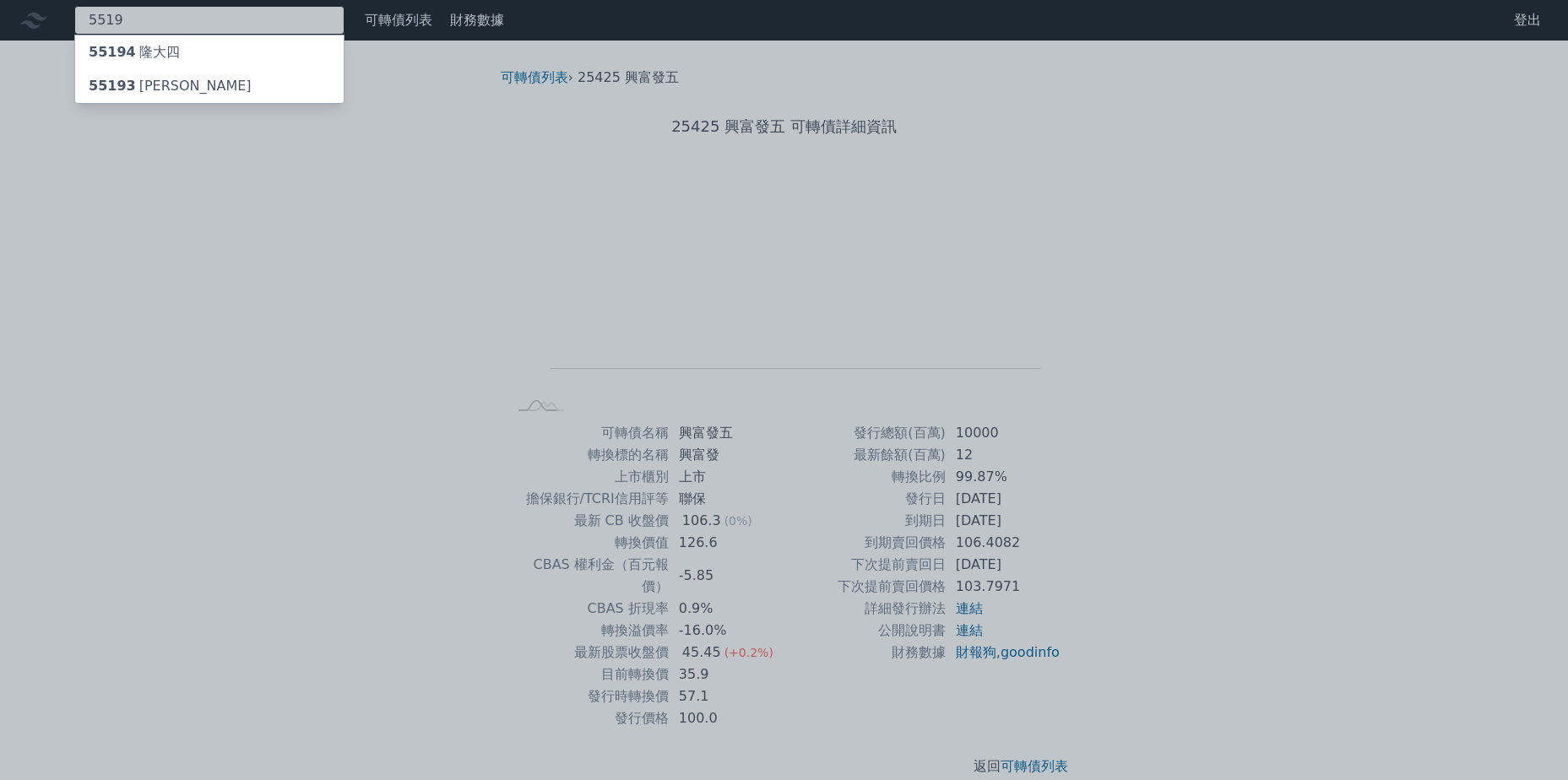
type input "5519"
click at [223, 43] on div "55194 隆大四" at bounding box center [209, 53] width 269 height 34
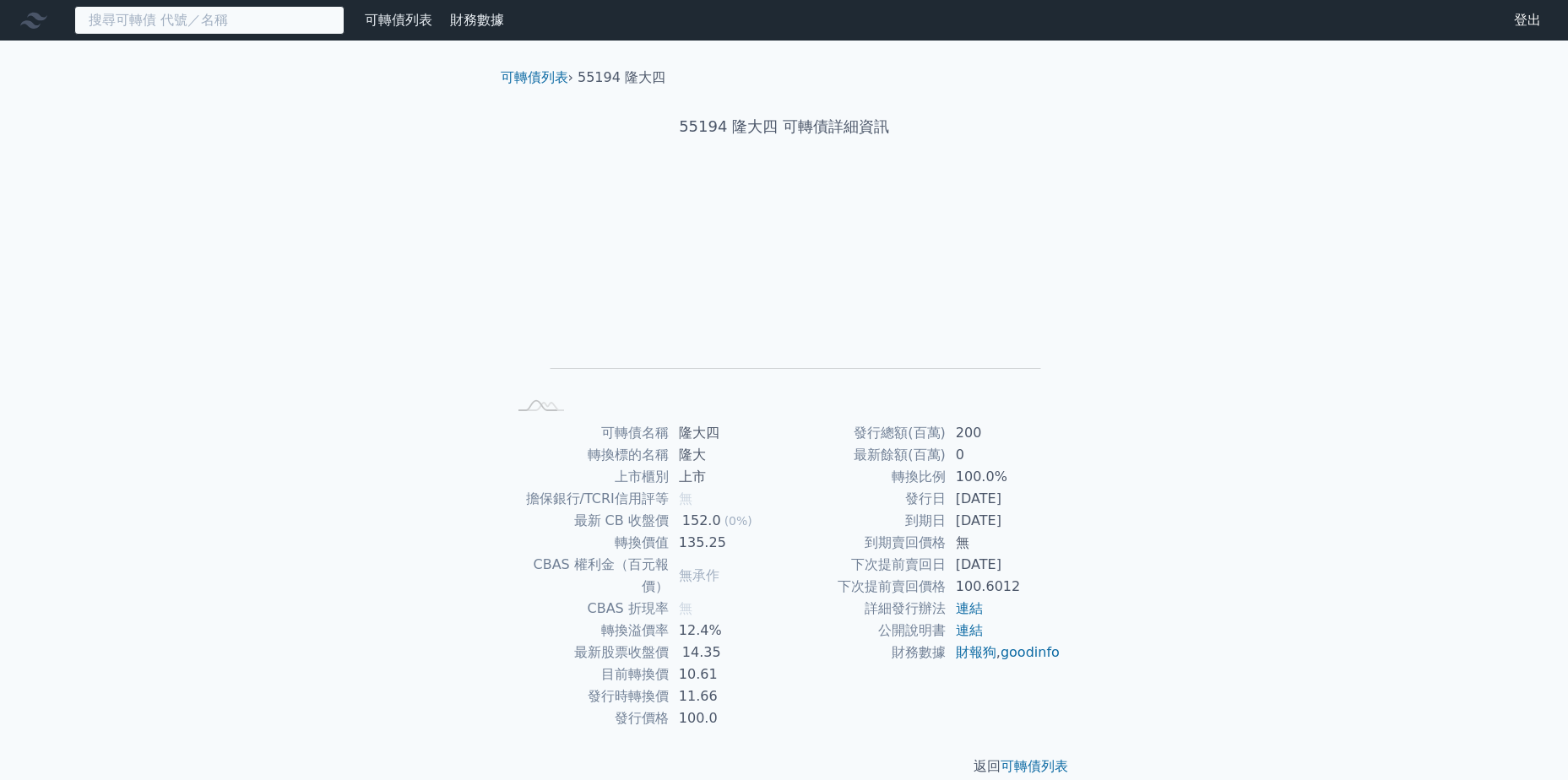
click at [237, 21] on input at bounding box center [209, 20] width 270 height 29
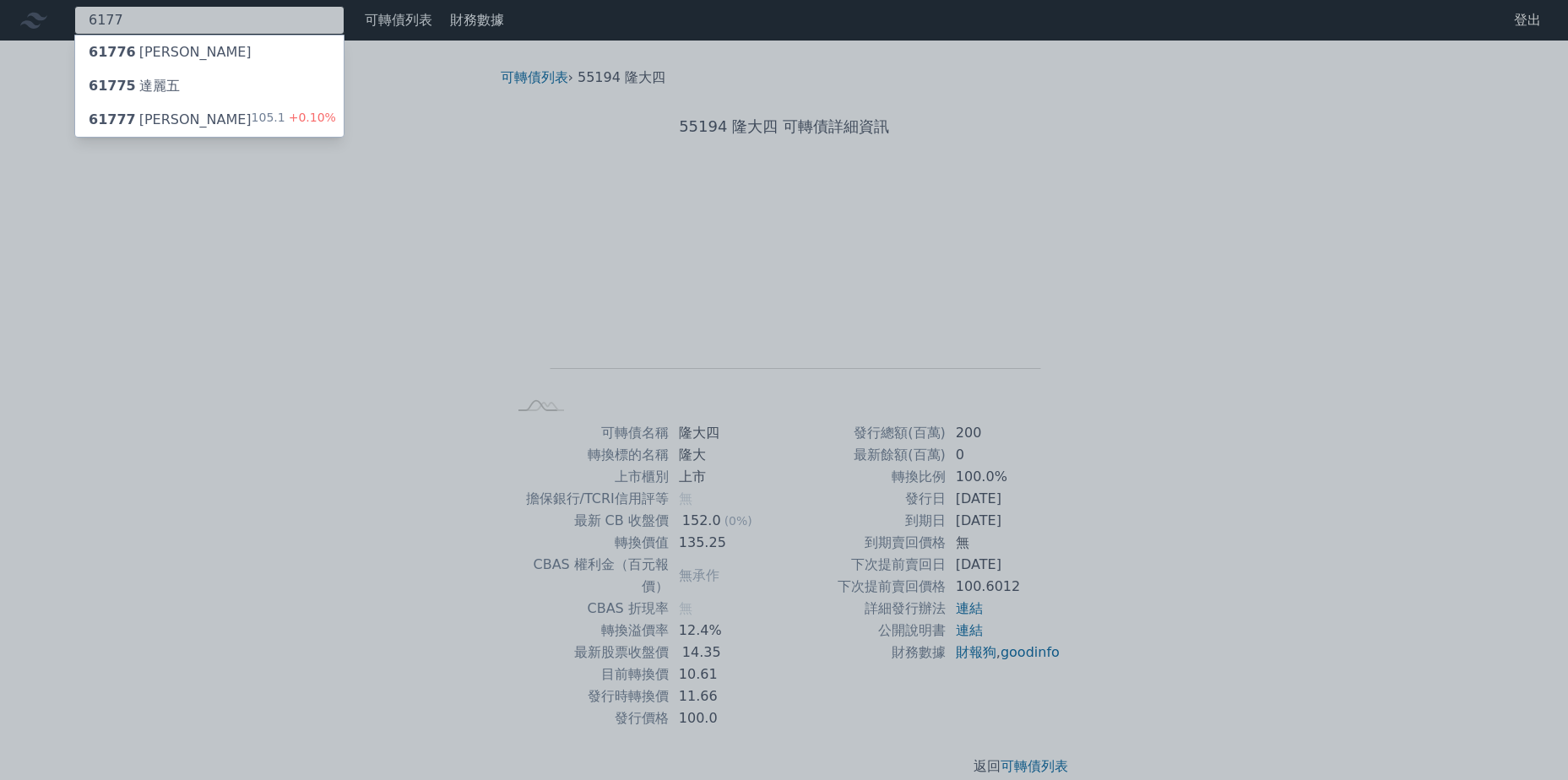
type input "6177"
click at [275, 135] on div "61777 達麗七 105.1 +0.10%" at bounding box center [209, 120] width 269 height 34
